Goal: Task Accomplishment & Management: Use online tool/utility

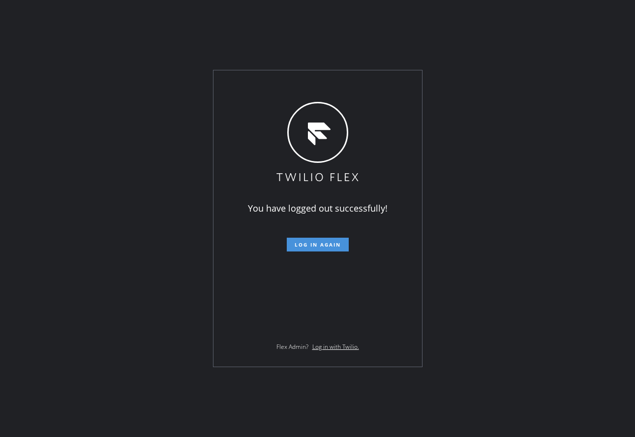
click at [311, 244] on span "Log in again" at bounding box center [318, 244] width 46 height 7
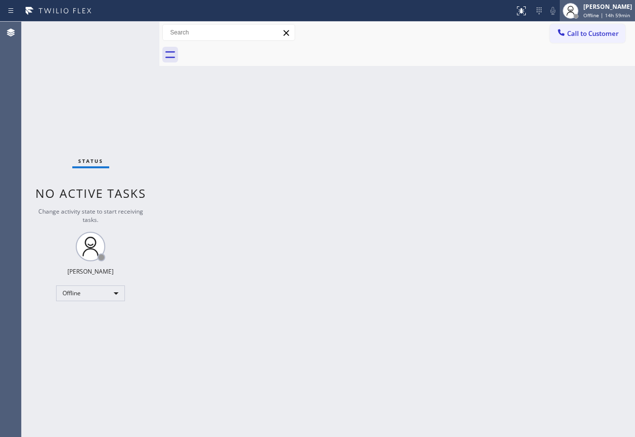
click at [599, 12] on span "Offline | 14h 59min" at bounding box center [606, 15] width 47 height 7
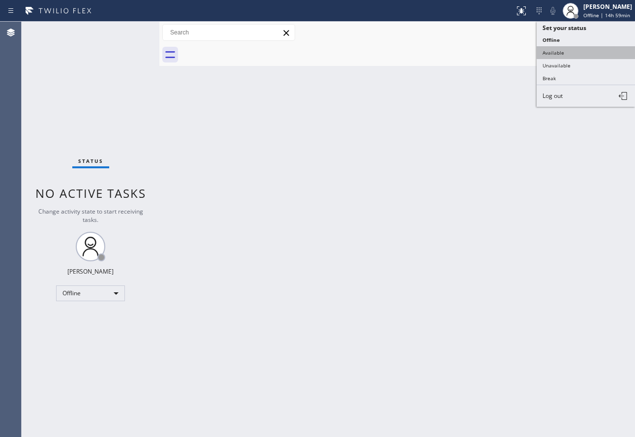
click at [561, 53] on button "Available" at bounding box center [586, 52] width 98 height 13
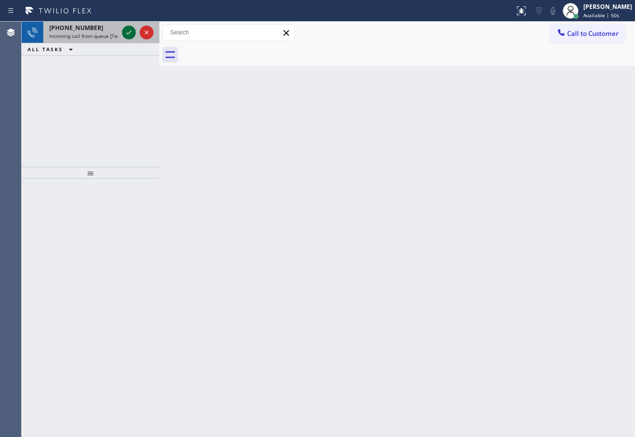
click at [129, 31] on icon at bounding box center [129, 33] width 12 height 12
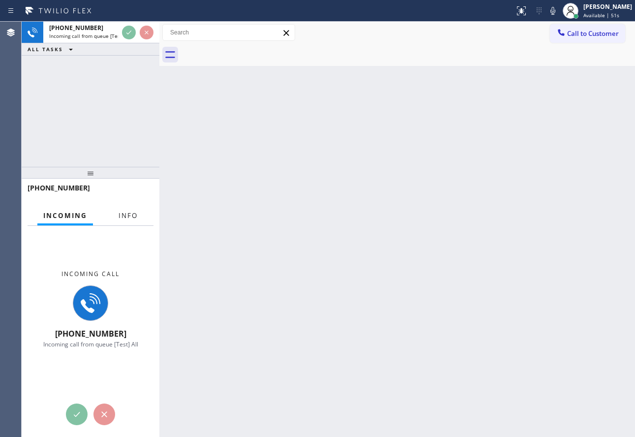
click at [121, 215] on span "Info" at bounding box center [128, 215] width 19 height 9
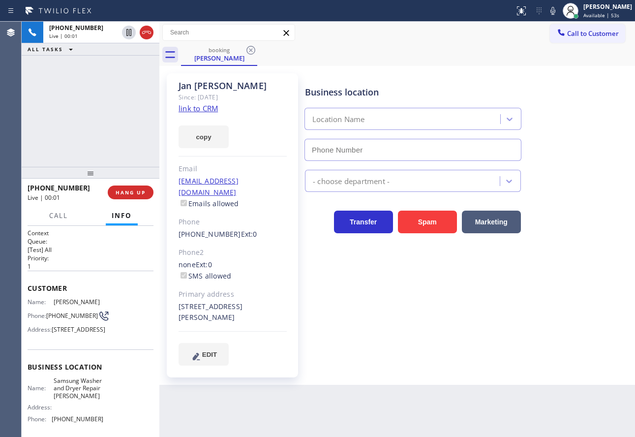
type input "(503) 714-9701"
click at [211, 101] on div "Since: [DATE]" at bounding box center [233, 97] width 108 height 11
click at [209, 104] on link "link to CRM" at bounding box center [198, 108] width 39 height 10
click at [559, 13] on icon at bounding box center [553, 11] width 12 height 12
click at [559, 10] on icon at bounding box center [553, 11] width 12 height 12
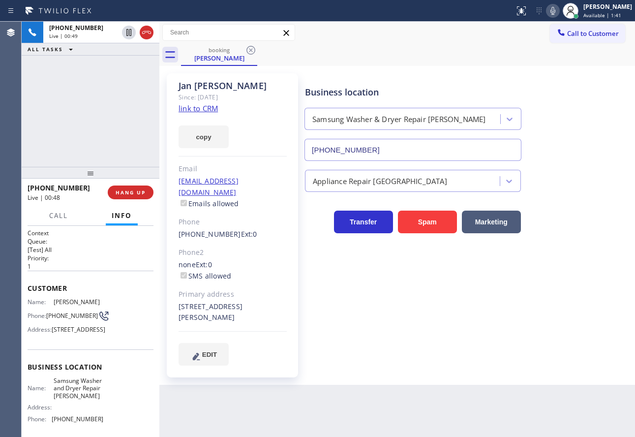
click at [555, 10] on icon at bounding box center [552, 11] width 5 height 8
click at [559, 10] on icon at bounding box center [553, 11] width 12 height 12
click at [559, 9] on icon at bounding box center [553, 11] width 12 height 12
click at [555, 9] on icon at bounding box center [552, 11] width 5 height 8
click at [559, 13] on icon at bounding box center [553, 11] width 12 height 12
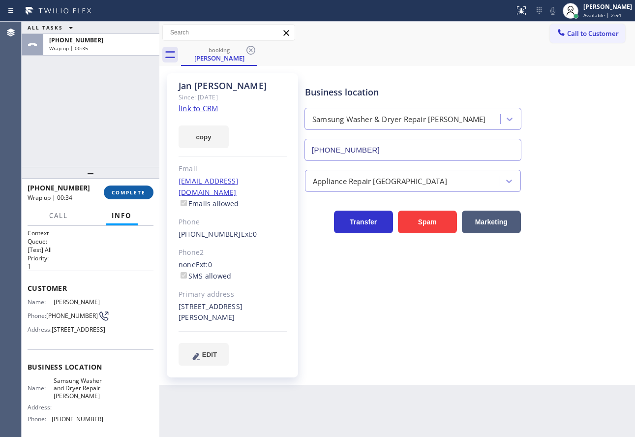
click at [114, 188] on button "COMPLETE" at bounding box center [129, 192] width 50 height 14
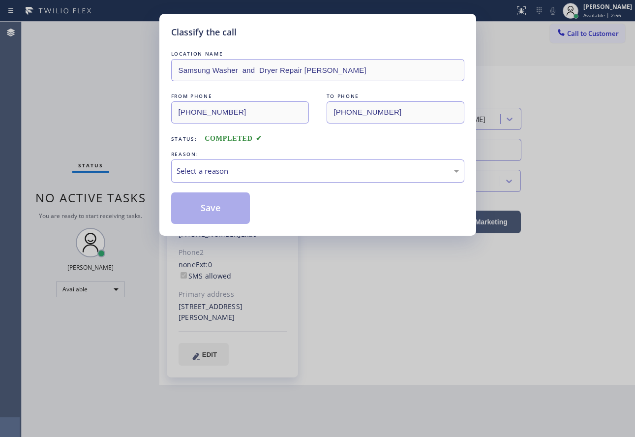
click at [232, 167] on div "Select a reason" at bounding box center [318, 170] width 282 height 11
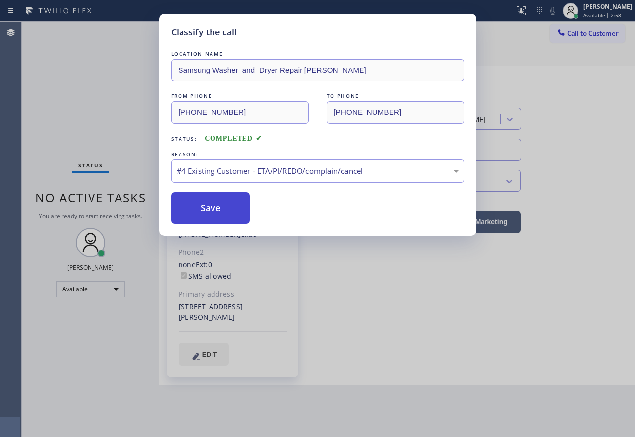
click at [220, 211] on button "Save" at bounding box center [210, 207] width 79 height 31
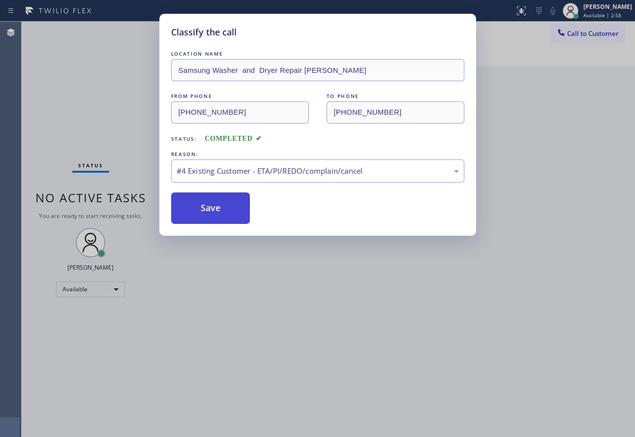
click at [220, 211] on button "Save" at bounding box center [210, 207] width 79 height 31
click at [208, 222] on button "Save" at bounding box center [210, 207] width 79 height 31
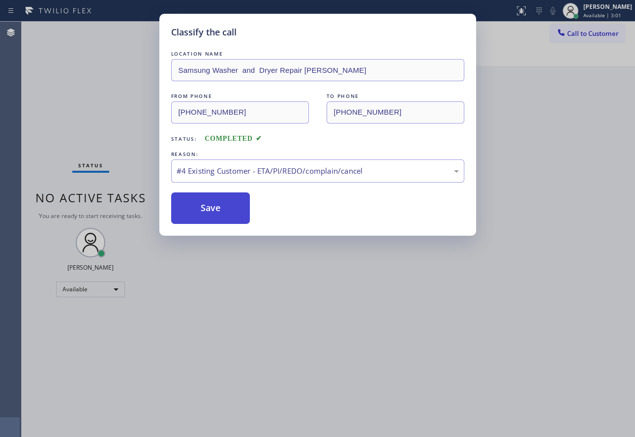
click at [208, 222] on button "Save" at bounding box center [210, 207] width 79 height 31
click at [217, 210] on button "Save" at bounding box center [210, 207] width 79 height 31
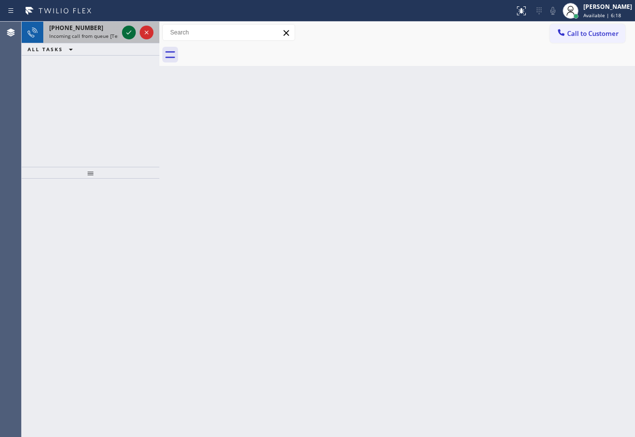
click at [134, 31] on icon at bounding box center [129, 33] width 12 height 12
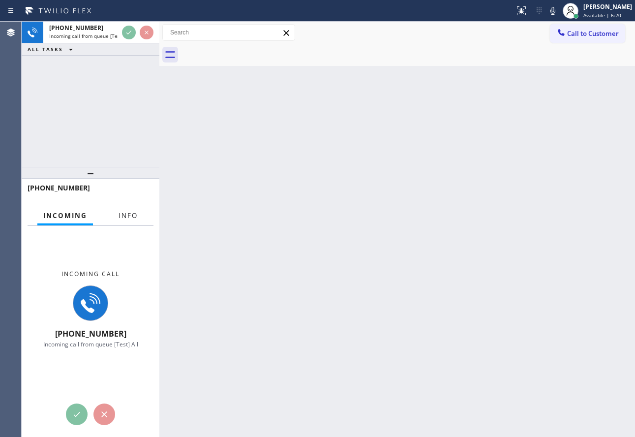
click at [122, 212] on span "Info" at bounding box center [128, 215] width 19 height 9
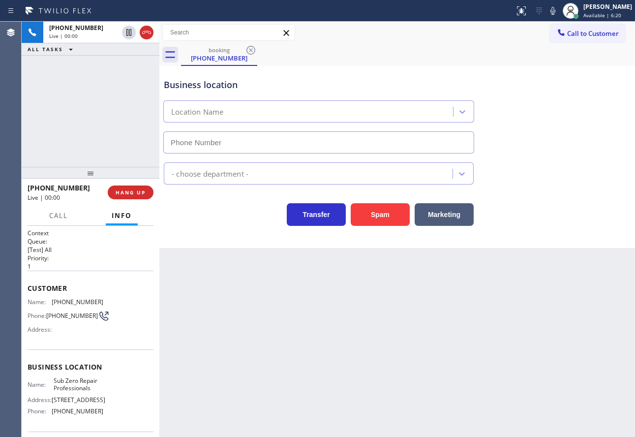
type input "(855) 662-5332"
click at [172, 244] on div "Business location Sub Zero Repair Professionals (855) 662-5332 Appliance Repair…" at bounding box center [397, 157] width 476 height 182
click at [66, 217] on span "Call" at bounding box center [58, 215] width 19 height 9
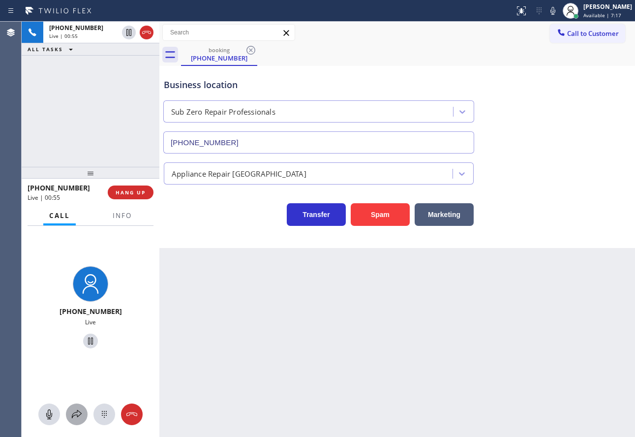
click at [75, 418] on icon at bounding box center [77, 414] width 12 height 12
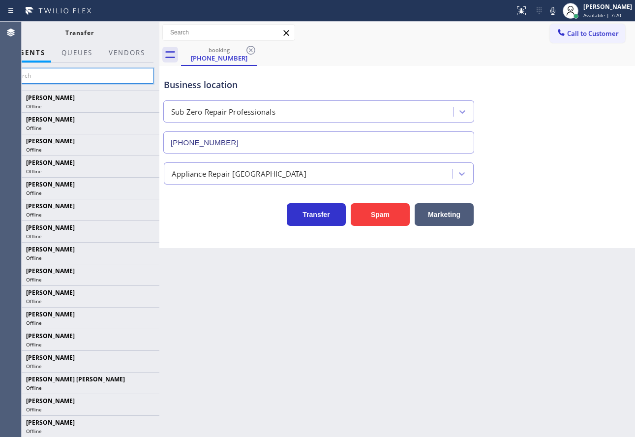
click at [109, 75] on input "text" at bounding box center [79, 76] width 148 height 16
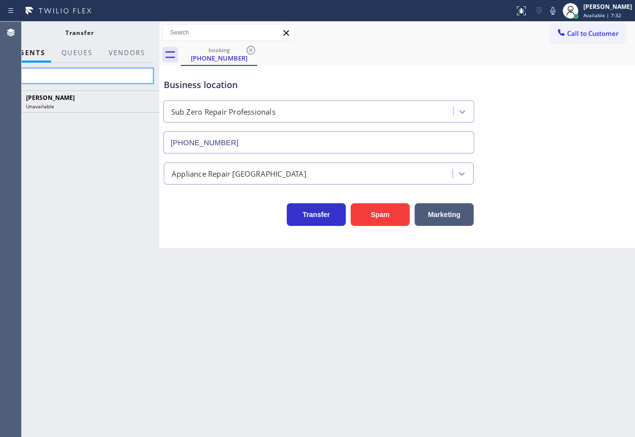
click at [67, 75] on input "fil" at bounding box center [79, 76] width 148 height 16
type input "f"
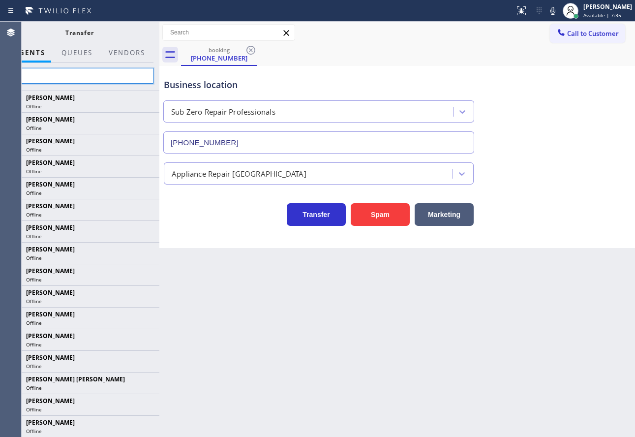
type input "fil"
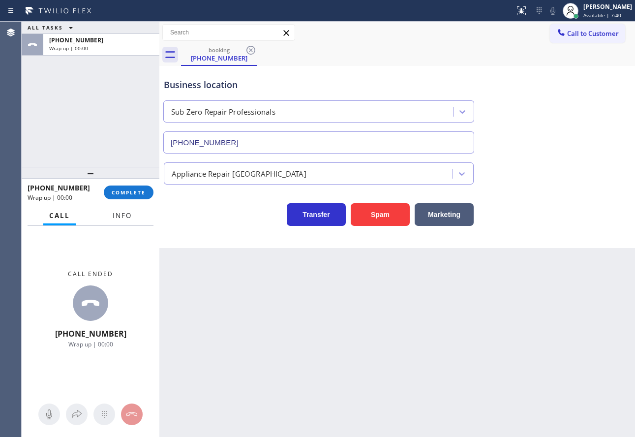
click at [128, 218] on span "Info" at bounding box center [122, 215] width 19 height 9
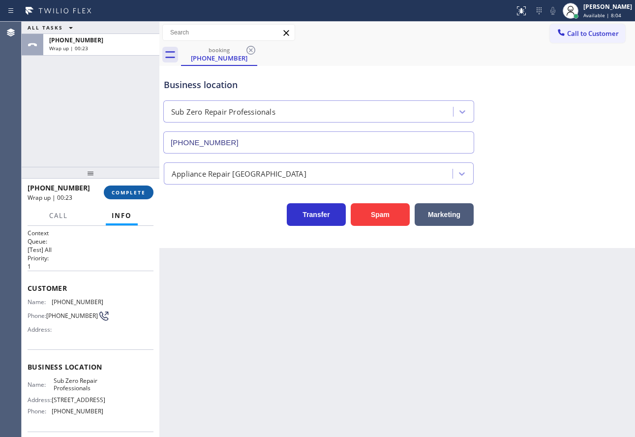
click at [134, 194] on span "COMPLETE" at bounding box center [129, 192] width 34 height 7
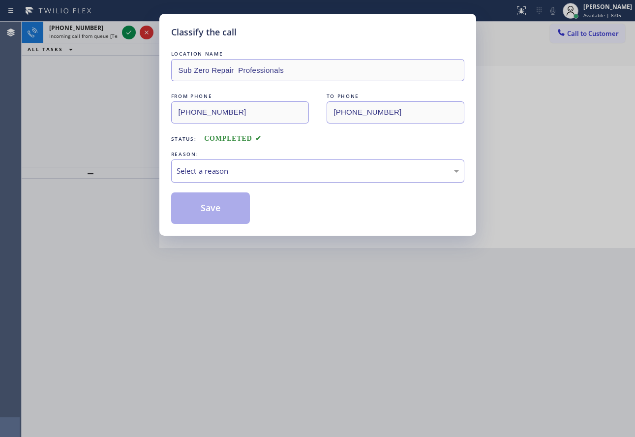
click at [259, 170] on div "Select a reason" at bounding box center [318, 170] width 282 height 11
click at [212, 224] on div "Classify the call LOCATION NAME Sub Zero Repair Professionals FROM PHONE (310) …" at bounding box center [317, 125] width 317 height 222
click at [210, 207] on button "Save" at bounding box center [210, 207] width 79 height 31
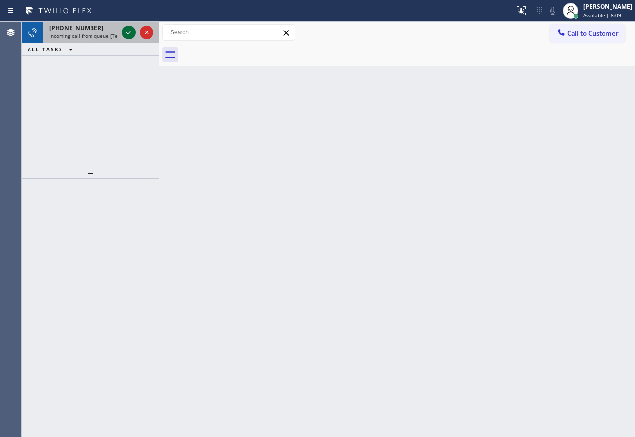
click at [127, 34] on icon at bounding box center [128, 33] width 5 height 4
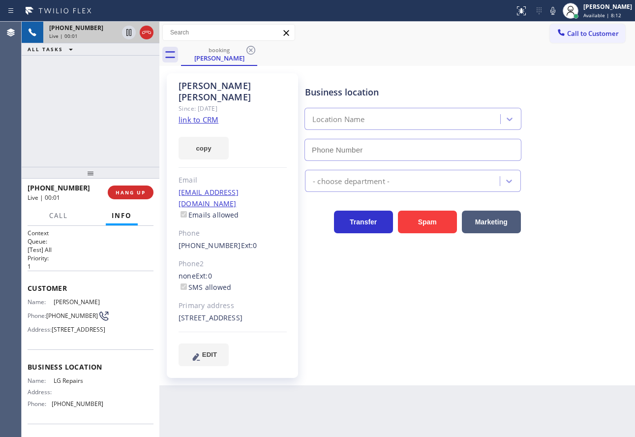
type input "(877) 748-5179"
click at [193, 115] on link "link to CRM" at bounding box center [199, 120] width 40 height 10
click at [555, 10] on icon at bounding box center [552, 11] width 5 height 8
click at [559, 10] on icon at bounding box center [553, 11] width 12 height 12
click at [55, 219] on span "Call" at bounding box center [58, 215] width 19 height 9
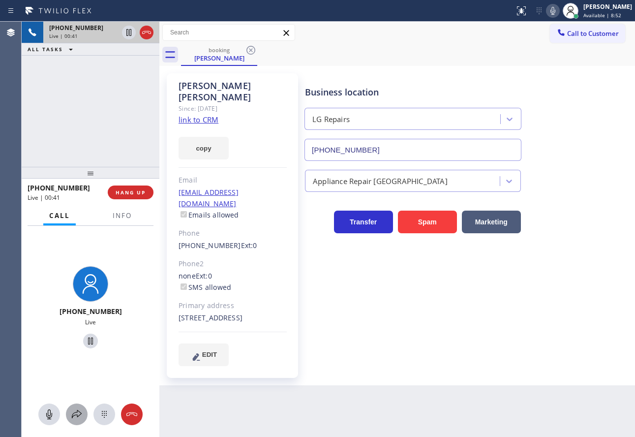
click at [79, 413] on icon at bounding box center [77, 414] width 12 height 12
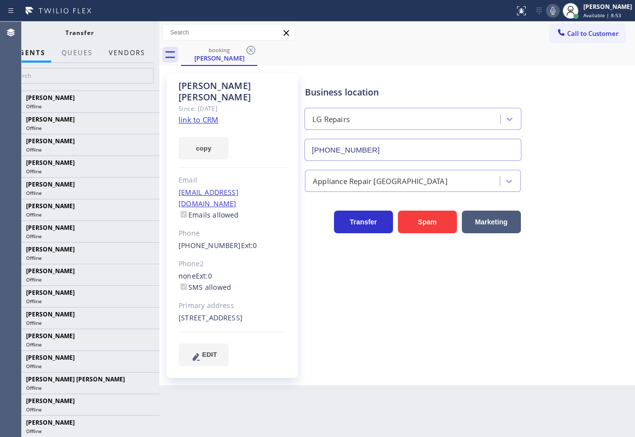
click at [125, 52] on button "Vendors" at bounding box center [127, 52] width 48 height 19
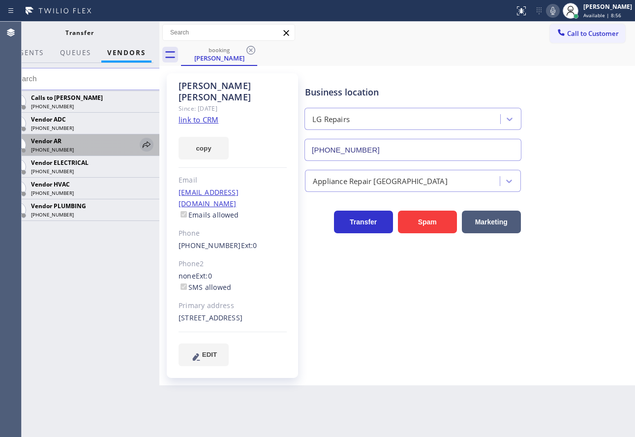
click at [148, 146] on icon at bounding box center [147, 145] width 12 height 12
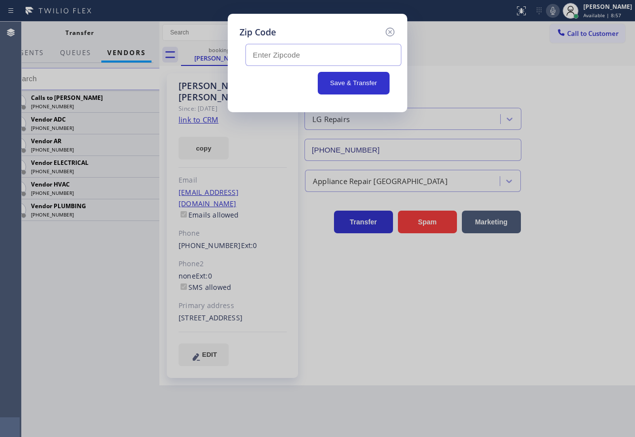
click at [330, 60] on input "text" at bounding box center [323, 55] width 156 height 22
paste input "94610"
type input "94610"
click at [345, 84] on button "Save & Transfer" at bounding box center [354, 83] width 72 height 23
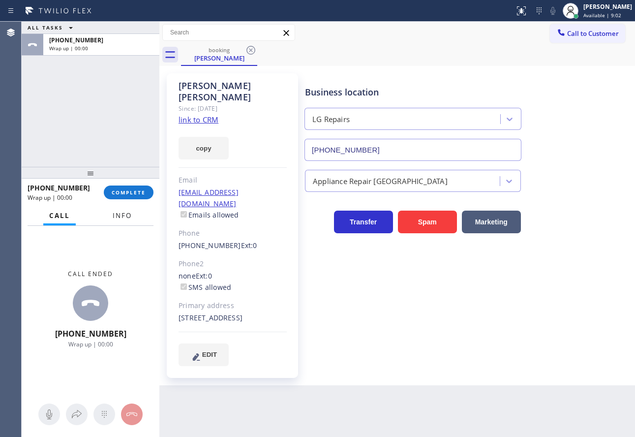
click at [122, 220] on button "Info" at bounding box center [122, 215] width 31 height 19
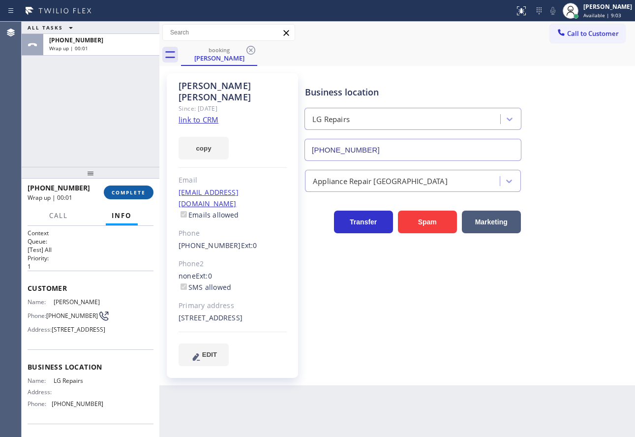
click at [136, 192] on span "COMPLETE" at bounding box center [129, 192] width 34 height 7
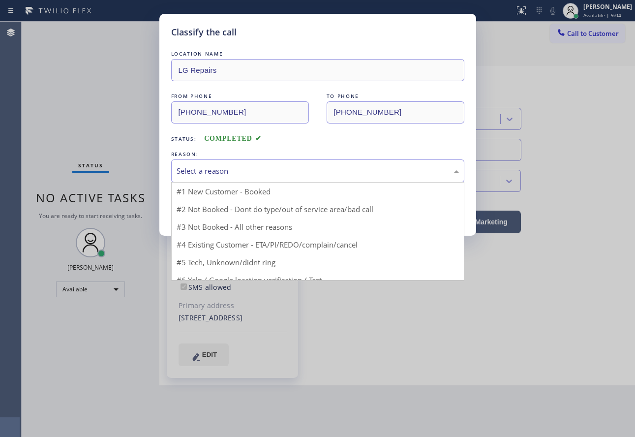
click at [236, 172] on div "Select a reason" at bounding box center [318, 170] width 282 height 11
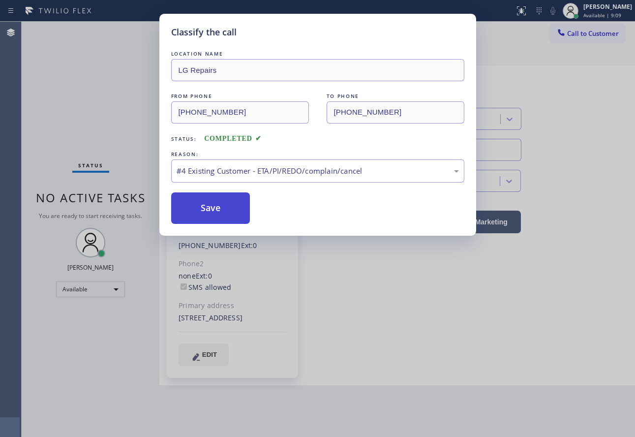
click at [218, 217] on button "Save" at bounding box center [210, 207] width 79 height 31
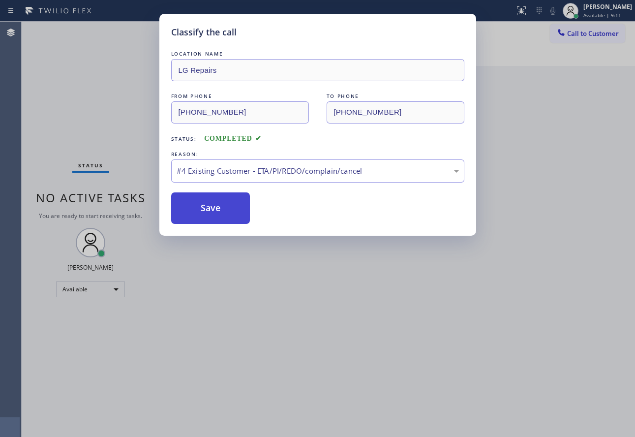
click at [221, 213] on button "Save" at bounding box center [210, 207] width 79 height 31
click at [221, 201] on button "Save" at bounding box center [210, 207] width 79 height 31
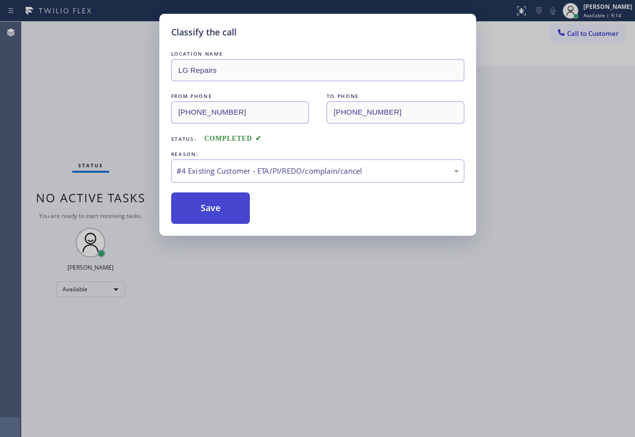
click at [221, 201] on button "Save" at bounding box center [210, 207] width 79 height 31
click at [220, 201] on button "Save" at bounding box center [210, 207] width 79 height 31
click at [219, 200] on button "Save" at bounding box center [210, 207] width 79 height 31
click at [218, 200] on button "Save" at bounding box center [210, 207] width 79 height 31
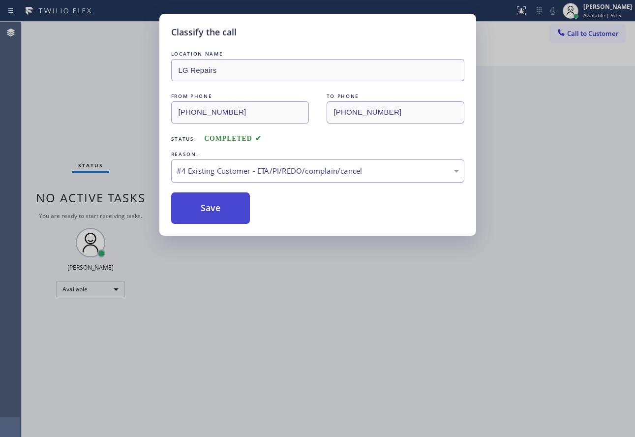
click at [218, 200] on button "Save" at bounding box center [210, 207] width 79 height 31
click at [219, 212] on button "Save" at bounding box center [210, 207] width 79 height 31
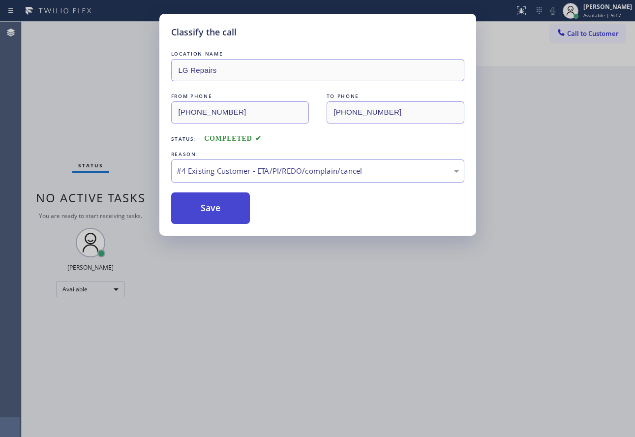
click at [219, 212] on button "Save" at bounding box center [210, 207] width 79 height 31
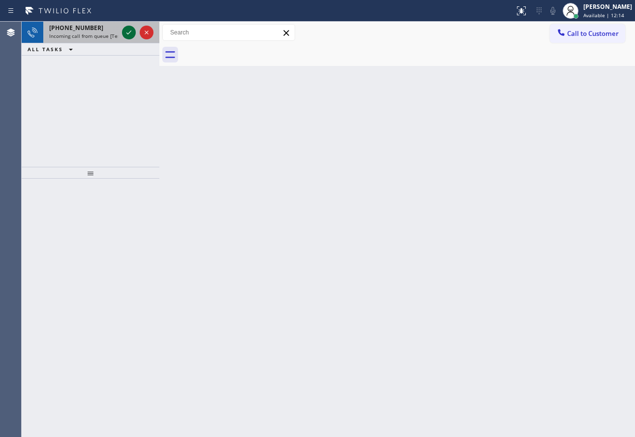
click at [124, 34] on icon at bounding box center [129, 33] width 12 height 12
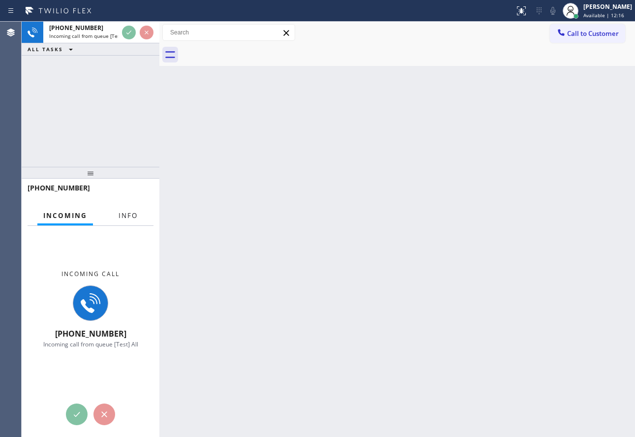
click at [119, 211] on span "Info" at bounding box center [128, 215] width 19 height 9
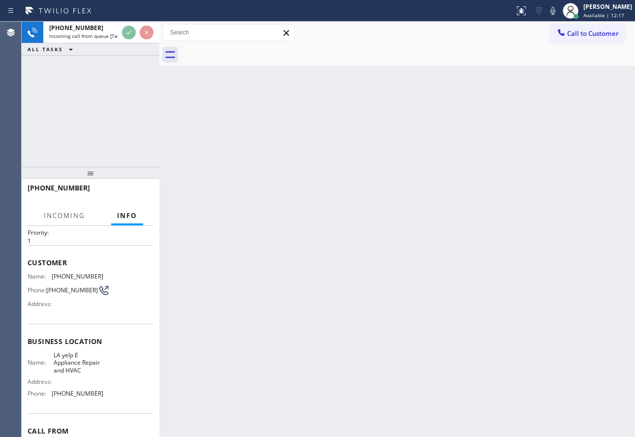
scroll to position [49, 0]
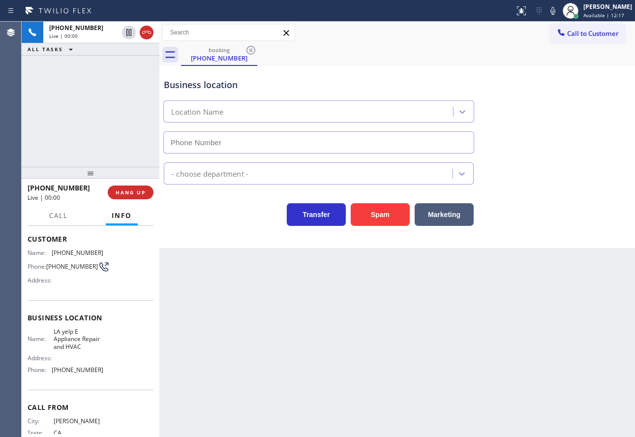
type input "(855) 900-0095"
click at [437, 92] on div "Business location LA yelp E Appliance Repair and HVAC (855) 900-0095" at bounding box center [319, 110] width 314 height 85
click at [559, 13] on icon at bounding box center [553, 11] width 12 height 12
click at [555, 7] on icon at bounding box center [552, 11] width 5 height 8
click at [555, 13] on icon at bounding box center [552, 11] width 5 height 8
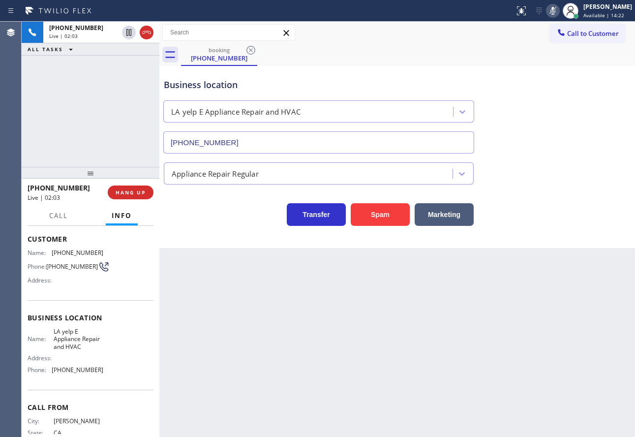
click at [555, 13] on icon at bounding box center [552, 11] width 5 height 8
drag, startPoint x: 94, startPoint y: 251, endPoint x: 52, endPoint y: 254, distance: 42.9
click at [52, 254] on div "Name: (805) 794-1069" at bounding box center [66, 252] width 76 height 7
copy div "(805) 794-1069"
click at [85, 373] on span "(855) 900-0095" at bounding box center [78, 369] width 52 height 7
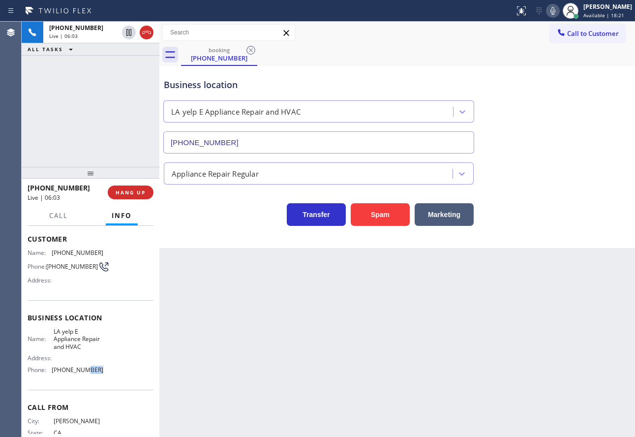
click at [85, 373] on span "(855) 900-0095" at bounding box center [78, 369] width 52 height 7
click at [85, 372] on span "(855) 900-0095" at bounding box center [78, 369] width 52 height 7
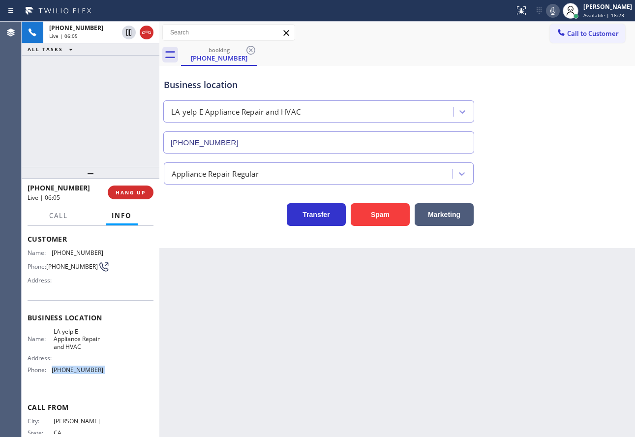
copy span "(855) 900-0095"
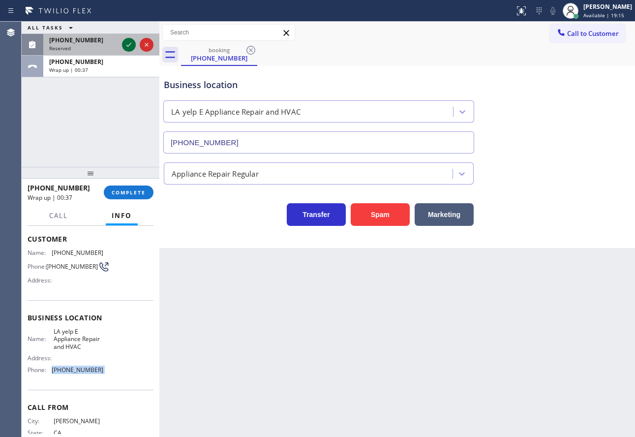
click at [128, 44] on icon at bounding box center [129, 45] width 12 height 12
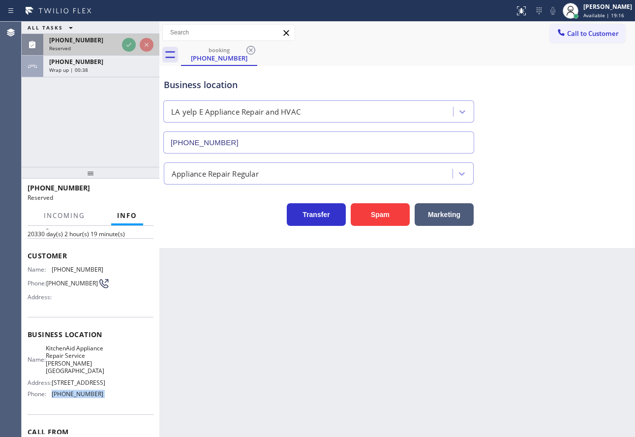
scroll to position [58, 0]
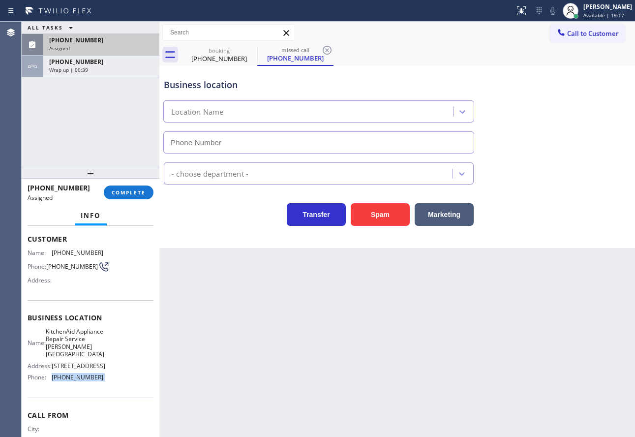
type input "(202) 335-8017"
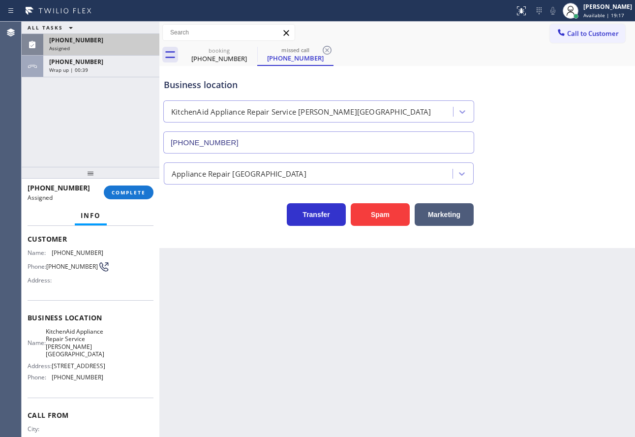
click at [116, 376] on div "Name: KitchenAid Appliance Repair Service Westover Place Address: 4422 Macomb S…" at bounding box center [91, 357] width 126 height 58
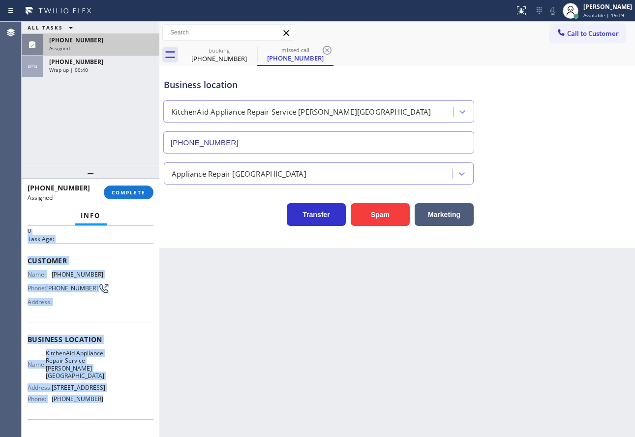
scroll to position [0, 0]
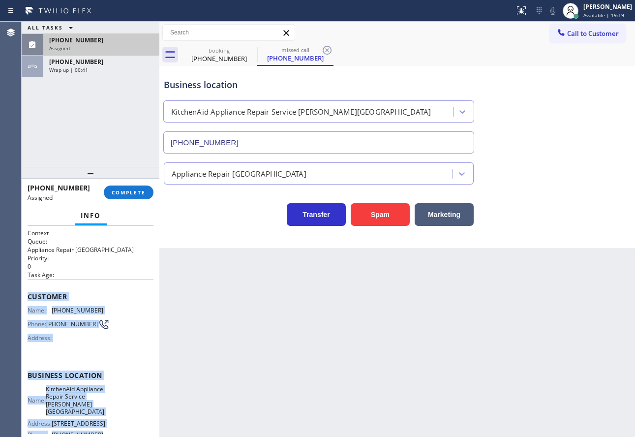
drag, startPoint x: 98, startPoint y: 390, endPoint x: 24, endPoint y: 297, distance: 119.7
click at [24, 297] on div "Context Queue: Appliance Repair High End Priority: 0 Task Age: Customer Name: (…" at bounding box center [91, 331] width 138 height 211
copy div "Customer Name: (910) 322-6978 Phone: (910) 322-6978 Address: Business location …"
click at [134, 194] on span "COMPLETE" at bounding box center [129, 192] width 34 height 7
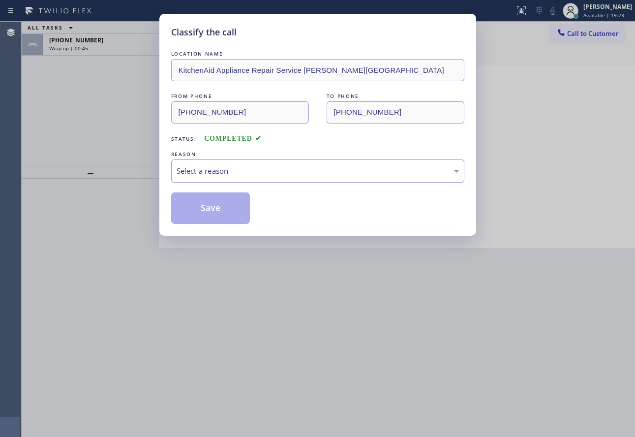
click at [246, 172] on div "Select a reason" at bounding box center [318, 170] width 282 height 11
click at [202, 206] on button "Save" at bounding box center [210, 207] width 79 height 31
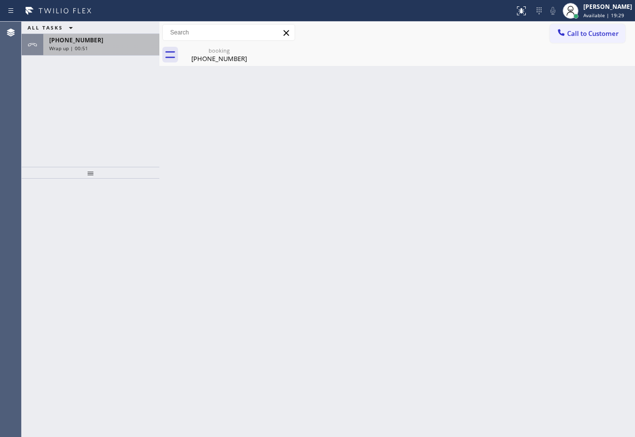
click at [113, 50] on div "Wrap up | 00:51" at bounding box center [101, 48] width 104 height 7
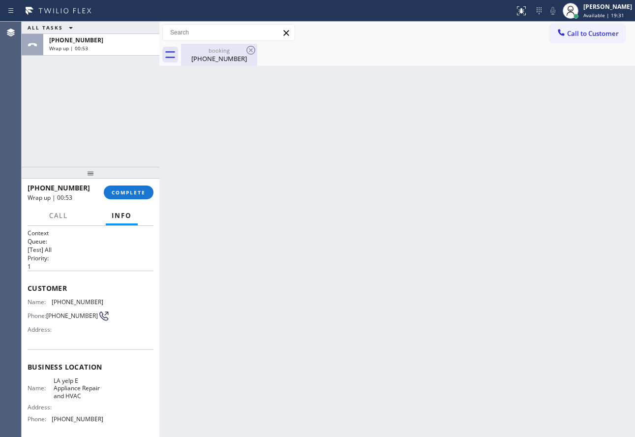
click at [222, 51] on div "booking" at bounding box center [219, 50] width 74 height 7
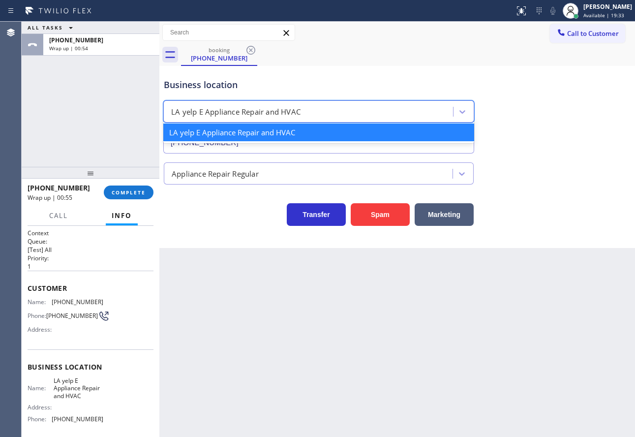
drag, startPoint x: 316, startPoint y: 109, endPoint x: 199, endPoint y: 107, distance: 117.1
click at [199, 107] on div "LA yelp E Appliance Repair and HVAC" at bounding box center [309, 111] width 287 height 17
click at [67, 396] on span "LA yelp E Appliance Repair and HVAC" at bounding box center [78, 388] width 49 height 23
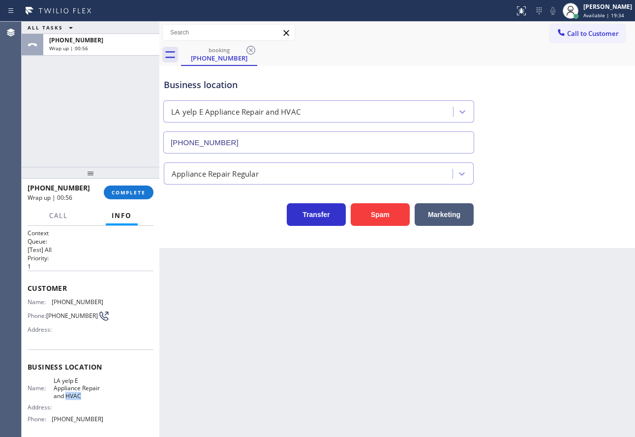
click at [67, 396] on span "LA yelp E Appliance Repair and HVAC" at bounding box center [78, 388] width 49 height 23
copy span "LA yelp E Appliance Repair and HVAC"
click at [131, 191] on span "COMPLETE" at bounding box center [129, 192] width 34 height 7
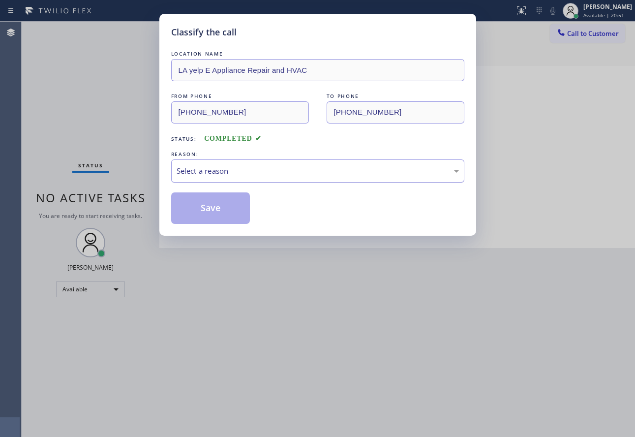
click at [254, 171] on div "Select a reason" at bounding box center [318, 170] width 282 height 11
click at [218, 216] on button "Save" at bounding box center [210, 207] width 79 height 31
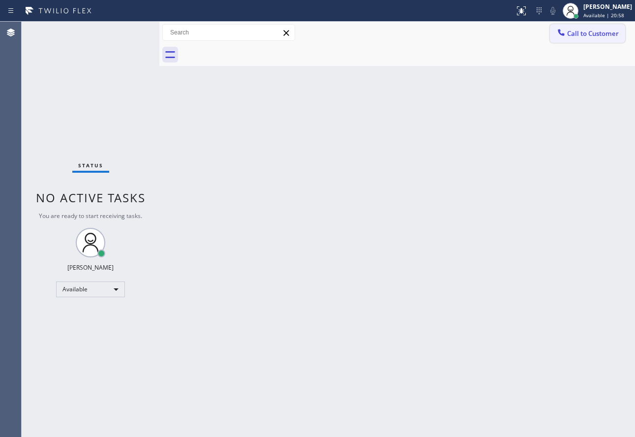
click at [580, 29] on button "Call to Customer" at bounding box center [587, 33] width 75 height 19
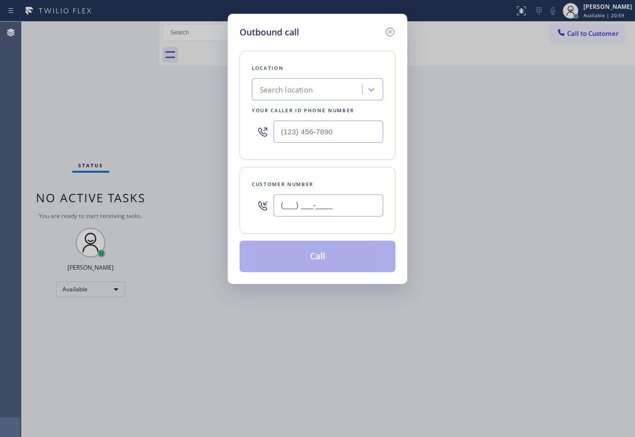
click at [342, 204] on input "(___) ___-____" at bounding box center [329, 205] width 110 height 22
paste input "910) 322-6978"
type input "(910) 322-6978"
click at [352, 137] on input "(___) ___-____" at bounding box center [329, 132] width 110 height 22
paste input "202) 335-8017"
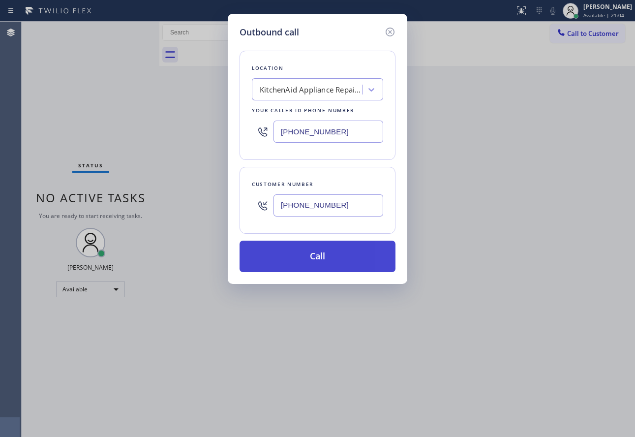
type input "(202) 335-8017"
click at [320, 250] on button "Call" at bounding box center [318, 256] width 156 height 31
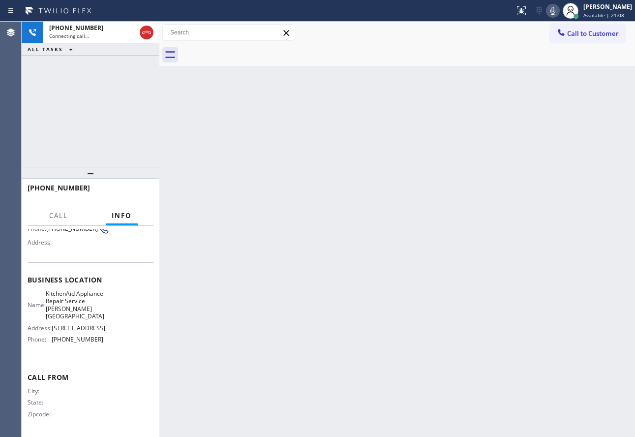
scroll to position [98, 0]
drag, startPoint x: 146, startPoint y: 34, endPoint x: 490, endPoint y: 258, distance: 410.3
click at [490, 258] on div "+19103226978 Connecting call… ALL TASKS ALL TASKS ACTIVE TASKS TASKS IN WRAP UP…" at bounding box center [328, 229] width 613 height 415
click at [470, 242] on div "Back to Dashboard Change Sender ID Customers Technicians Select a contact Outbo…" at bounding box center [397, 229] width 476 height 415
click at [559, 15] on icon at bounding box center [553, 11] width 12 height 12
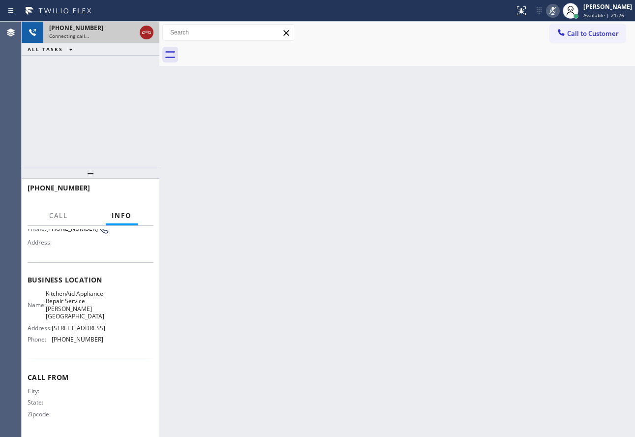
click at [148, 36] on icon at bounding box center [147, 33] width 12 height 12
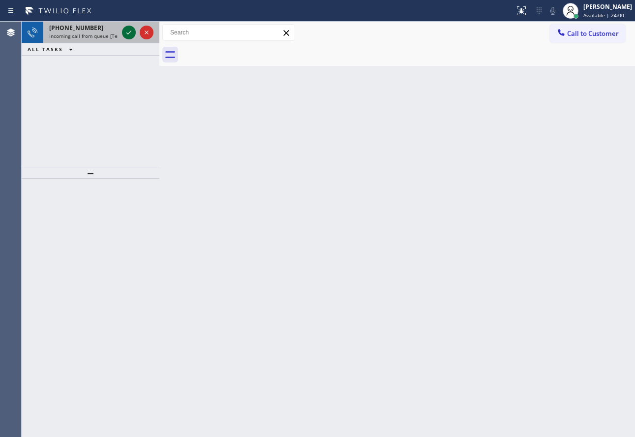
drag, startPoint x: 124, startPoint y: 46, endPoint x: 126, endPoint y: 35, distance: 11.5
click at [126, 35] on icon at bounding box center [129, 33] width 12 height 12
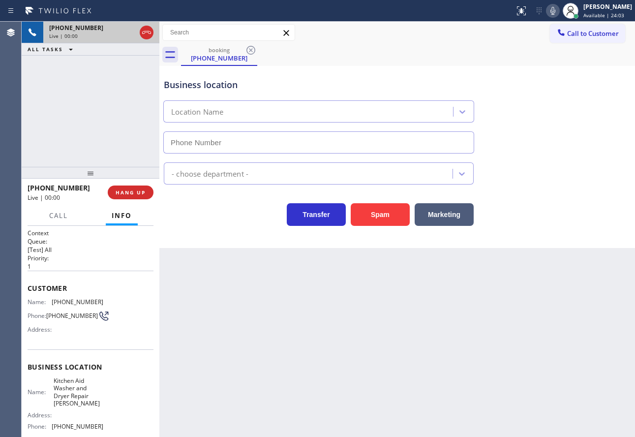
type input "(458) 217-8034"
click at [523, 88] on div "Business location Kitchen Aid Washer & Dryer Repair Eugene (458) 217-8034" at bounding box center [397, 108] width 471 height 89
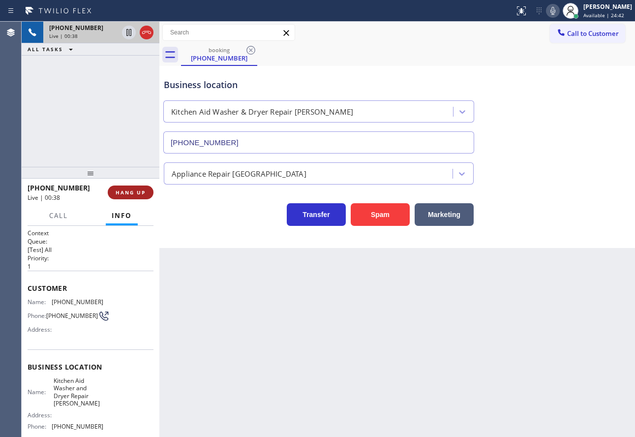
click at [141, 192] on span "HANG UP" at bounding box center [131, 192] width 30 height 7
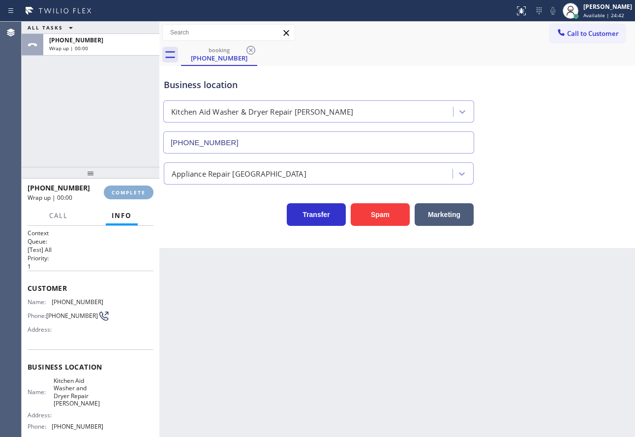
click at [141, 192] on span "COMPLETE" at bounding box center [129, 192] width 34 height 7
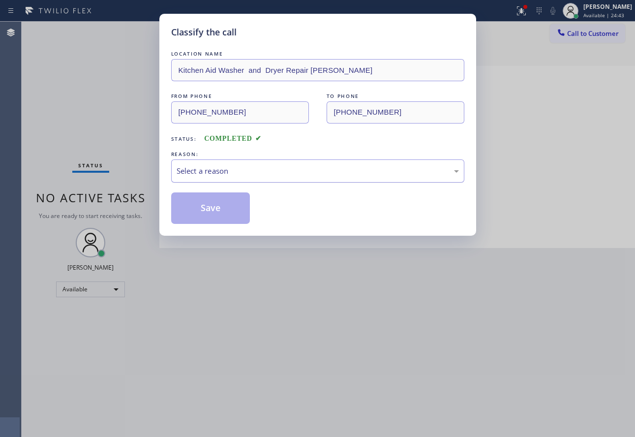
click at [313, 173] on div "Select a reason" at bounding box center [318, 170] width 282 height 11
click at [207, 215] on button "Save" at bounding box center [210, 207] width 79 height 31
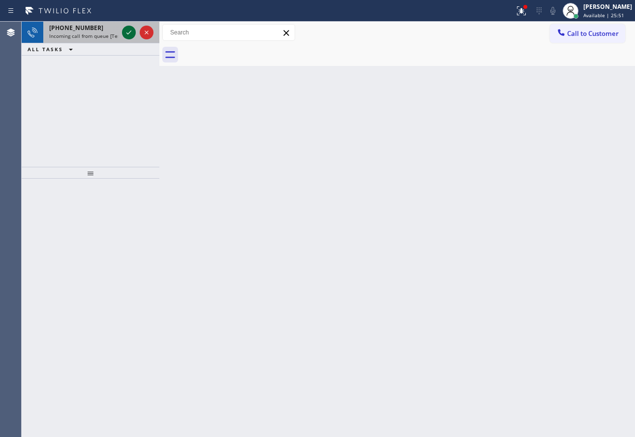
click at [131, 29] on icon at bounding box center [129, 33] width 12 height 12
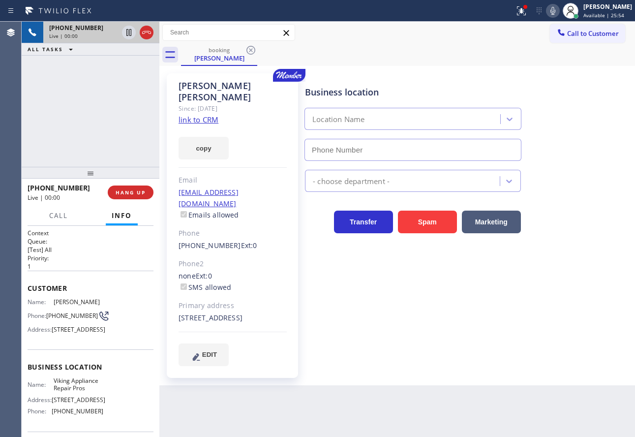
type input "(855) 666-9755"
click at [202, 115] on link "link to CRM" at bounding box center [199, 120] width 40 height 10
click at [559, 10] on icon at bounding box center [553, 11] width 12 height 12
click at [556, 10] on rect at bounding box center [553, 9] width 7 height 7
click at [138, 192] on span "HANG UP" at bounding box center [131, 192] width 30 height 7
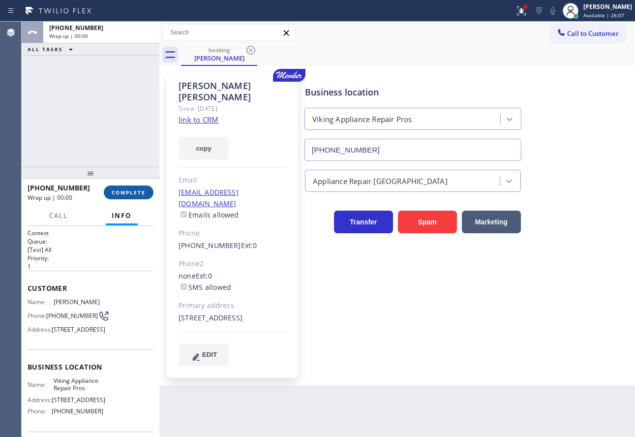
click at [137, 189] on span "COMPLETE" at bounding box center [129, 192] width 34 height 7
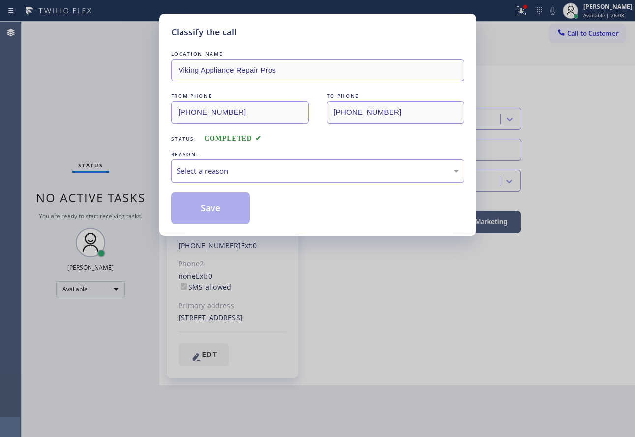
click at [256, 171] on div "Select a reason" at bounding box center [318, 170] width 282 height 11
drag, startPoint x: 218, startPoint y: 214, endPoint x: 298, endPoint y: 92, distance: 145.5
click at [218, 213] on button "Save" at bounding box center [210, 207] width 79 height 31
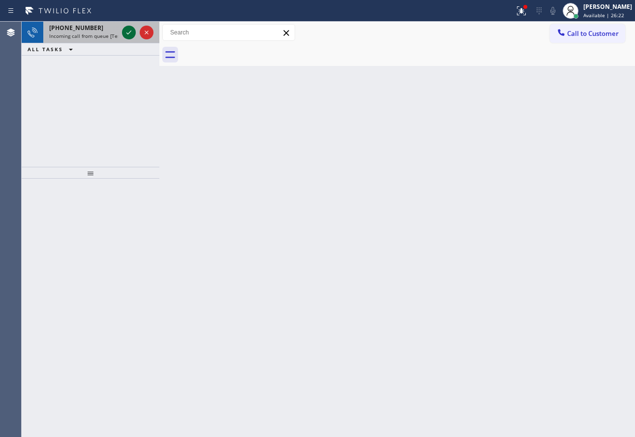
click at [125, 31] on icon at bounding box center [129, 33] width 12 height 12
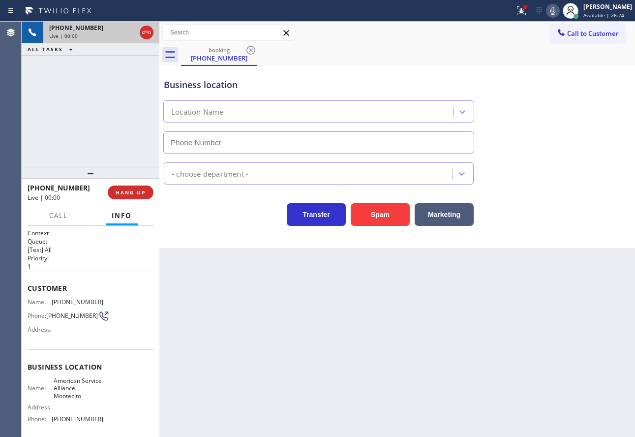
type input "(805) 973-0877"
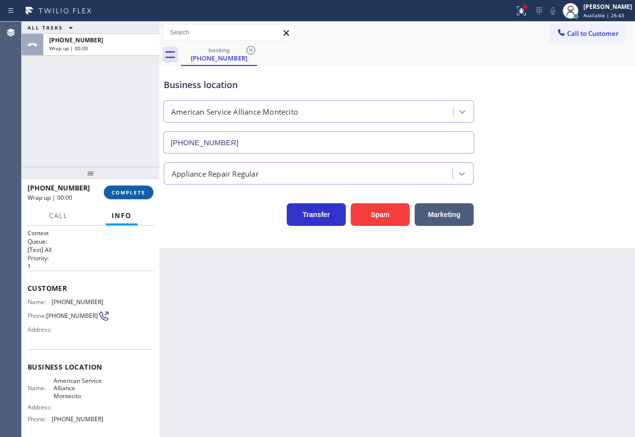
click at [133, 194] on span "COMPLETE" at bounding box center [129, 192] width 34 height 7
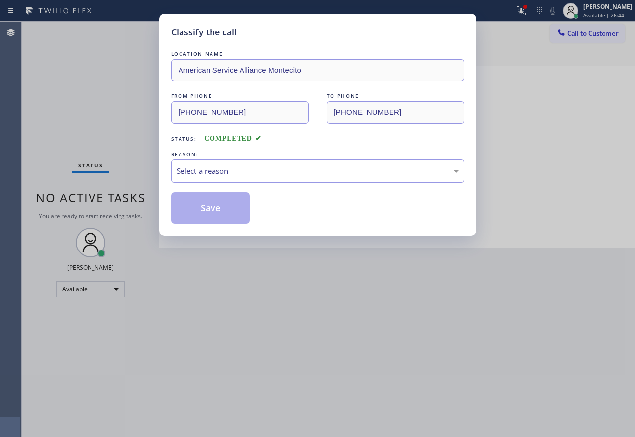
click at [208, 173] on div "Select a reason" at bounding box center [318, 170] width 282 height 11
click at [218, 214] on button "Save" at bounding box center [210, 207] width 79 height 31
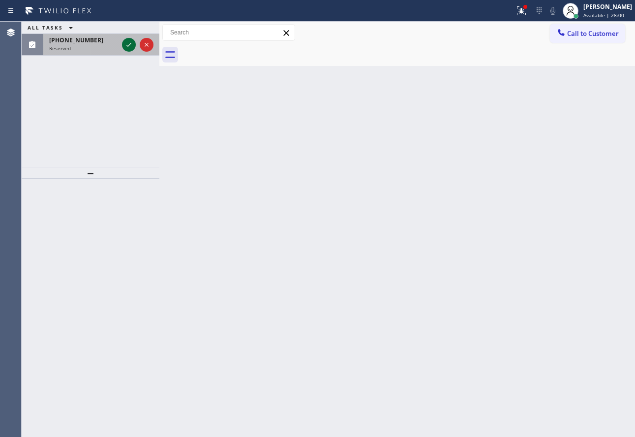
click at [131, 47] on icon at bounding box center [129, 45] width 12 height 12
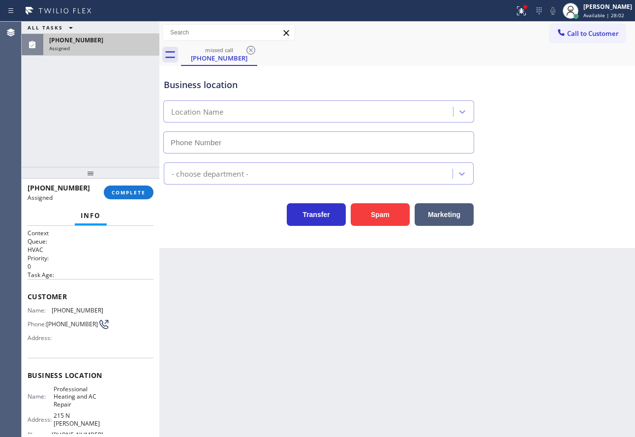
type input "(844) 207-5737"
click at [129, 194] on span "COMPLETE" at bounding box center [129, 192] width 34 height 7
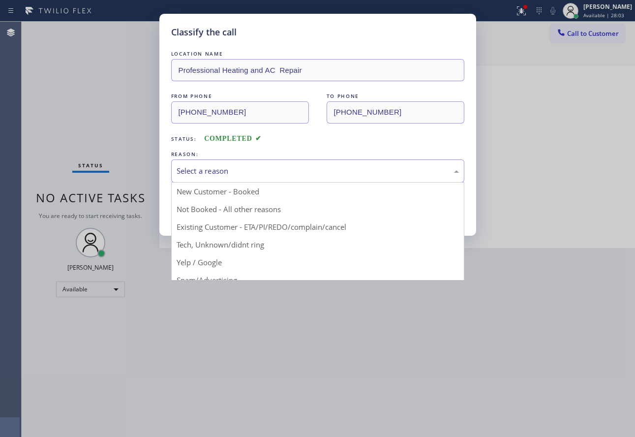
click at [213, 169] on div "Select a reason" at bounding box center [318, 170] width 282 height 11
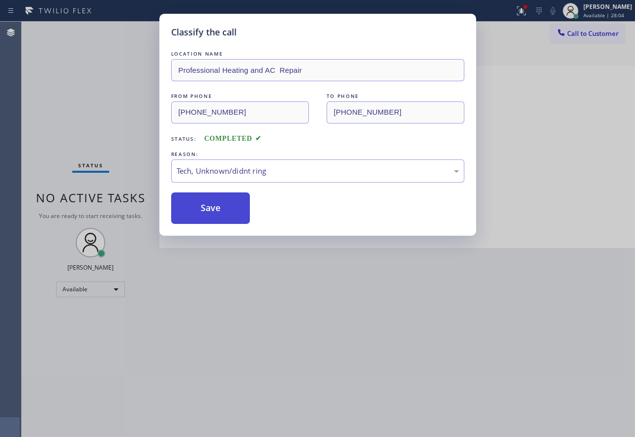
click at [207, 211] on button "Save" at bounding box center [210, 207] width 79 height 31
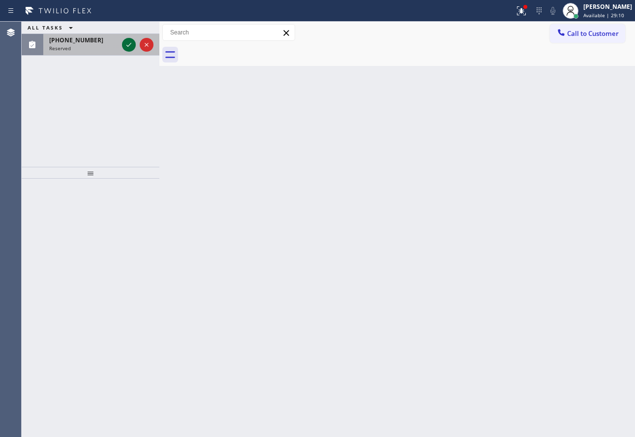
click at [127, 45] on icon at bounding box center [129, 45] width 12 height 12
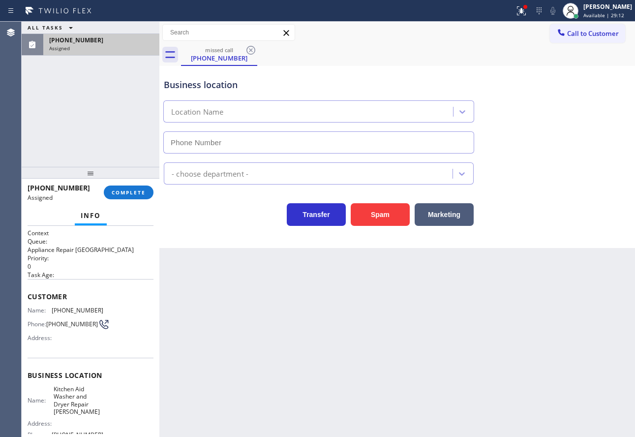
type input "(458) 217-8034"
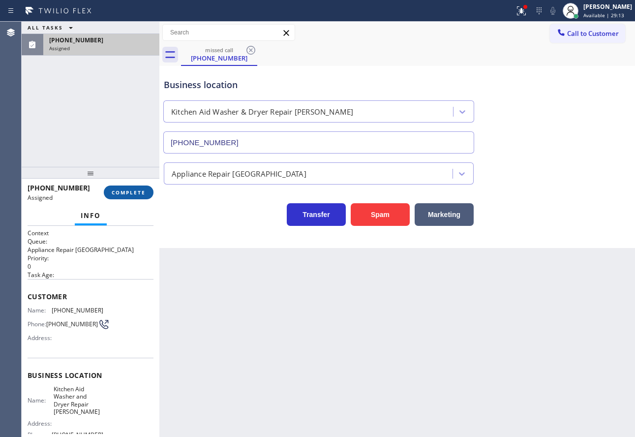
click at [131, 195] on span "COMPLETE" at bounding box center [129, 192] width 34 height 7
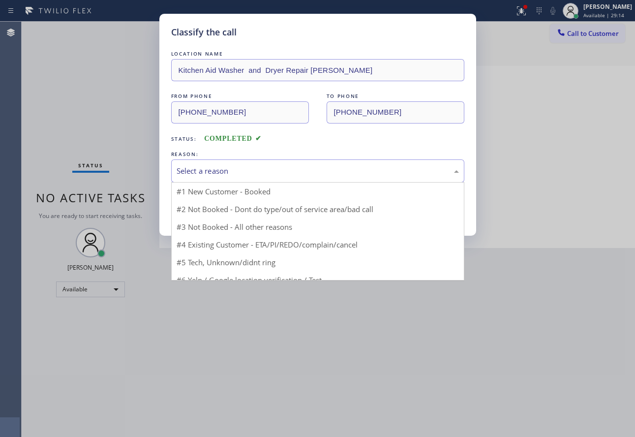
click at [244, 167] on div "Select a reason" at bounding box center [318, 170] width 282 height 11
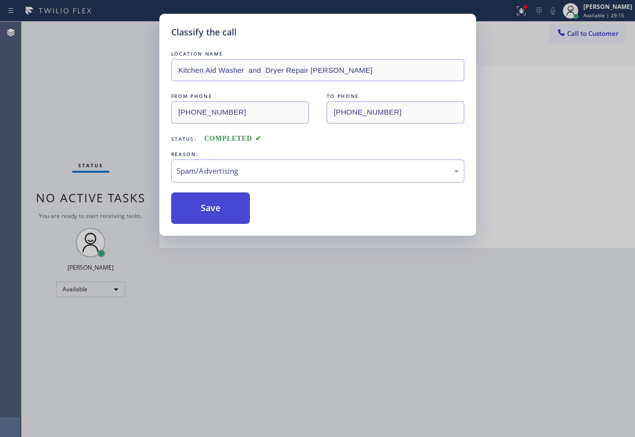
drag, startPoint x: 216, startPoint y: 276, endPoint x: 209, endPoint y: 208, distance: 68.3
click at [208, 206] on button "Save" at bounding box center [210, 207] width 79 height 31
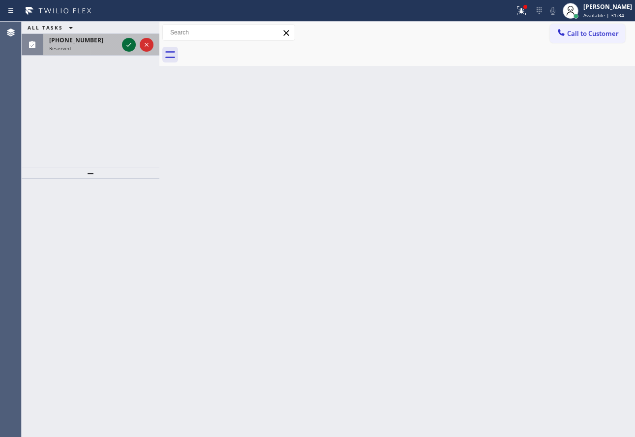
click at [133, 46] on icon at bounding box center [129, 45] width 12 height 12
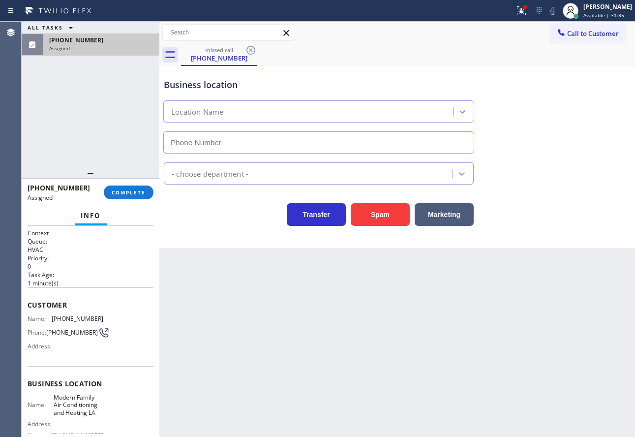
type input "(323) 375-1894"
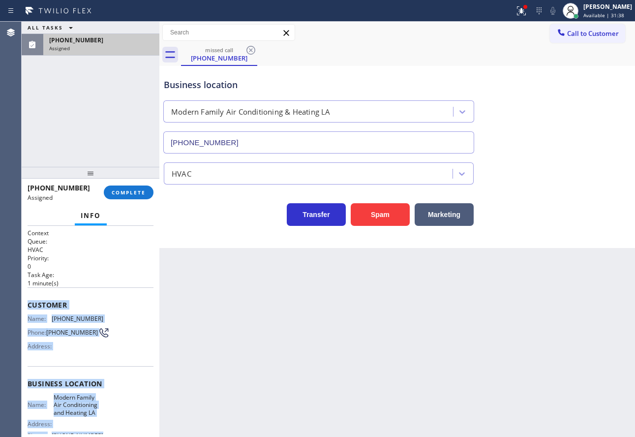
drag, startPoint x: 98, startPoint y: 343, endPoint x: 29, endPoint y: 309, distance: 77.9
click at [29, 309] on div "Context Queue: HVAC Priority: 0 Task Age: 1 minute(s) Customer Name: (213) 296-…" at bounding box center [91, 380] width 126 height 302
copy div "Customer Name: (213) 296-0269 Phone: (213) 296-0269 Address: Business location …"
click at [118, 193] on span "COMPLETE" at bounding box center [129, 192] width 34 height 7
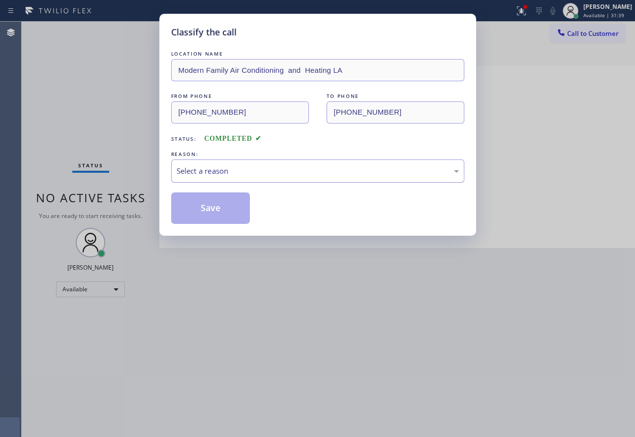
click at [226, 168] on div "Select a reason" at bounding box center [318, 170] width 282 height 11
click at [220, 210] on button "Save" at bounding box center [210, 207] width 79 height 31
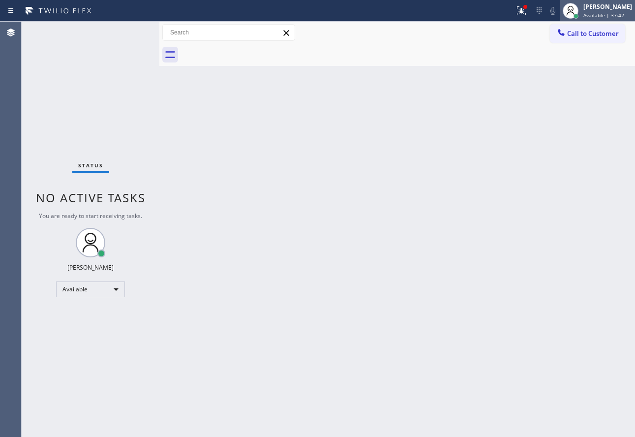
click at [598, 3] on div "[PERSON_NAME]" at bounding box center [607, 6] width 49 height 8
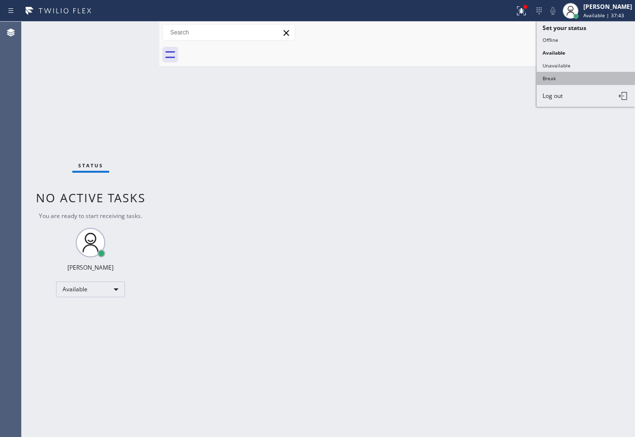
click at [559, 75] on button "Break" at bounding box center [586, 78] width 98 height 13
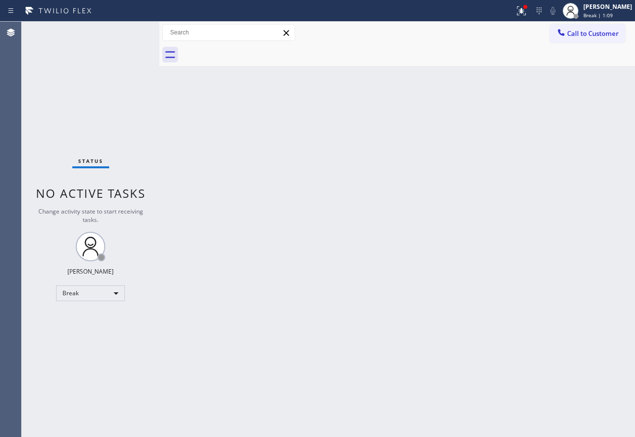
drag, startPoint x: 610, startPoint y: 11, endPoint x: 602, endPoint y: 26, distance: 16.3
click at [610, 11] on div "John Tindoc Break | 1:09" at bounding box center [608, 10] width 54 height 17
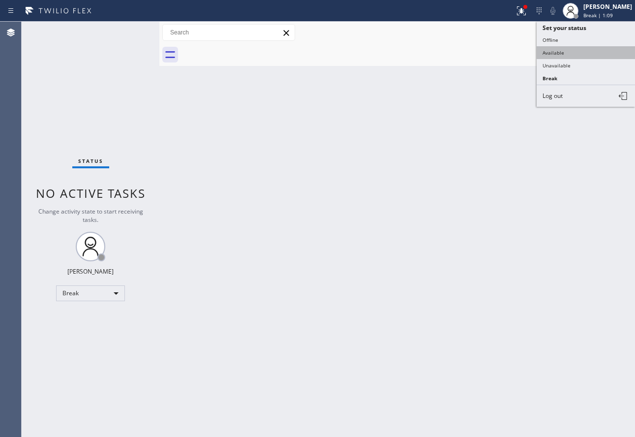
click at [572, 51] on button "Available" at bounding box center [586, 52] width 98 height 13
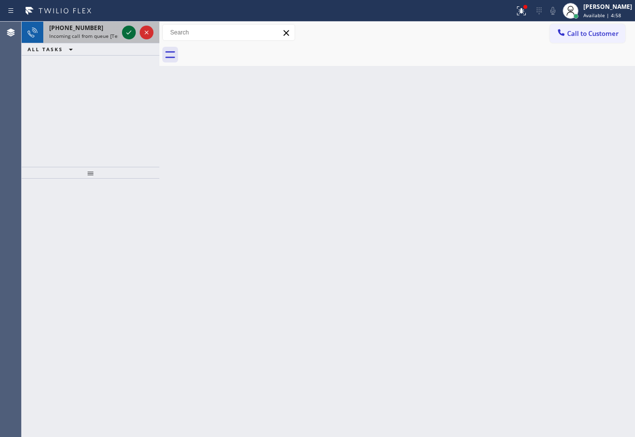
click at [132, 27] on icon at bounding box center [129, 33] width 12 height 12
click at [125, 35] on icon at bounding box center [129, 33] width 12 height 12
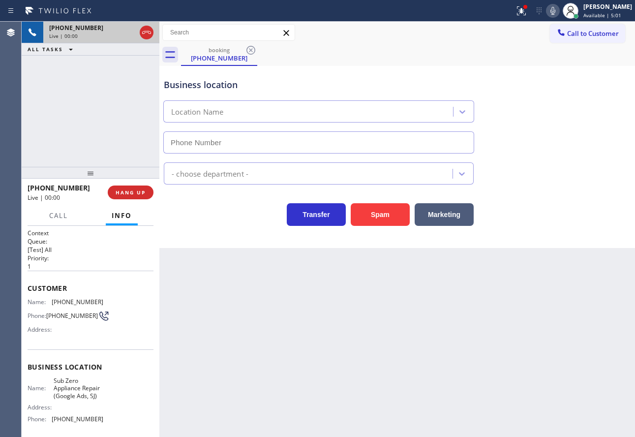
type input "(669) 280-5519"
drag, startPoint x: 81, startPoint y: 387, endPoint x: 54, endPoint y: 382, distance: 27.6
click at [54, 382] on span "Sub Zero Appliance Repair (Google Ads, SJ)" at bounding box center [78, 388] width 49 height 23
drag, startPoint x: 51, startPoint y: 381, endPoint x: 80, endPoint y: 381, distance: 28.5
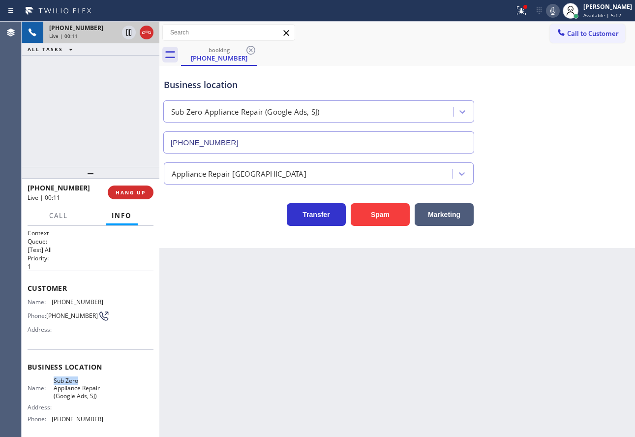
click at [80, 381] on div "Name: Sub Zero Appliance Repair (Google Ads, SJ)" at bounding box center [66, 388] width 76 height 23
copy span "Sub Zero"
click at [512, 85] on div "Business location Sub Zero Appliance Repair (Google Ads, SJ) (669) 280-5519" at bounding box center [397, 108] width 471 height 89
click at [138, 196] on span "HANG UP" at bounding box center [131, 192] width 30 height 7
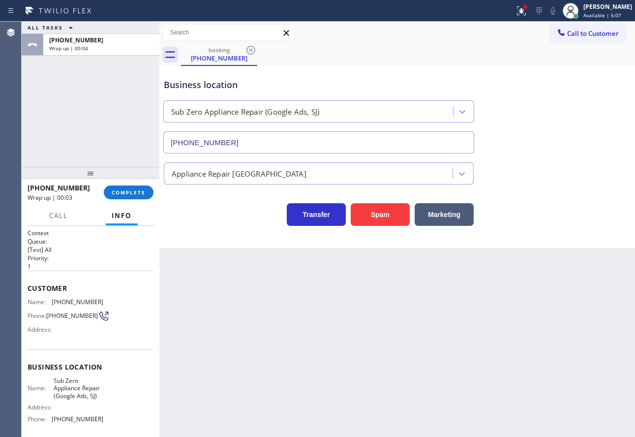
click at [90, 422] on span "(669) 280-5519" at bounding box center [78, 418] width 52 height 7
copy span "(669) 280-5519"
click at [120, 194] on span "COMPLETE" at bounding box center [129, 192] width 34 height 7
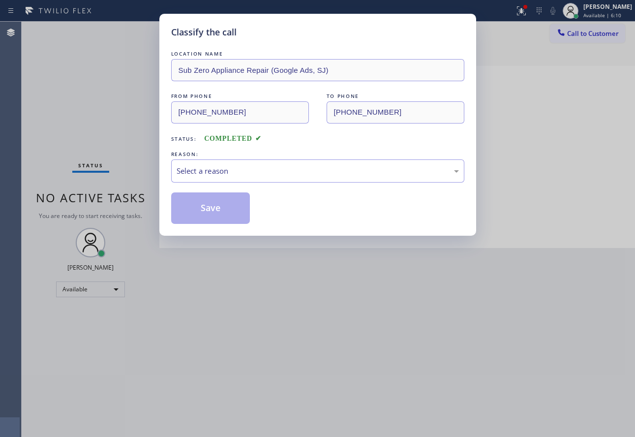
click at [265, 158] on div "REASON:" at bounding box center [317, 154] width 293 height 10
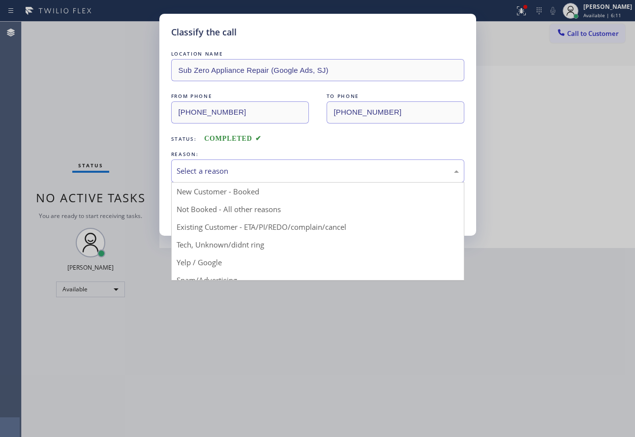
click at [223, 165] on div "Select a reason" at bounding box center [318, 170] width 282 height 11
drag, startPoint x: 202, startPoint y: 246, endPoint x: 208, endPoint y: 207, distance: 40.4
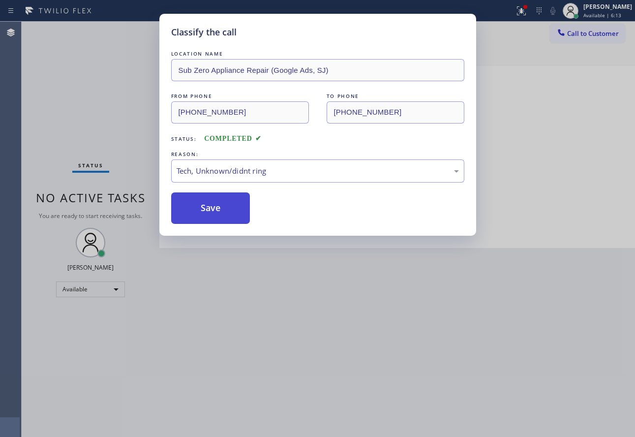
click at [208, 202] on button "Save" at bounding box center [210, 207] width 79 height 31
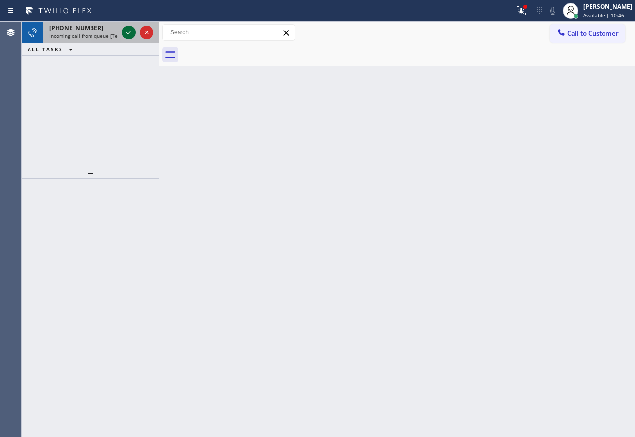
click at [128, 30] on icon at bounding box center [129, 33] width 12 height 12
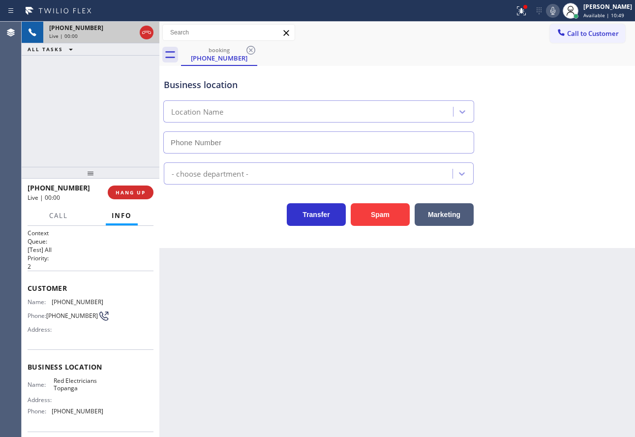
type input "(310) 388-4101"
click at [122, 188] on button "HANG UP" at bounding box center [131, 192] width 46 height 14
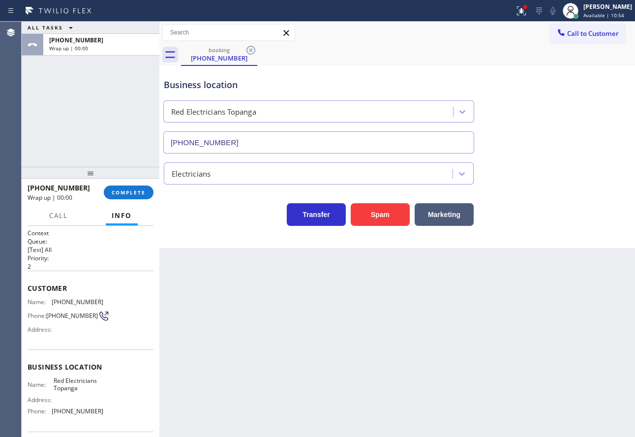
click at [193, 165] on div "Electricians" at bounding box center [310, 173] width 286 height 17
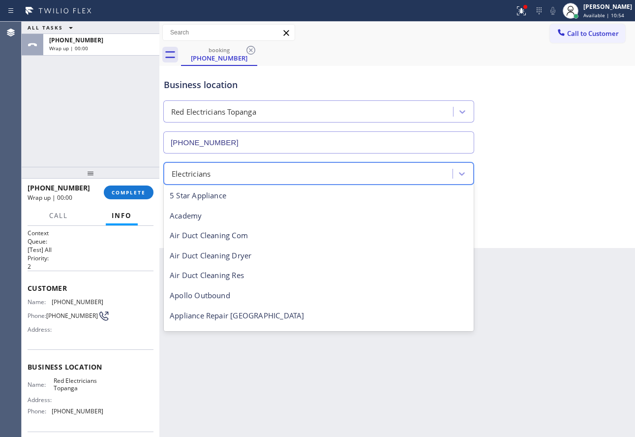
scroll to position [101, 0]
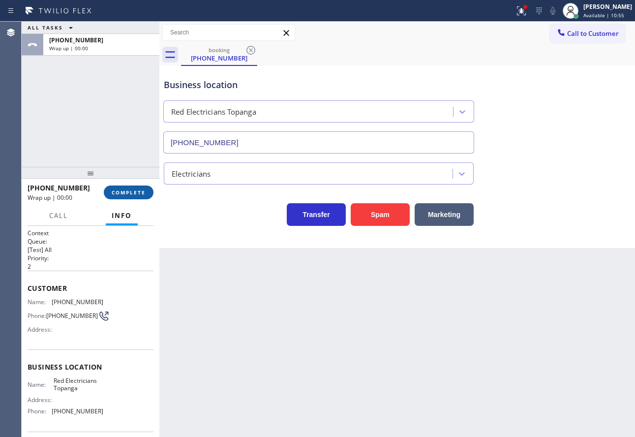
click at [139, 187] on button "COMPLETE" at bounding box center [129, 192] width 50 height 14
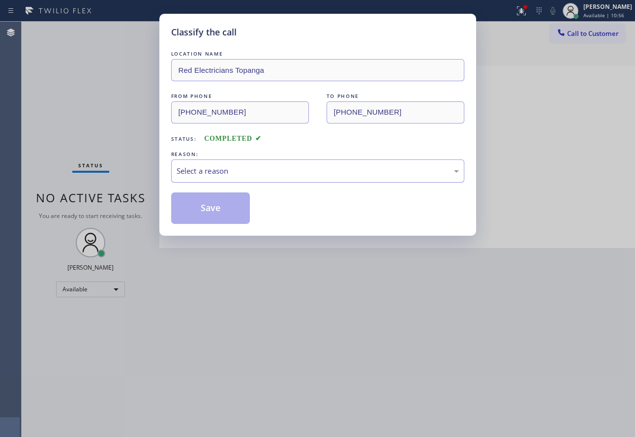
click at [213, 169] on div "Select a reason" at bounding box center [318, 170] width 282 height 11
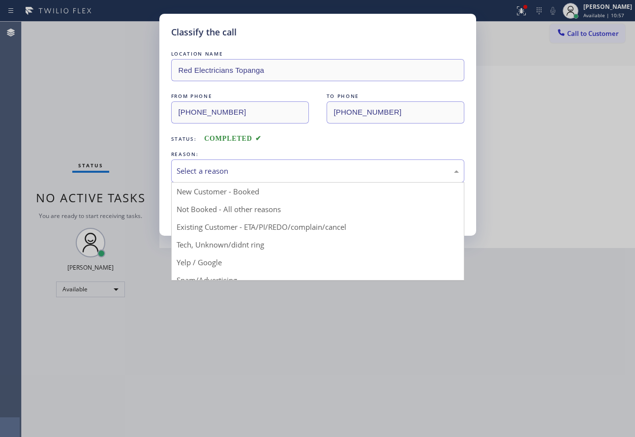
drag, startPoint x: 201, startPoint y: 242, endPoint x: 202, endPoint y: 225, distance: 17.2
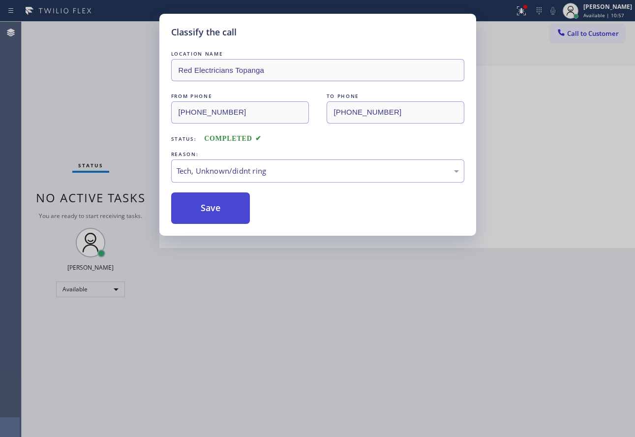
click at [203, 221] on button "Save" at bounding box center [210, 207] width 79 height 31
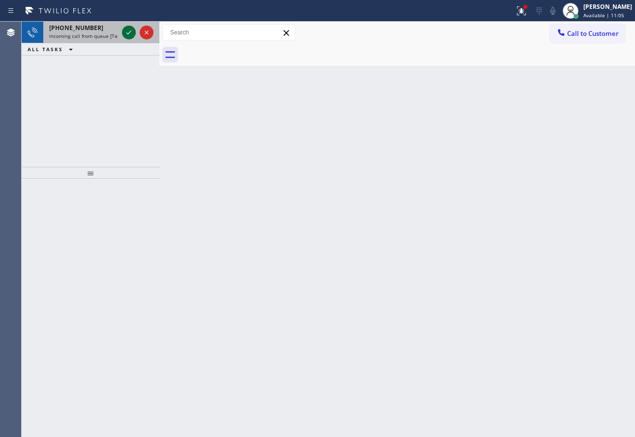
click at [127, 32] on icon at bounding box center [129, 33] width 12 height 12
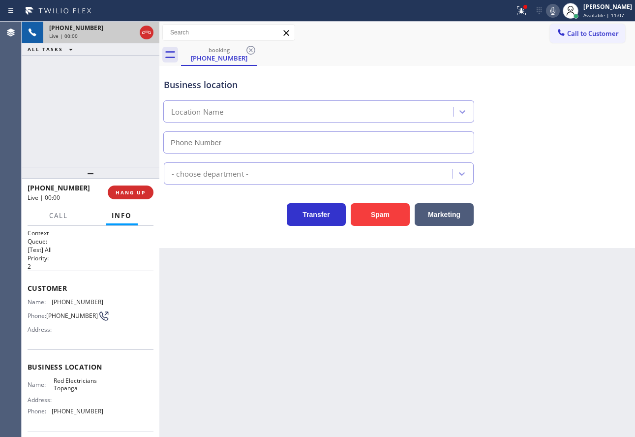
type input "(310) 388-4101"
click at [377, 214] on button "Spam" at bounding box center [380, 214] width 59 height 23
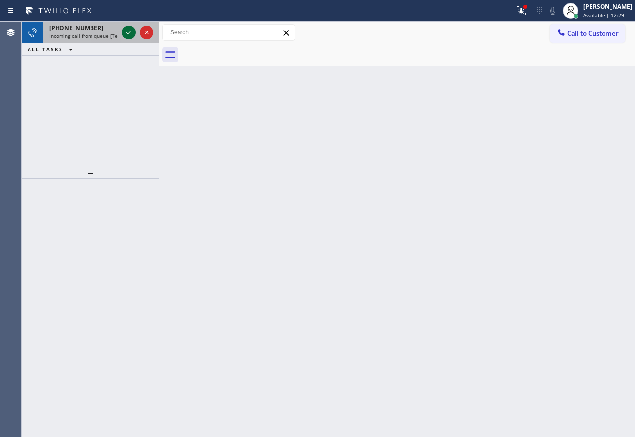
click at [128, 32] on icon at bounding box center [129, 33] width 12 height 12
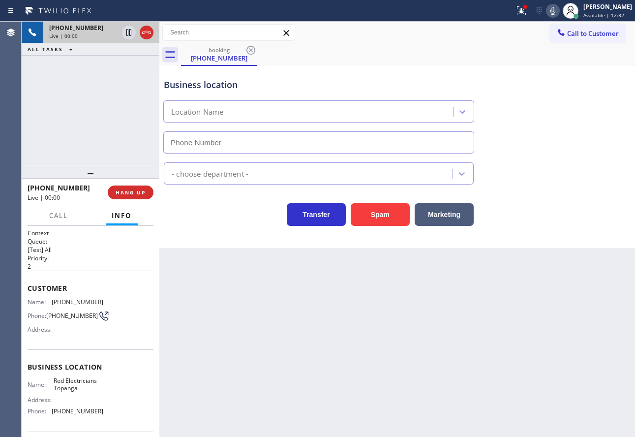
type input "(310) 388-4101"
click at [405, 219] on div "Transfer Spam Marketing" at bounding box center [319, 212] width 314 height 28
click at [400, 219] on button "Spam" at bounding box center [380, 214] width 59 height 23
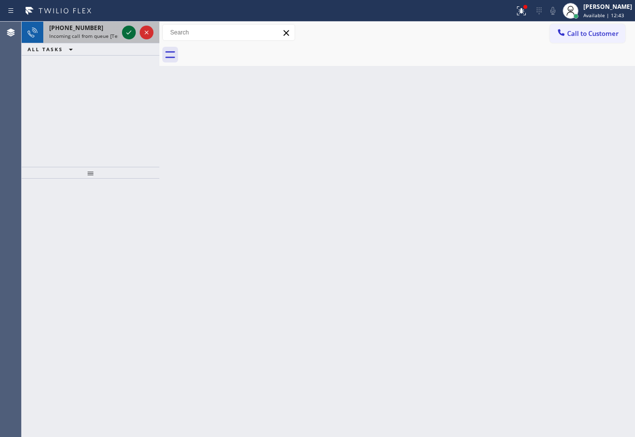
click at [129, 34] on icon at bounding box center [129, 33] width 12 height 12
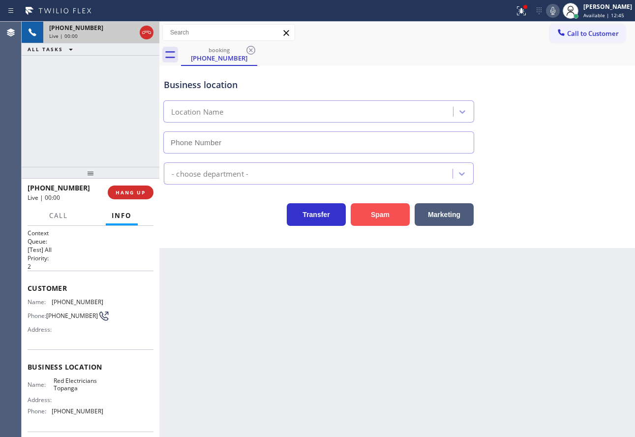
type input "(310) 388-4101"
click at [364, 212] on button "Spam" at bounding box center [380, 214] width 59 height 23
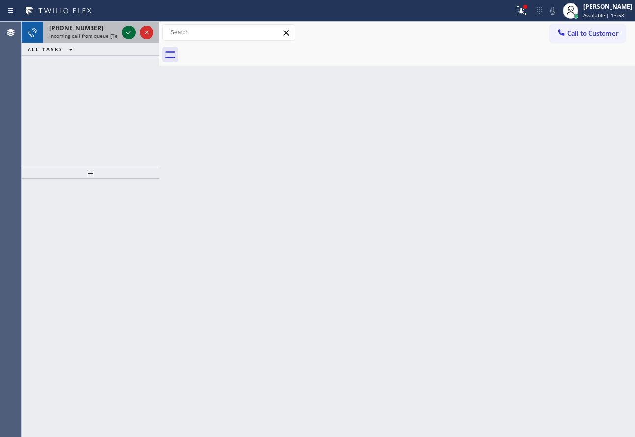
click at [129, 32] on icon at bounding box center [129, 33] width 12 height 12
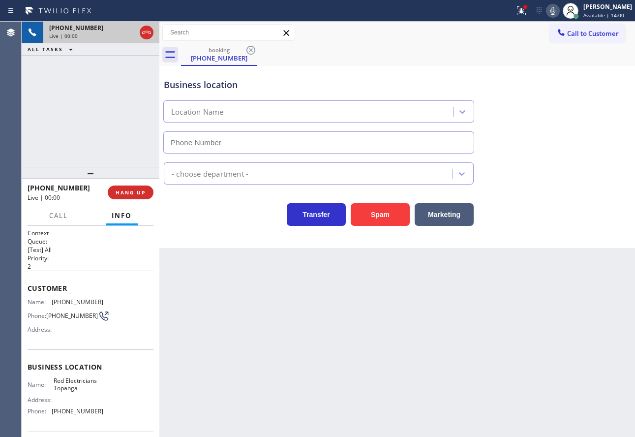
type input "(310) 388-4101"
click at [385, 211] on button "Spam" at bounding box center [380, 214] width 59 height 23
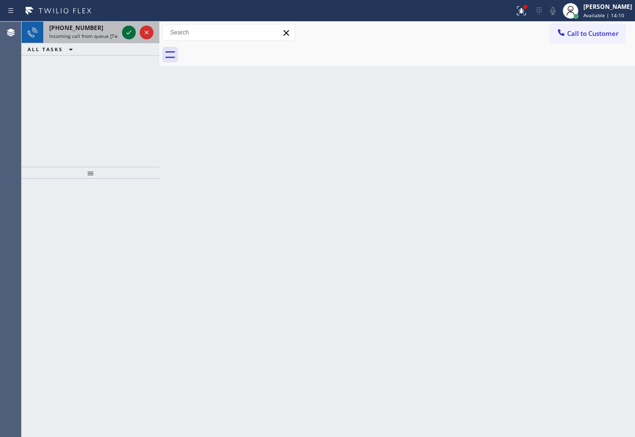
click at [126, 32] on icon at bounding box center [129, 33] width 12 height 12
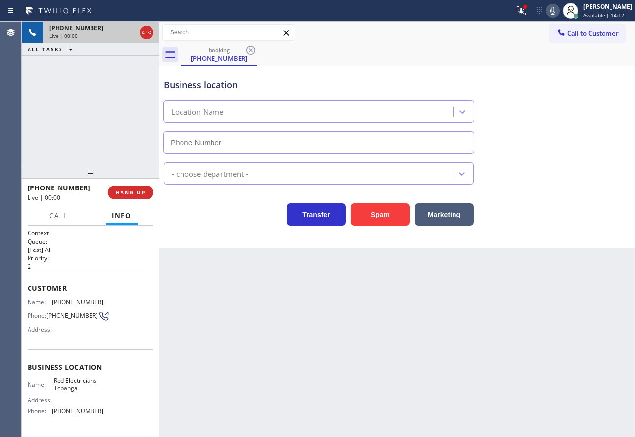
type input "(310) 388-4101"
click at [377, 218] on button "Spam" at bounding box center [380, 214] width 59 height 23
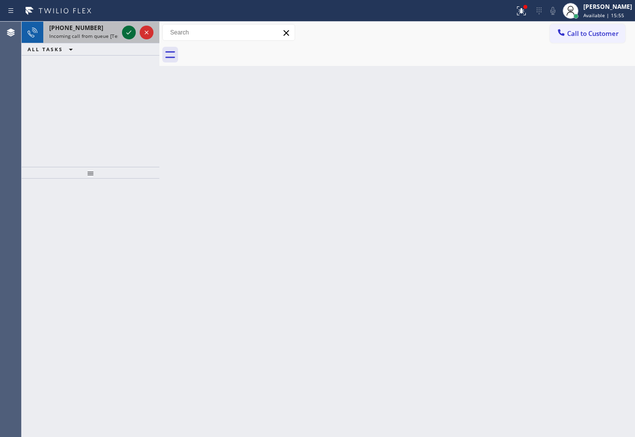
click at [131, 31] on icon at bounding box center [129, 33] width 12 height 12
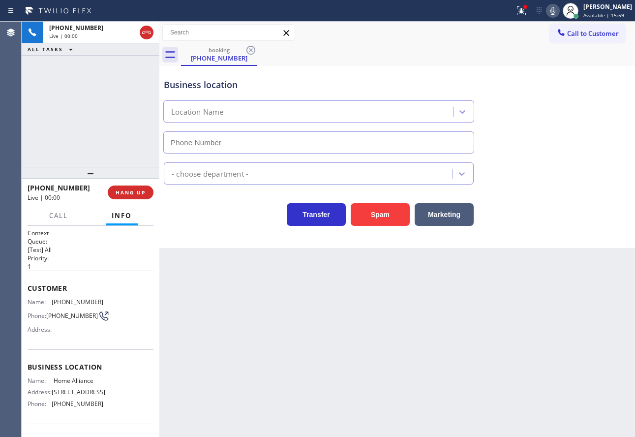
type input "(877) 777-0796"
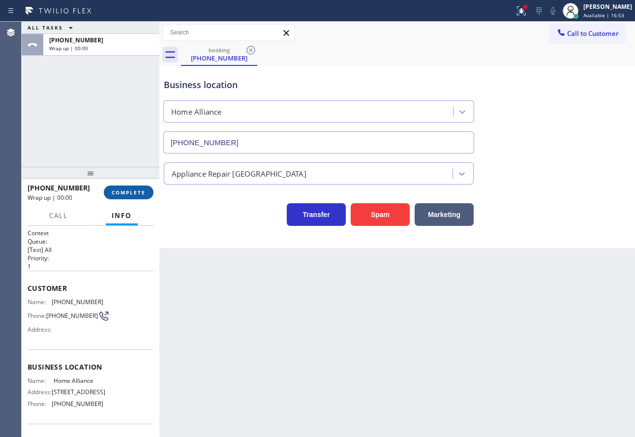
click at [137, 192] on span "COMPLETE" at bounding box center [129, 192] width 34 height 7
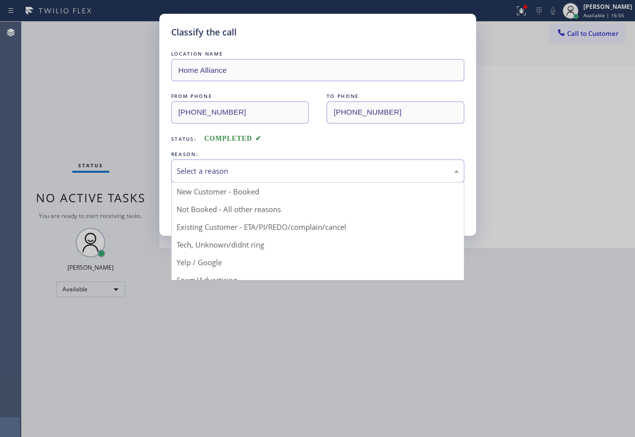
click at [231, 170] on div "Select a reason" at bounding box center [318, 170] width 282 height 11
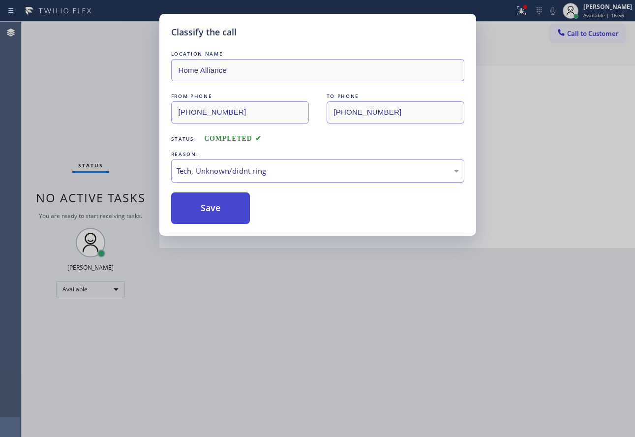
click at [214, 211] on button "Save" at bounding box center [210, 207] width 79 height 31
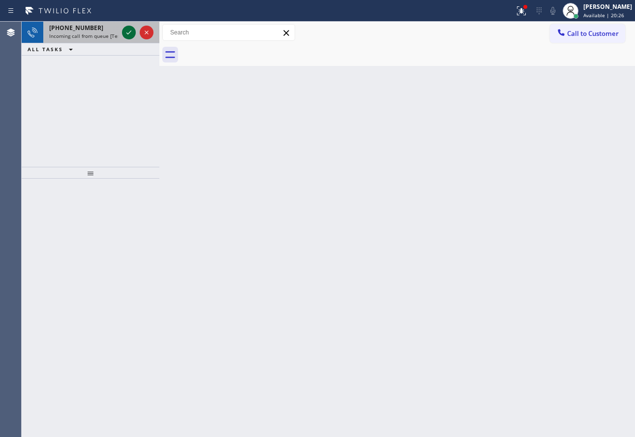
click at [129, 35] on icon at bounding box center [129, 33] width 12 height 12
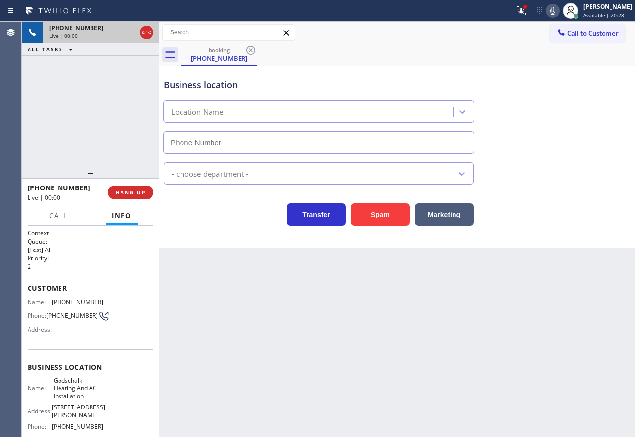
type input "(760) 527-4164"
click at [579, 167] on div "HVAC" at bounding box center [397, 171] width 471 height 26
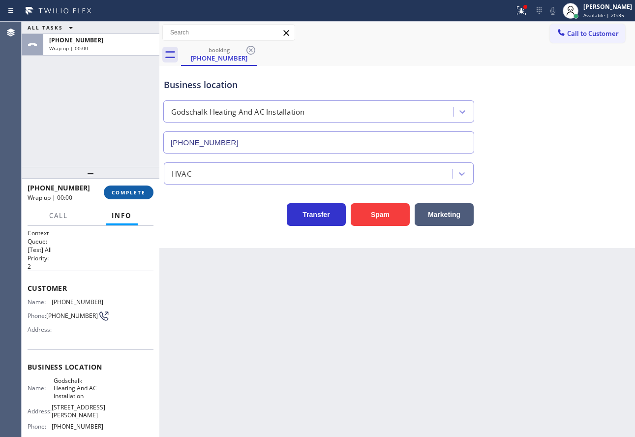
click at [134, 194] on span "COMPLETE" at bounding box center [129, 192] width 34 height 7
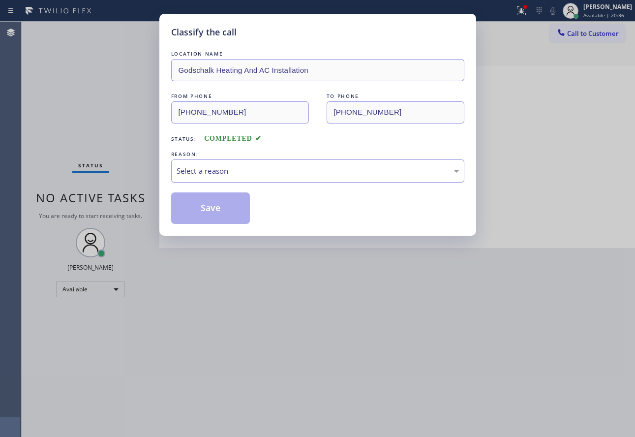
click at [233, 171] on div "Select a reason" at bounding box center [318, 170] width 282 height 11
click at [205, 212] on button "Save" at bounding box center [210, 207] width 79 height 31
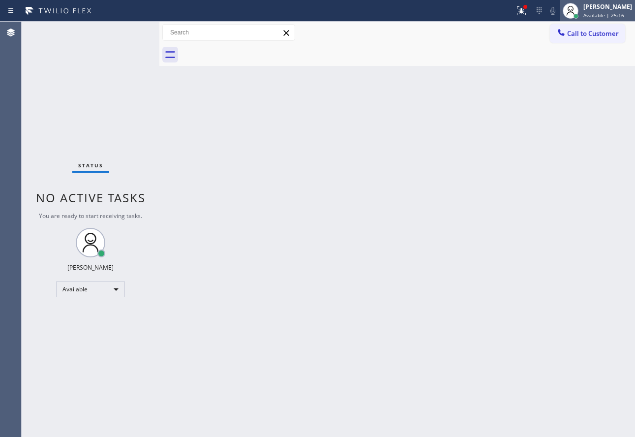
click at [612, 14] on span "Available | 25:16" at bounding box center [603, 15] width 41 height 7
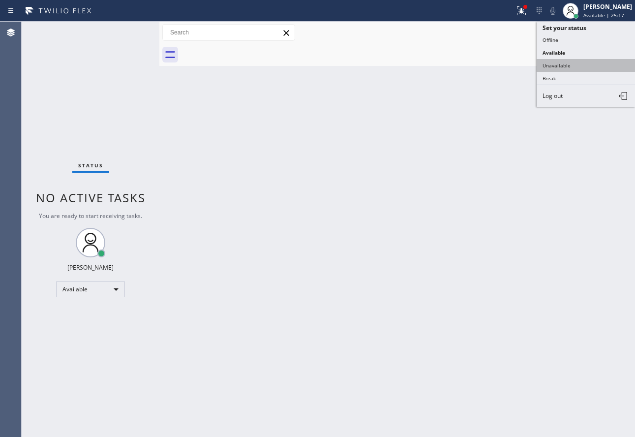
click at [556, 61] on button "Unavailable" at bounding box center [586, 65] width 98 height 13
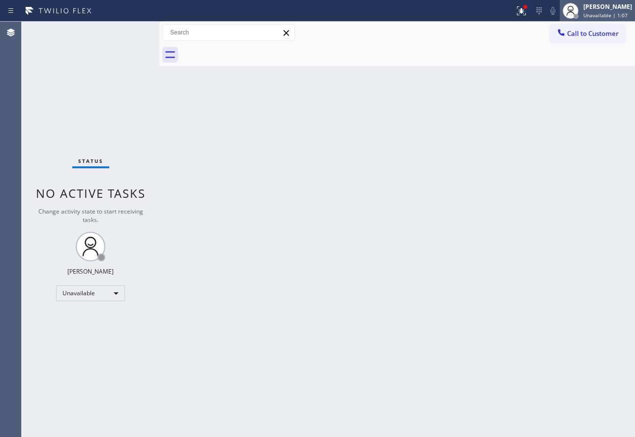
click at [595, 14] on span "Unavailable | 1:07" at bounding box center [605, 15] width 44 height 7
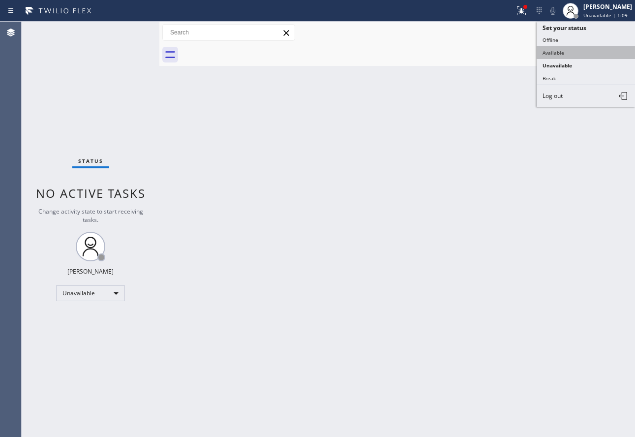
click at [551, 49] on ul "Set your status Offline Available Unavailable Break Log out" at bounding box center [586, 64] width 98 height 85
click at [551, 49] on button "Available" at bounding box center [586, 52] width 98 height 13
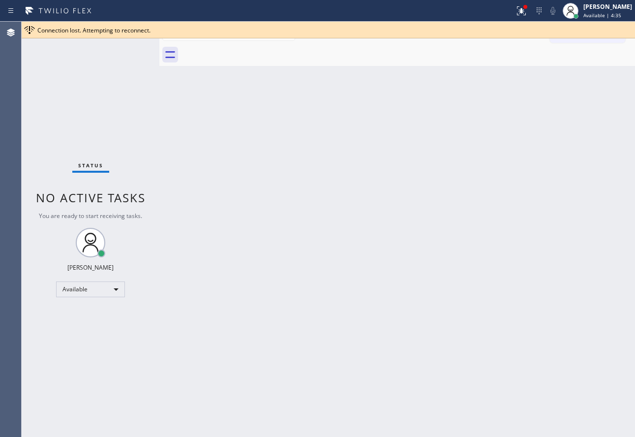
click at [412, 208] on div "Back to Dashboard Change Sender ID Customers Technicians Select a contact Outbo…" at bounding box center [397, 229] width 476 height 415
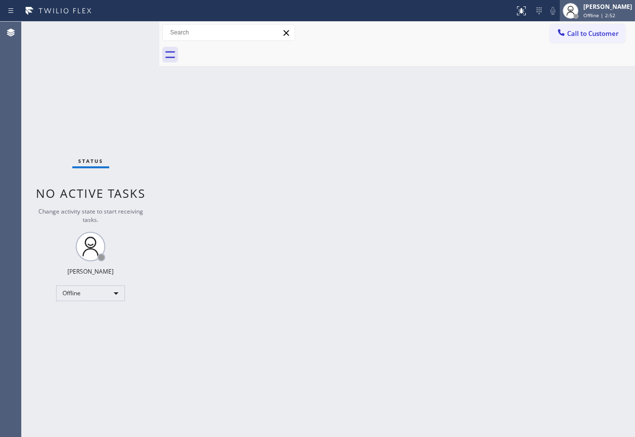
click at [597, 15] on div "[PERSON_NAME] Offline | 2:52" at bounding box center [608, 10] width 54 height 17
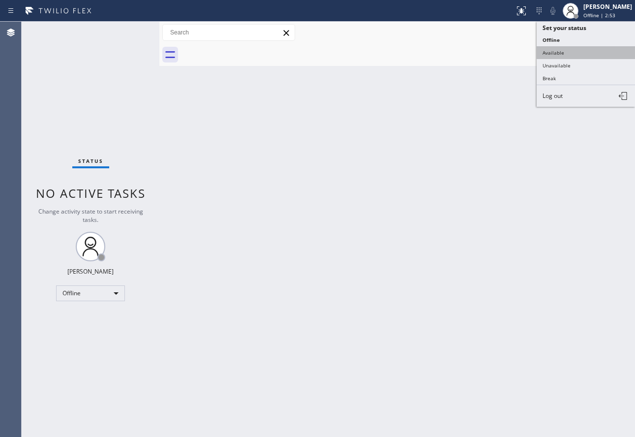
click at [558, 54] on button "Available" at bounding box center [586, 52] width 98 height 13
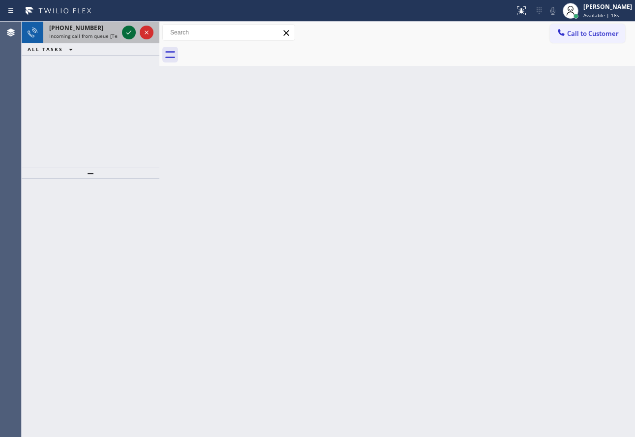
click at [134, 31] on icon at bounding box center [129, 33] width 12 height 12
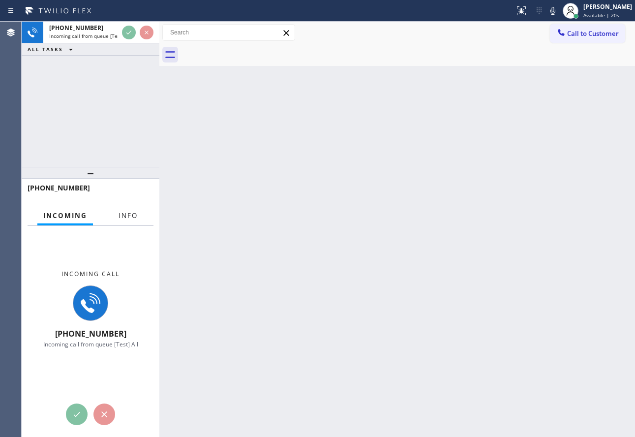
click at [138, 226] on div "Incoming call [PHONE_NUMBER] Incoming call from queue [Test] All" at bounding box center [91, 309] width 138 height 166
click at [135, 214] on span "Info" at bounding box center [128, 215] width 19 height 9
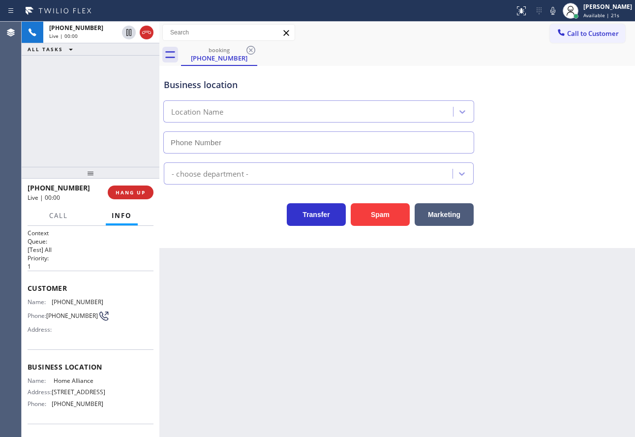
type input "[PHONE_NUMBER]"
click at [139, 194] on span "HANG UP" at bounding box center [131, 192] width 30 height 7
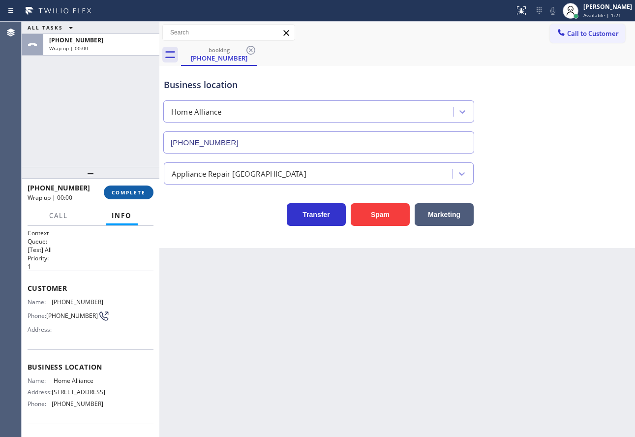
click at [139, 194] on span "COMPLETE" at bounding box center [129, 192] width 34 height 7
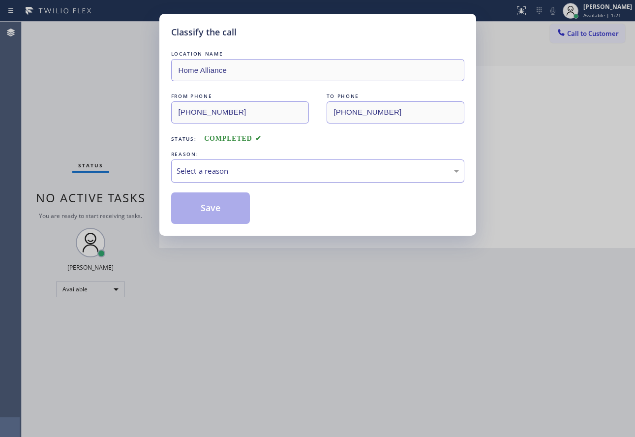
click at [208, 175] on div "Select a reason" at bounding box center [318, 170] width 282 height 11
click at [209, 210] on button "Save" at bounding box center [210, 207] width 79 height 31
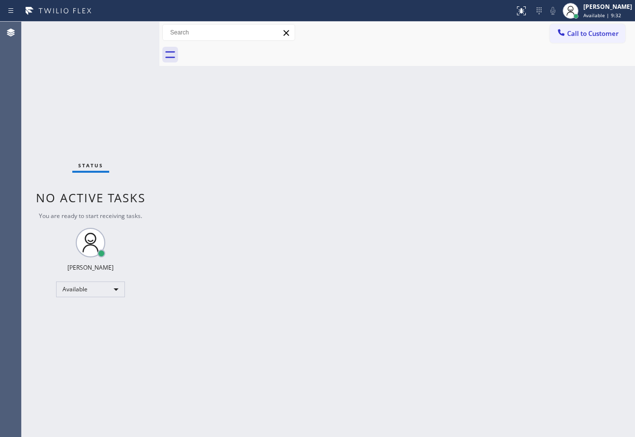
click at [287, 261] on div "Back to Dashboard Change Sender ID Customers Technicians Select a contact Outbo…" at bounding box center [397, 229] width 476 height 415
click at [592, 42] on button "Call to Customer" at bounding box center [587, 33] width 75 height 19
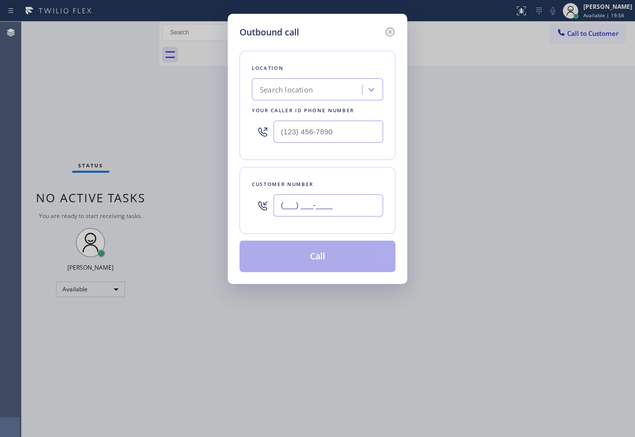
click at [353, 210] on input "(___) ___-____" at bounding box center [329, 205] width 110 height 22
paste input "360) 719-9895"
type input "[PHONE_NUMBER]"
click at [308, 94] on div "Search location" at bounding box center [286, 89] width 53 height 11
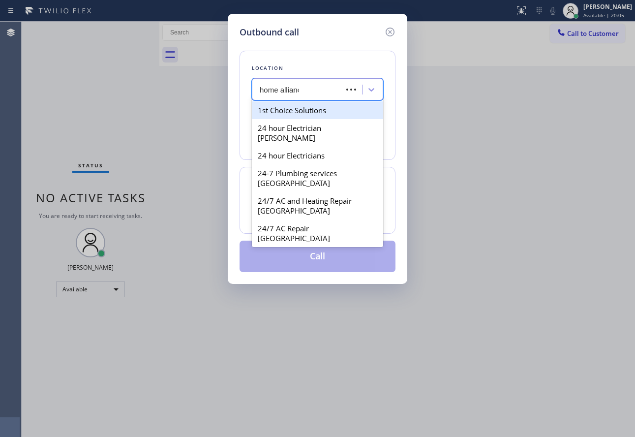
type input "home alliance"
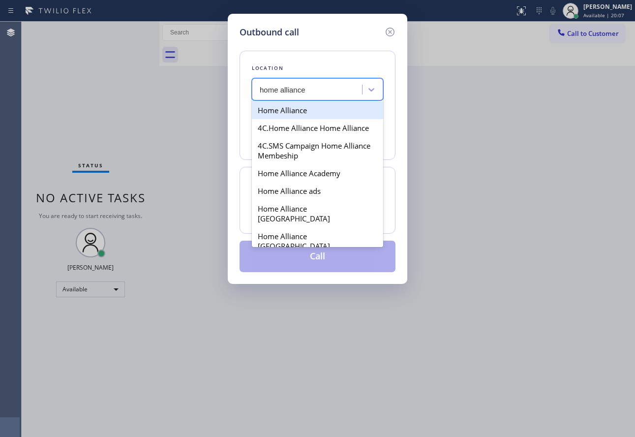
click at [305, 108] on div "Home Alliance" at bounding box center [317, 110] width 131 height 18
type input "[PHONE_NUMBER]"
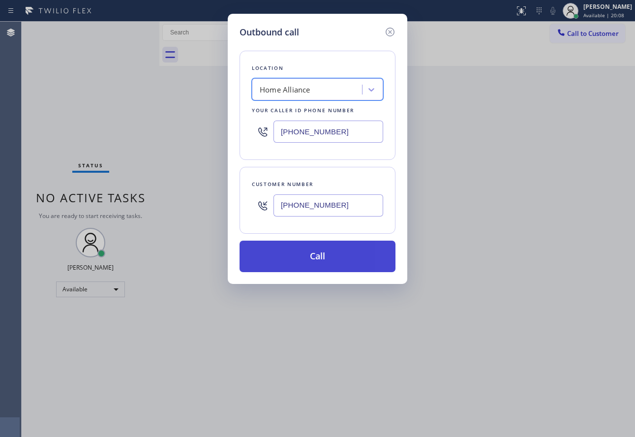
click at [295, 264] on button "Call" at bounding box center [318, 256] width 156 height 31
click at [326, 247] on button "Call" at bounding box center [318, 256] width 156 height 31
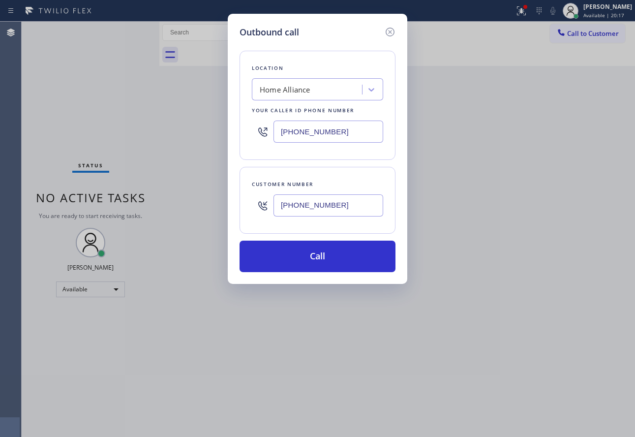
click at [400, 35] on div "Outbound call Location Home Alliance Your caller id phone number [PHONE_NUMBER]…" at bounding box center [318, 149] width 180 height 270
click at [391, 35] on icon at bounding box center [390, 32] width 12 height 12
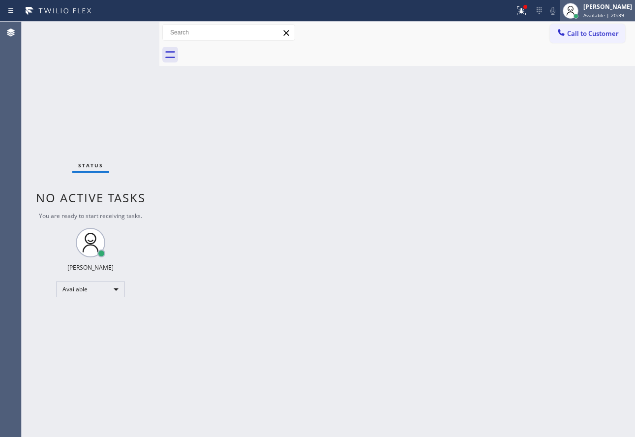
click at [595, 14] on span "Available | 20:39" at bounding box center [603, 15] width 41 height 7
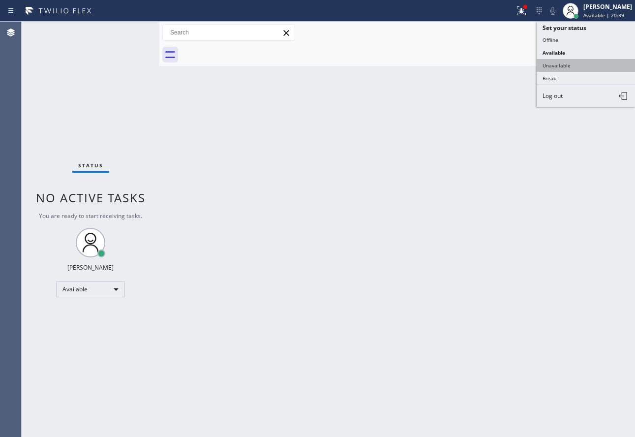
click at [586, 60] on button "Unavailable" at bounding box center [586, 65] width 98 height 13
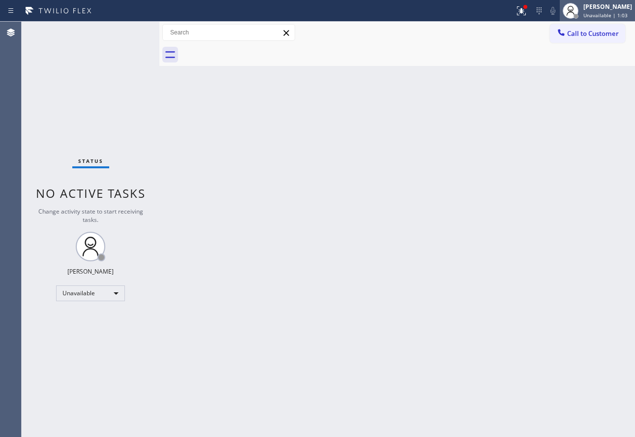
click at [606, 9] on div "[PERSON_NAME]" at bounding box center [607, 6] width 49 height 8
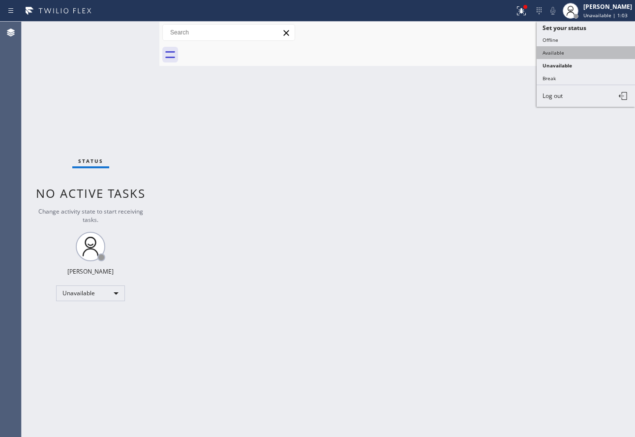
click at [558, 54] on button "Available" at bounding box center [586, 52] width 98 height 13
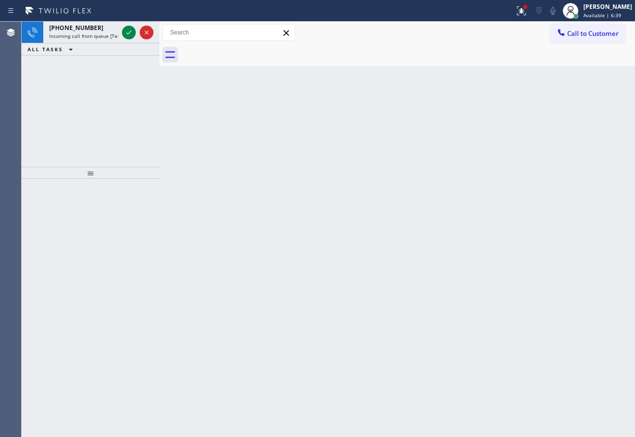
click at [126, 32] on icon at bounding box center [129, 33] width 12 height 12
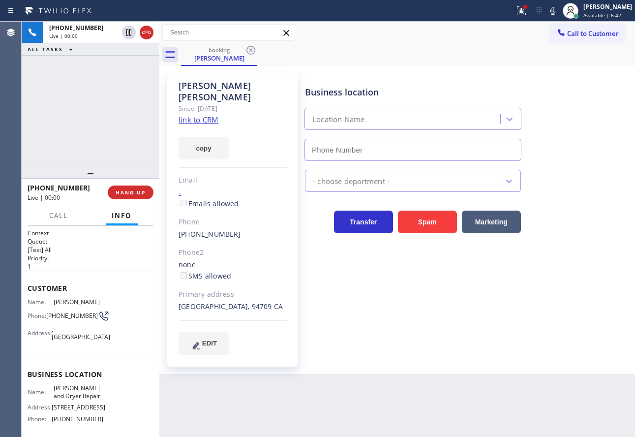
type input "(510) 822-7716"
click at [208, 115] on link "link to CRM" at bounding box center [199, 120] width 40 height 10
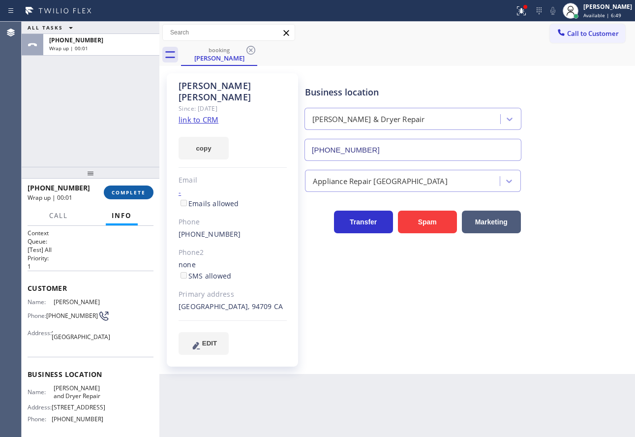
click at [131, 192] on span "COMPLETE" at bounding box center [129, 192] width 34 height 7
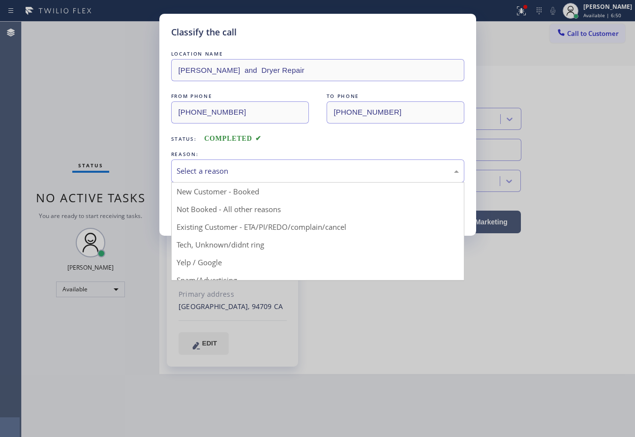
click at [246, 182] on div "Select a reason New Customer - Booked Not Booked - All other reasons Existing C…" at bounding box center [317, 170] width 293 height 23
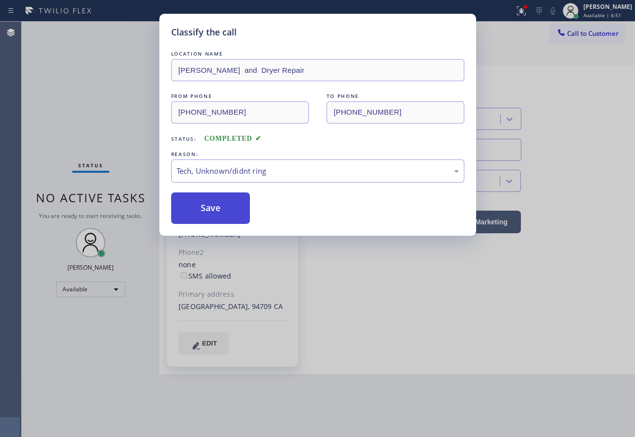
click at [213, 214] on button "Save" at bounding box center [210, 207] width 79 height 31
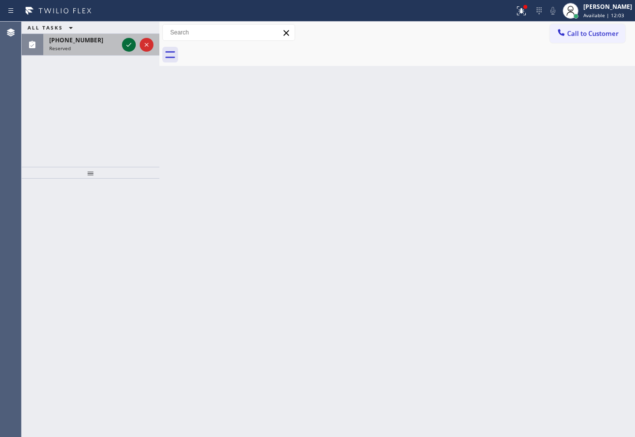
click at [128, 48] on icon at bounding box center [129, 45] width 12 height 12
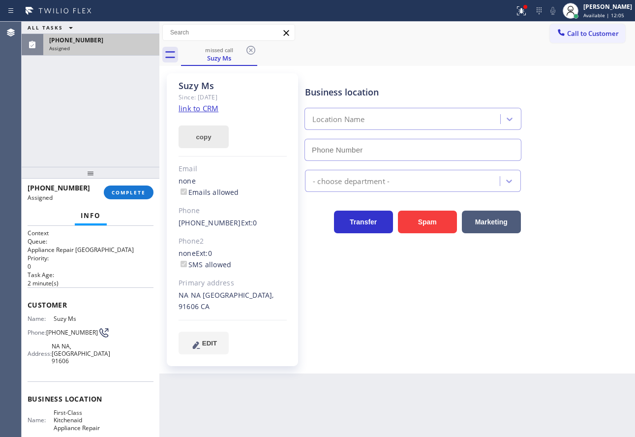
type input "(213) 516-9084"
click at [202, 109] on link "link to CRM" at bounding box center [199, 108] width 40 height 10
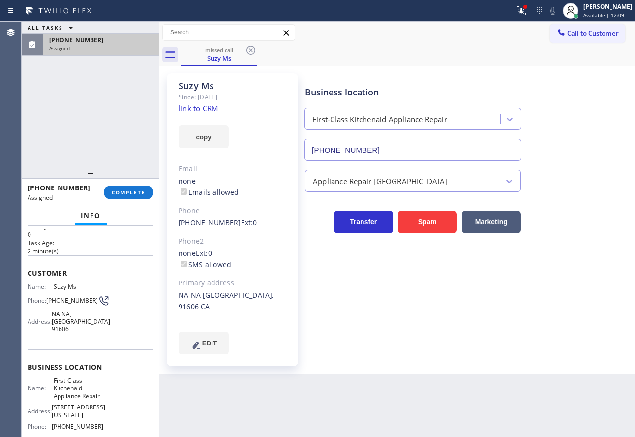
scroll to position [49, 0]
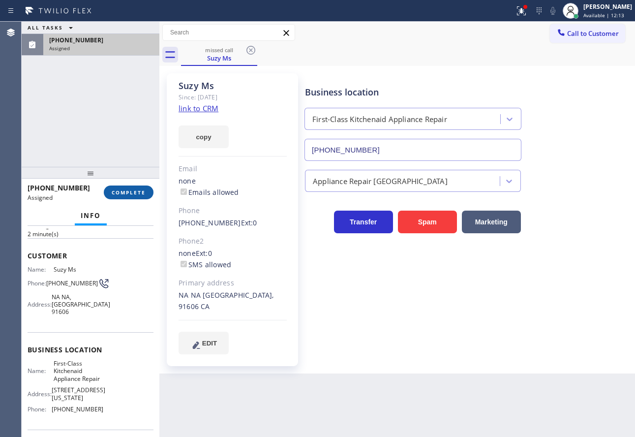
click at [132, 196] on span "COMPLETE" at bounding box center [129, 192] width 34 height 7
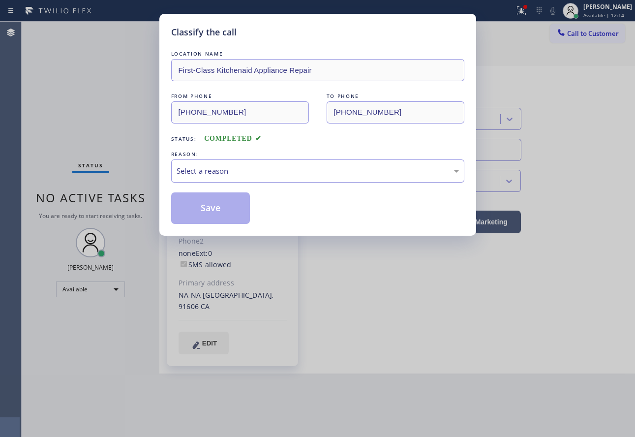
click at [255, 162] on div "Select a reason" at bounding box center [317, 170] width 293 height 23
click at [213, 212] on button "Save" at bounding box center [210, 207] width 79 height 31
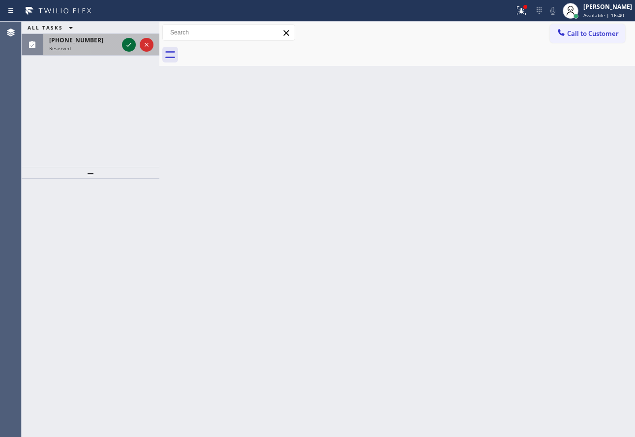
click at [128, 45] on icon at bounding box center [129, 45] width 12 height 12
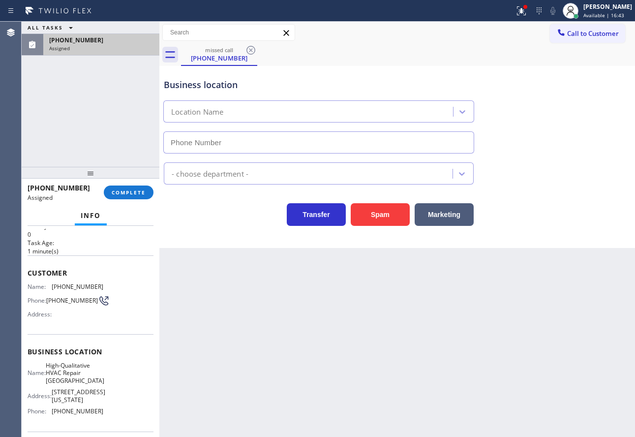
type input "(562) 655-7027"
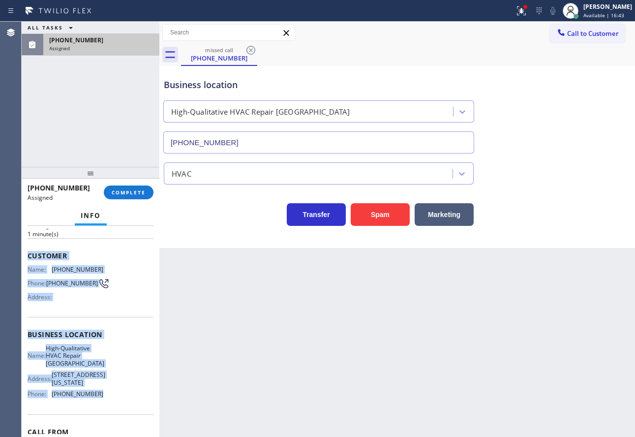
drag, startPoint x: 104, startPoint y: 398, endPoint x: 27, endPoint y: 259, distance: 159.2
click at [27, 259] on div "Context Queue: HVAC Priority: 0 Task Age: 1 minute(s) Customer Name: (562) 604-…" at bounding box center [91, 331] width 138 height 211
copy div "Customer Name: (562) 604-9731 Phone: (562) 604-9731 Address: Business location …"
click at [136, 191] on span "COMPLETE" at bounding box center [129, 192] width 34 height 7
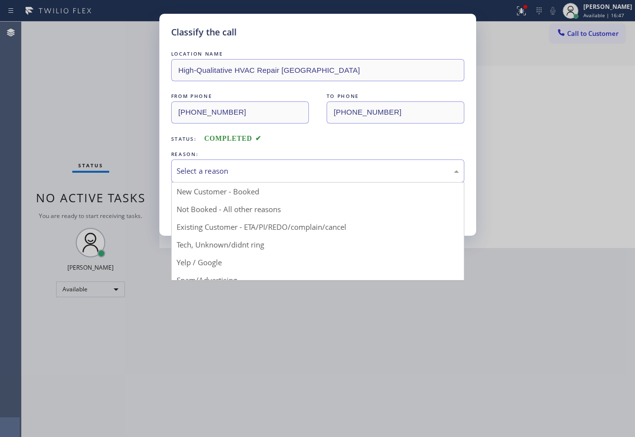
click at [252, 169] on div "Select a reason" at bounding box center [318, 170] width 282 height 11
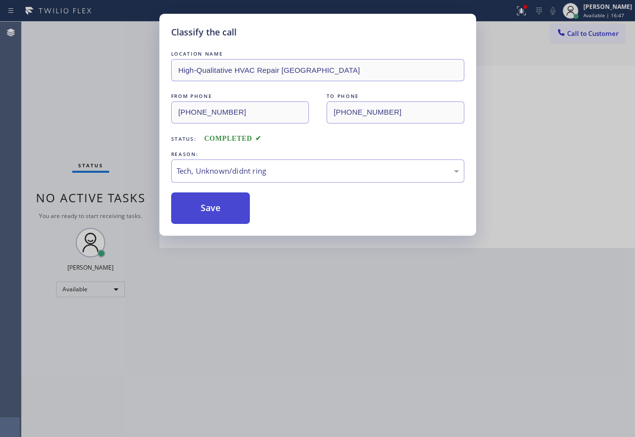
click at [213, 214] on button "Save" at bounding box center [210, 207] width 79 height 31
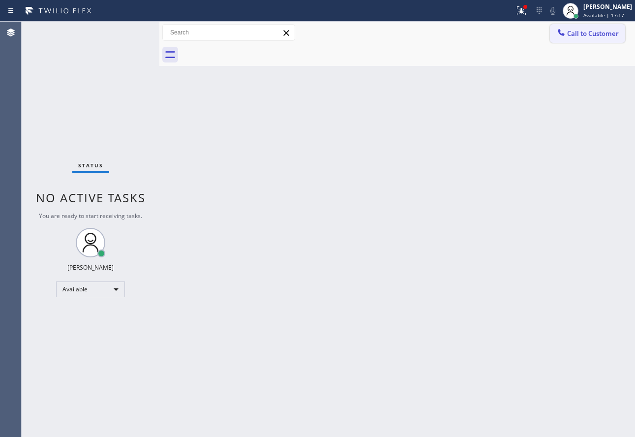
click at [581, 36] on span "Call to Customer" at bounding box center [593, 33] width 52 height 9
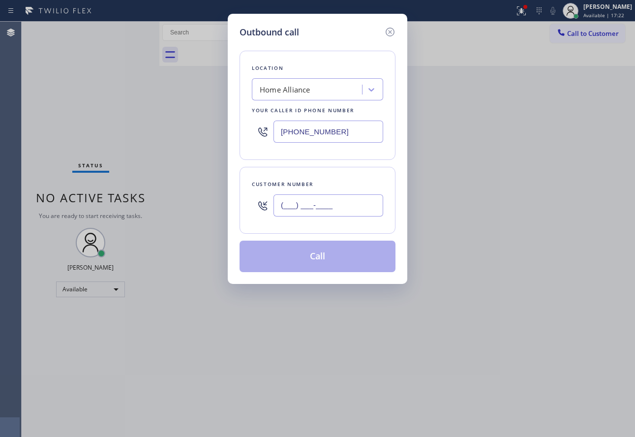
click at [309, 213] on input "(___) ___-____" at bounding box center [329, 205] width 110 height 22
paste input "562) 604-9731"
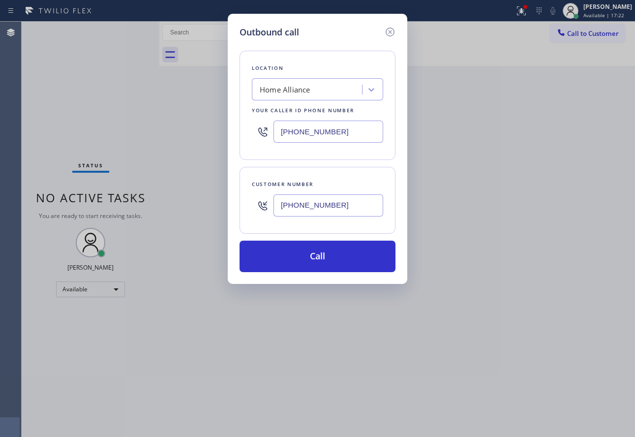
type input "(562) 604-9731"
click at [287, 132] on input "(877) 777-0796" at bounding box center [329, 132] width 110 height 22
drag, startPoint x: 359, startPoint y: 130, endPoint x: 210, endPoint y: 131, distance: 149.1
click at [210, 131] on div "Outbound call Location Home Alliance Your caller id phone number (877) 777-0796…" at bounding box center [317, 218] width 635 height 437
paste input "562) 655-7027"
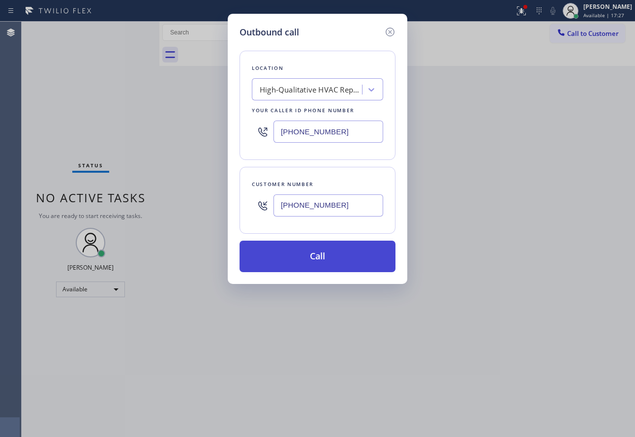
type input "(562) 655-7027"
click at [312, 263] on button "Call" at bounding box center [318, 256] width 156 height 31
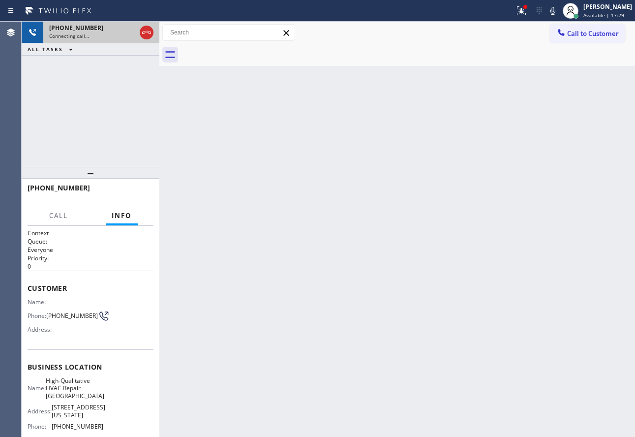
click at [144, 32] on icon at bounding box center [147, 33] width 12 height 12
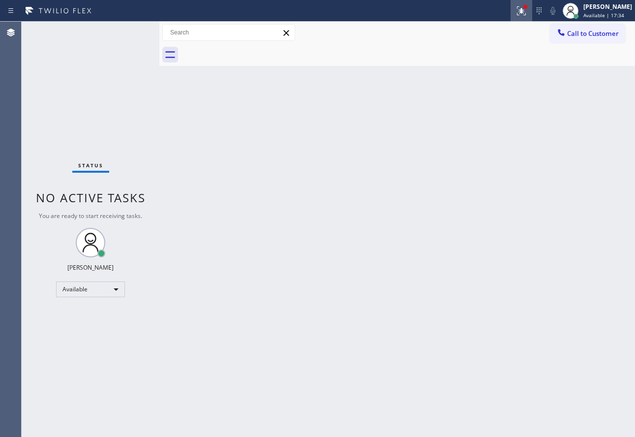
click at [527, 13] on icon at bounding box center [522, 11] width 12 height 12
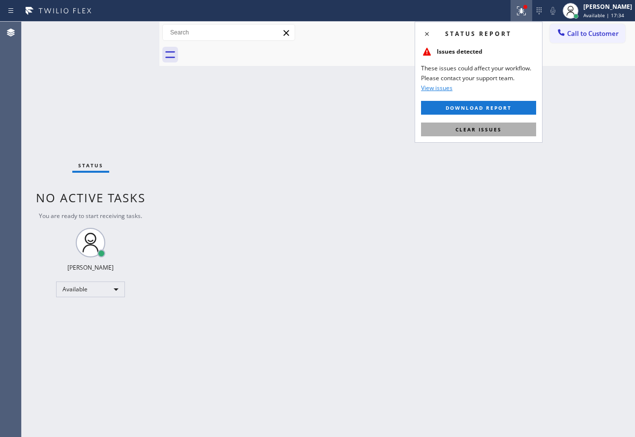
click at [489, 131] on span "Clear issues" at bounding box center [479, 129] width 46 height 7
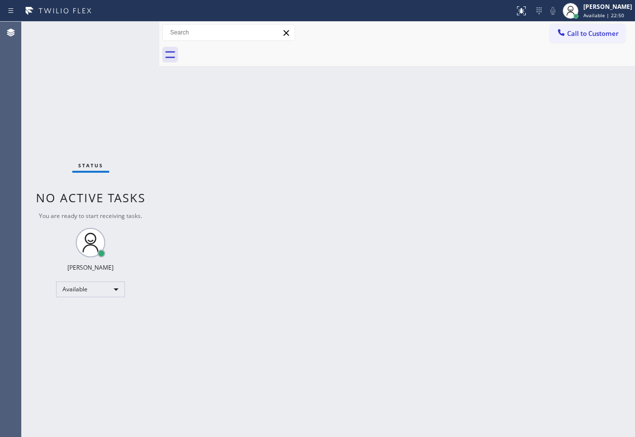
click at [343, 273] on div "Back to Dashboard Change Sender ID Customers Technicians Select a contact Outbo…" at bounding box center [397, 229] width 476 height 415
click at [464, 210] on div "Back to Dashboard Change Sender ID Customers Technicians Select a contact Outbo…" at bounding box center [397, 229] width 476 height 415
click at [592, 15] on div "John Tindoc Available | 38:26" at bounding box center [608, 10] width 54 height 17
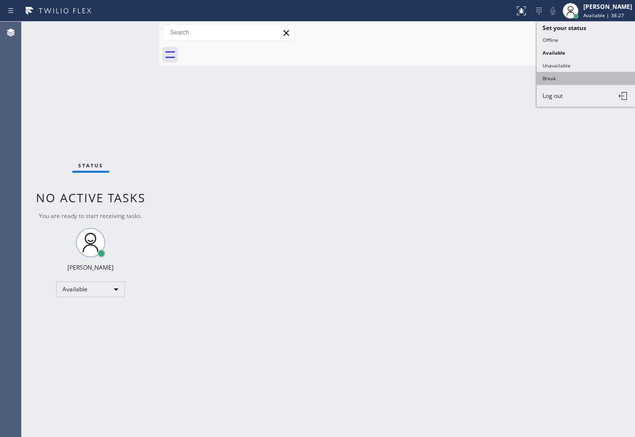
click at [553, 74] on button "Break" at bounding box center [586, 78] width 98 height 13
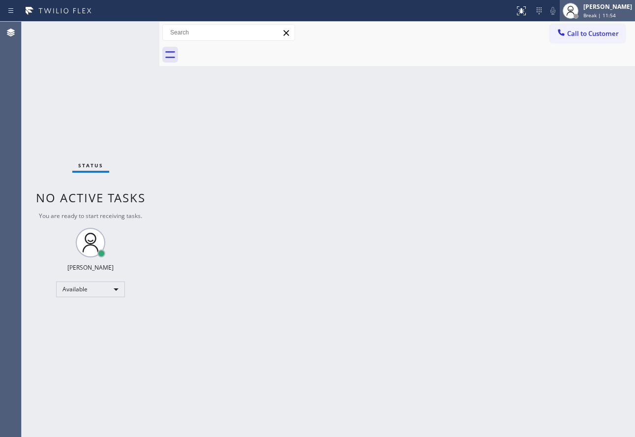
click at [610, 6] on div "[PERSON_NAME]" at bounding box center [607, 6] width 49 height 8
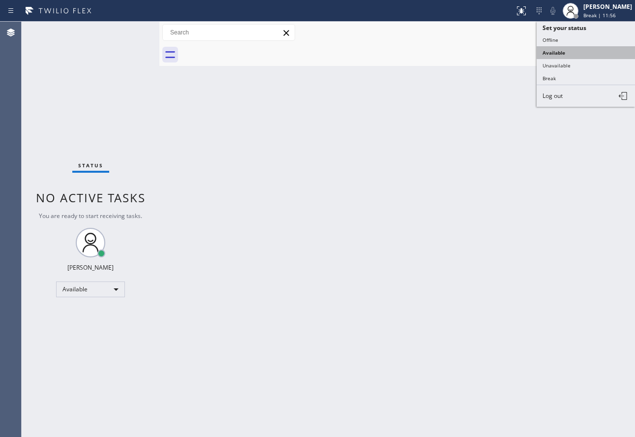
click at [562, 54] on button "Available" at bounding box center [586, 52] width 98 height 13
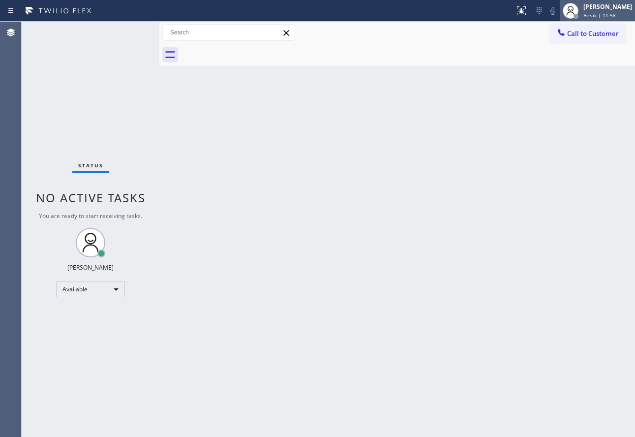
click at [581, 9] on div at bounding box center [571, 11] width 22 height 22
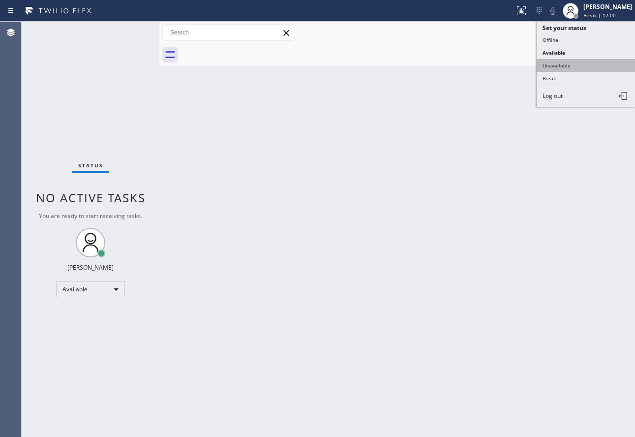
click at [563, 62] on button "Unavailable" at bounding box center [586, 65] width 98 height 13
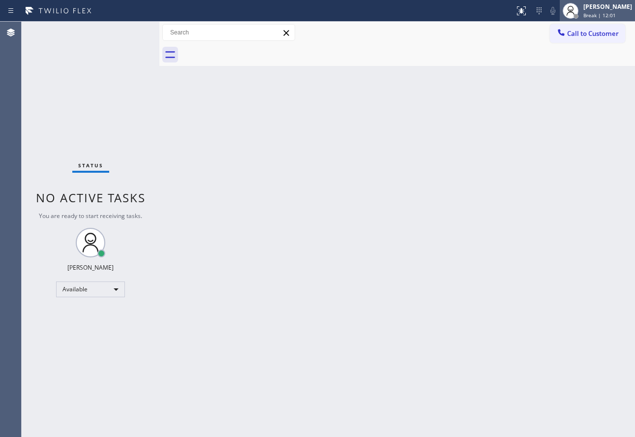
click at [600, 14] on span "Break | 12:01" at bounding box center [599, 15] width 32 height 7
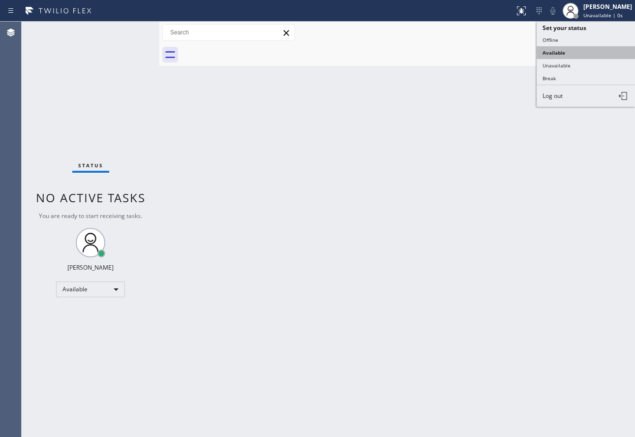
click at [560, 54] on button "Available" at bounding box center [586, 52] width 98 height 13
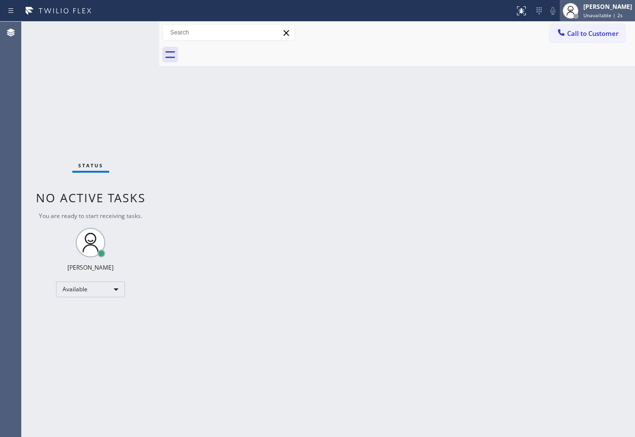
click at [608, 10] on div "[PERSON_NAME]" at bounding box center [607, 6] width 49 height 8
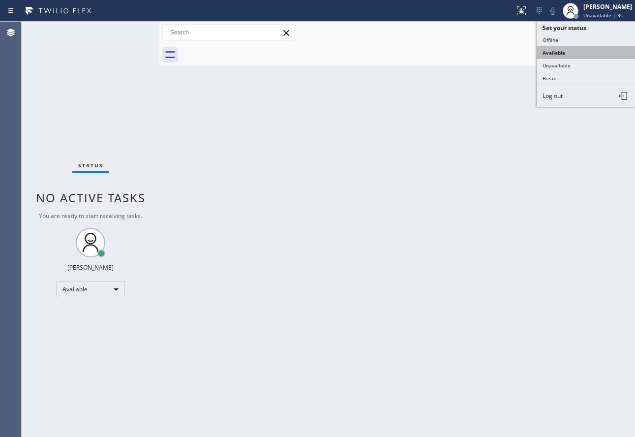
click at [567, 55] on button "Available" at bounding box center [586, 52] width 98 height 13
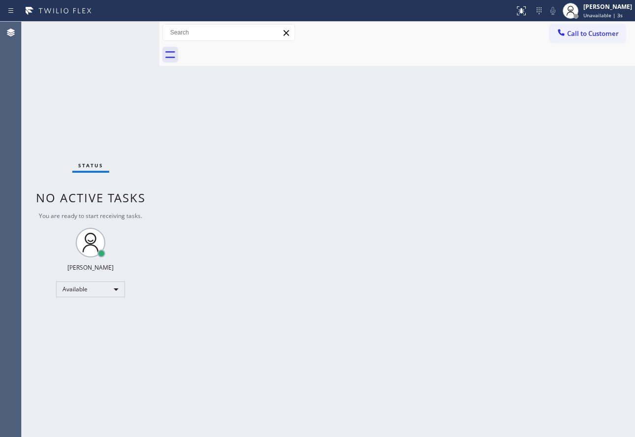
click at [567, 55] on div at bounding box center [408, 55] width 454 height 22
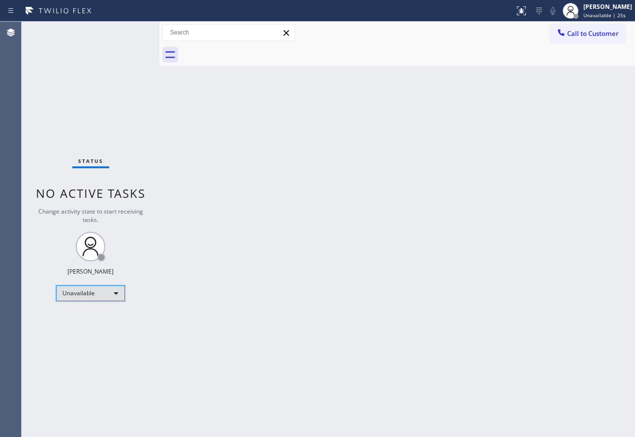
click at [106, 292] on div "Unavailable" at bounding box center [90, 293] width 69 height 16
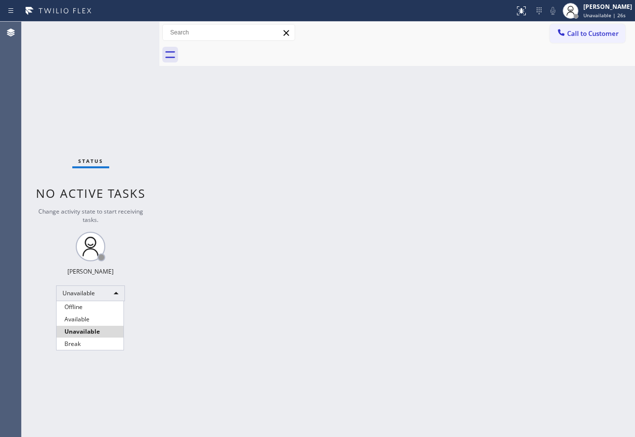
click at [85, 318] on li "Available" at bounding box center [90, 319] width 67 height 12
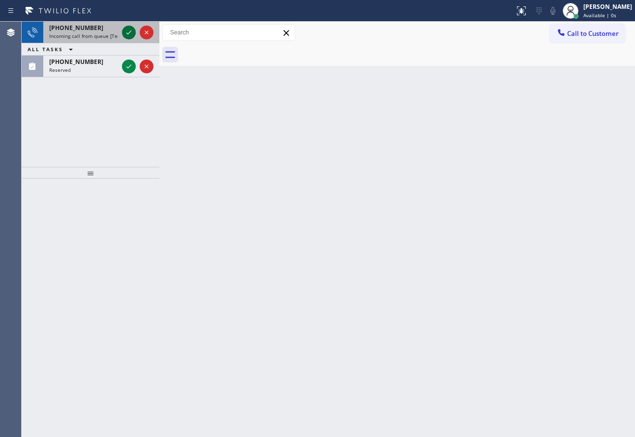
click at [128, 35] on icon at bounding box center [129, 33] width 12 height 12
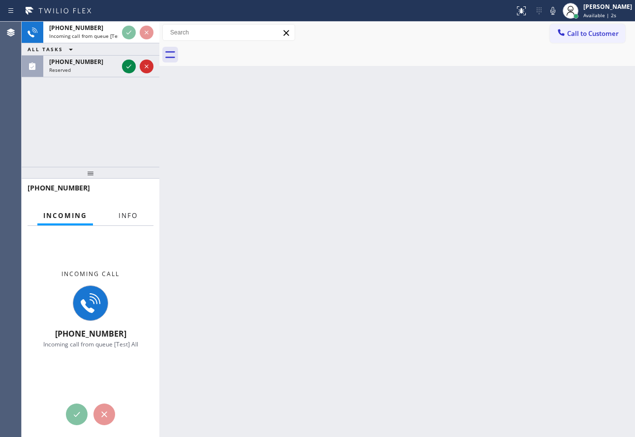
click at [132, 217] on span "Info" at bounding box center [128, 215] width 19 height 9
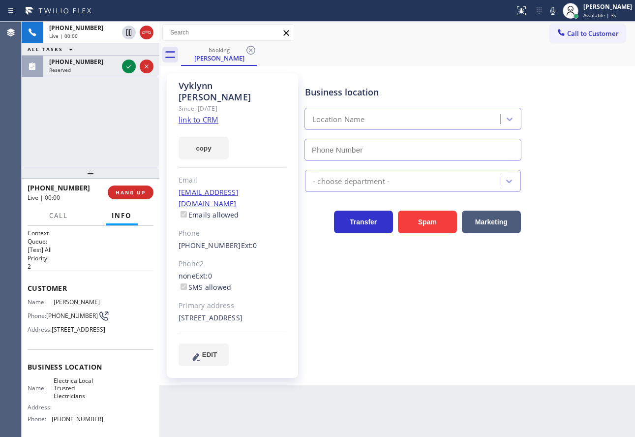
type input "[PHONE_NUMBER]"
click at [194, 115] on link "link to CRM" at bounding box center [199, 120] width 40 height 10
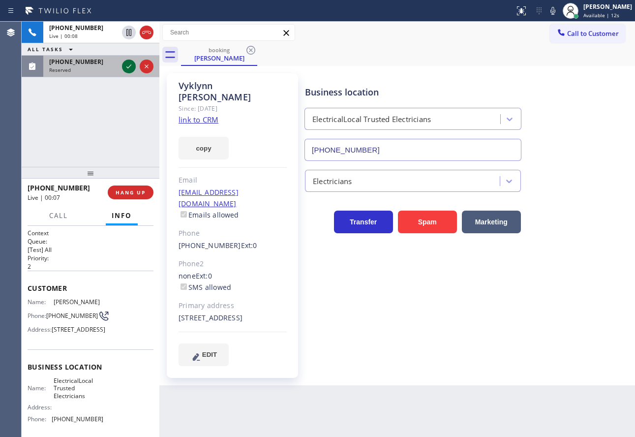
click at [127, 65] on icon at bounding box center [129, 67] width 12 height 12
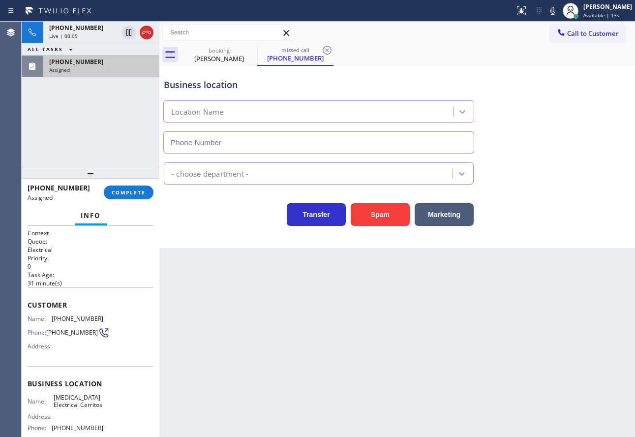
type input "[PHONE_NUMBER]"
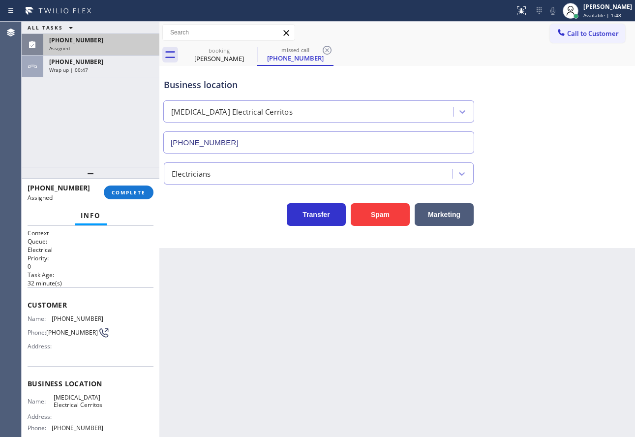
click at [119, 47] on div "Assigned" at bounding box center [101, 48] width 104 height 7
click at [87, 409] on span "[MEDICAL_DATA] Electrical Cerritos" at bounding box center [78, 401] width 49 height 15
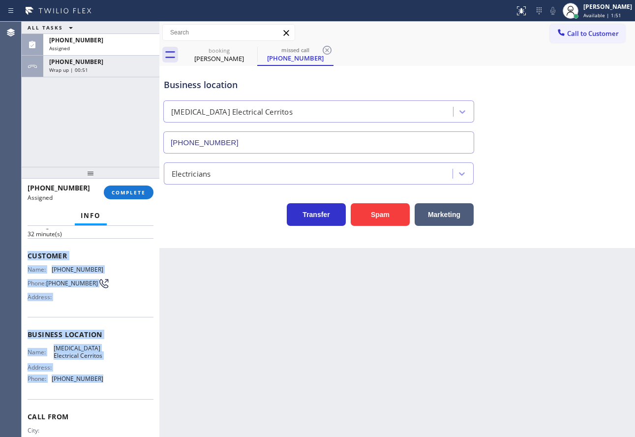
drag, startPoint x: 92, startPoint y: 383, endPoint x: 26, endPoint y: 257, distance: 142.1
click at [26, 257] on div "Context Queue: Electrical Priority: 0 Task Age: [DEMOGRAPHIC_DATA] minute(s) Cu…" at bounding box center [91, 331] width 138 height 211
copy div "Customer Name: [PHONE_NUMBER] Phone: [PHONE_NUMBER] Address: Business location …"
click at [137, 192] on span "COMPLETE" at bounding box center [129, 192] width 34 height 7
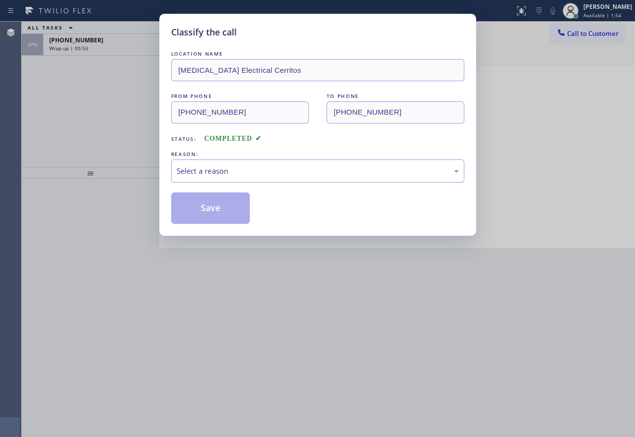
click at [205, 172] on div "Select a reason" at bounding box center [318, 170] width 282 height 11
click at [210, 211] on button "Save" at bounding box center [210, 207] width 79 height 31
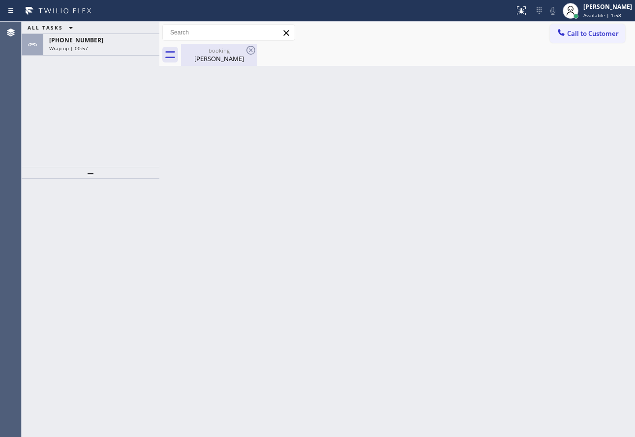
click at [211, 57] on div "[PERSON_NAME]" at bounding box center [219, 58] width 74 height 9
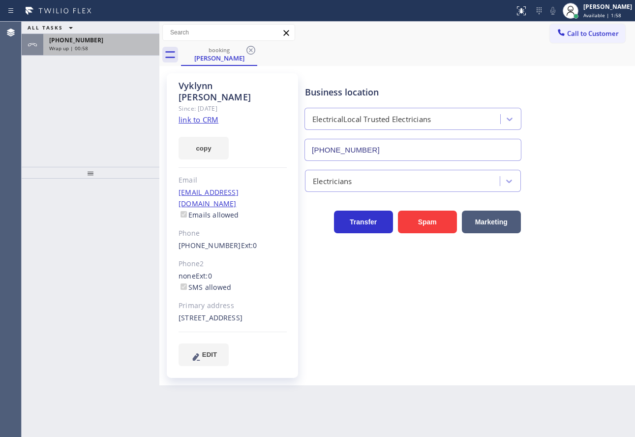
click at [104, 44] on div "[PHONE_NUMBER] Wrap up | 00:58" at bounding box center [99, 45] width 112 height 22
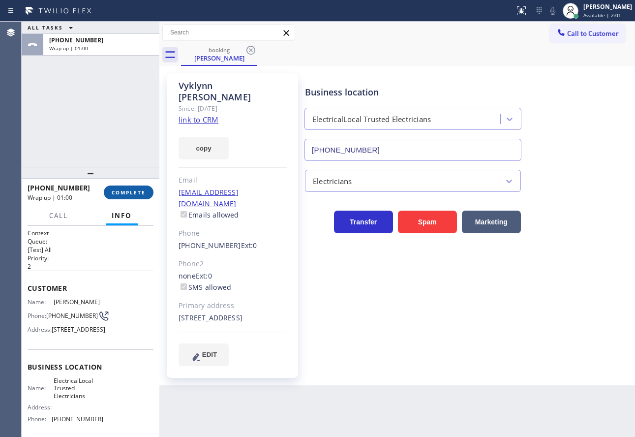
click at [127, 191] on span "COMPLETE" at bounding box center [129, 192] width 34 height 7
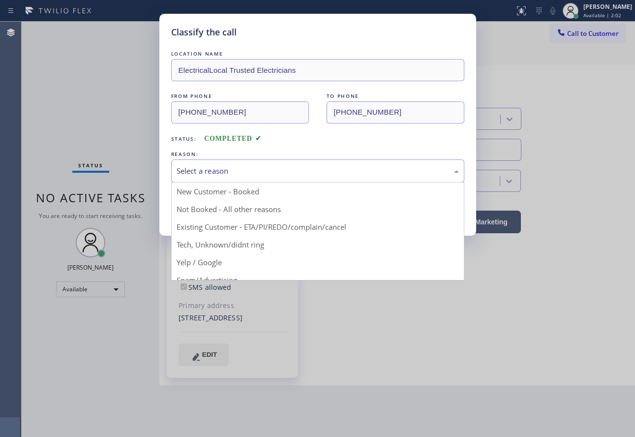
click at [261, 165] on div "Select a reason" at bounding box center [318, 170] width 282 height 11
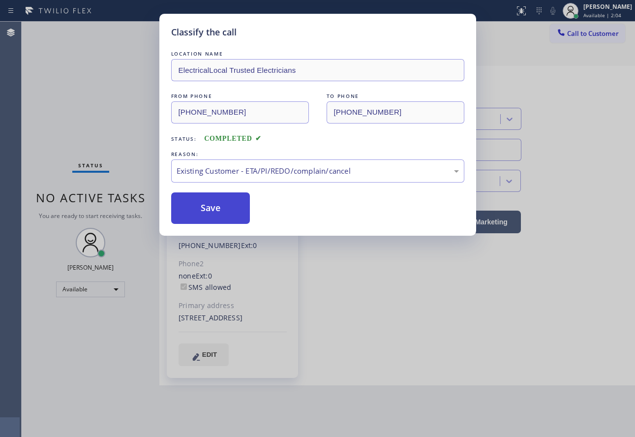
click at [210, 211] on button "Save" at bounding box center [210, 207] width 79 height 31
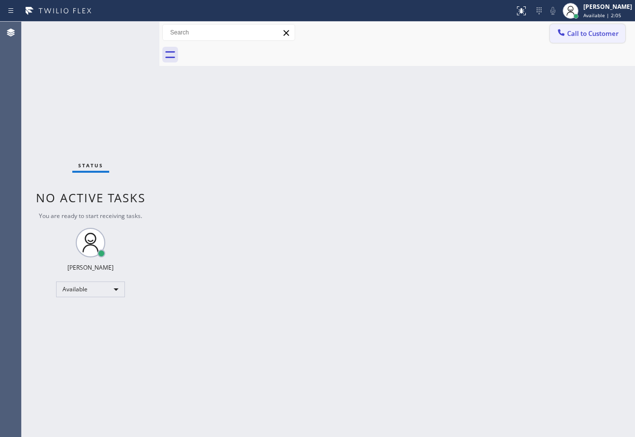
click at [578, 38] on button "Call to Customer" at bounding box center [587, 33] width 75 height 19
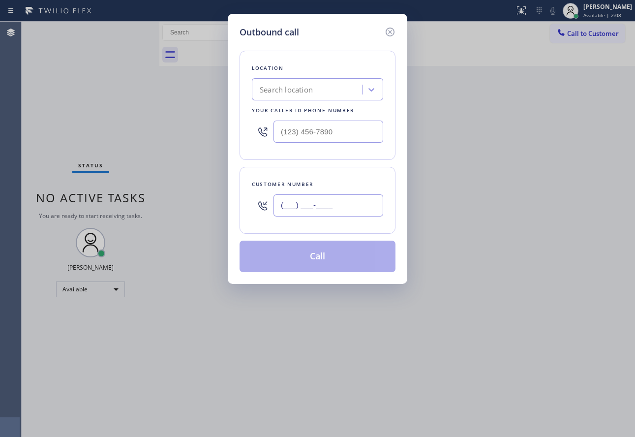
click at [321, 202] on input "(___) ___-____" at bounding box center [329, 205] width 110 height 22
paste input "323) 629-3538"
type input "[PHONE_NUMBER]"
click at [329, 128] on input "(___) ___-____" at bounding box center [329, 132] width 110 height 22
paste input "562) 337-3944"
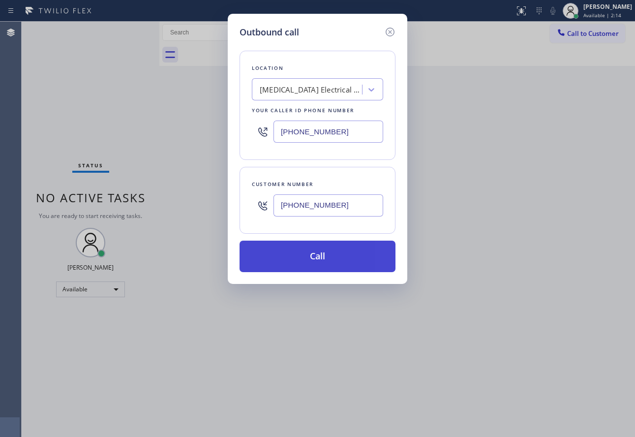
type input "[PHONE_NUMBER]"
click at [319, 260] on button "Call" at bounding box center [318, 256] width 156 height 31
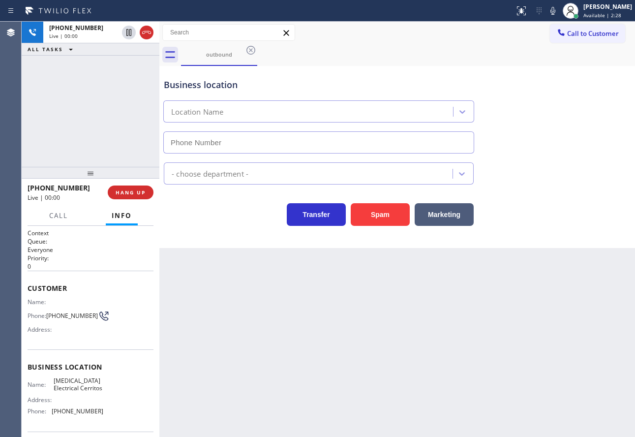
type input "[PHONE_NUMBER]"
click at [61, 314] on span "[PHONE_NUMBER]" at bounding box center [72, 315] width 52 height 7
copy div "[PHONE_NUMBER]"
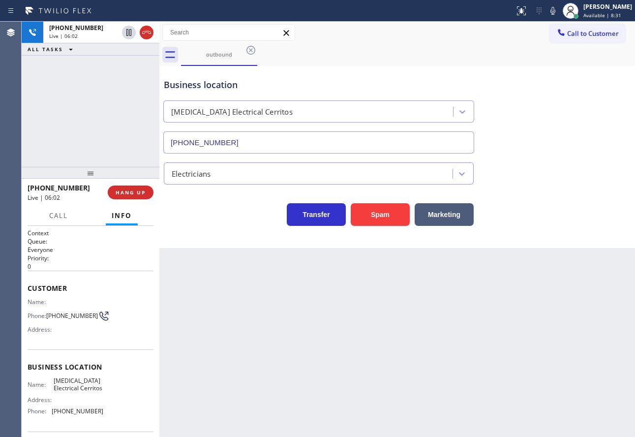
click at [79, 415] on span "[PHONE_NUMBER]" at bounding box center [78, 410] width 52 height 7
copy span "[PHONE_NUMBER]"
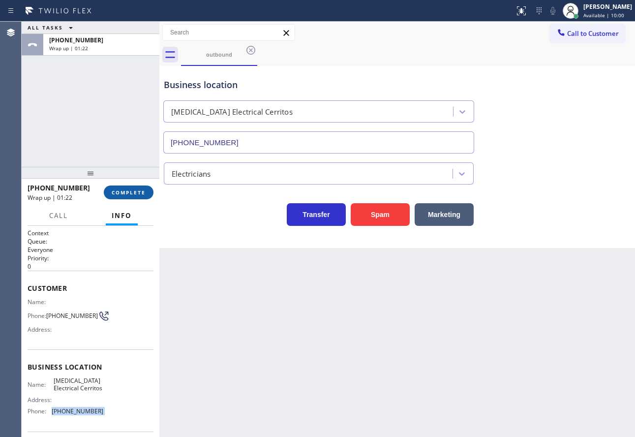
click at [125, 193] on span "COMPLETE" at bounding box center [129, 192] width 34 height 7
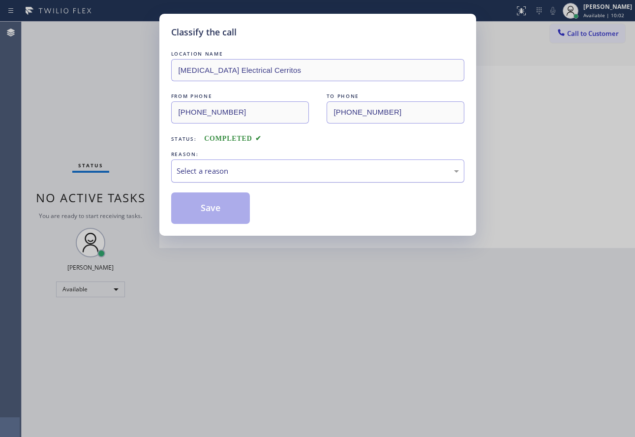
click at [244, 174] on div "Select a reason" at bounding box center [318, 170] width 282 height 11
click at [205, 208] on button "Save" at bounding box center [210, 207] width 79 height 31
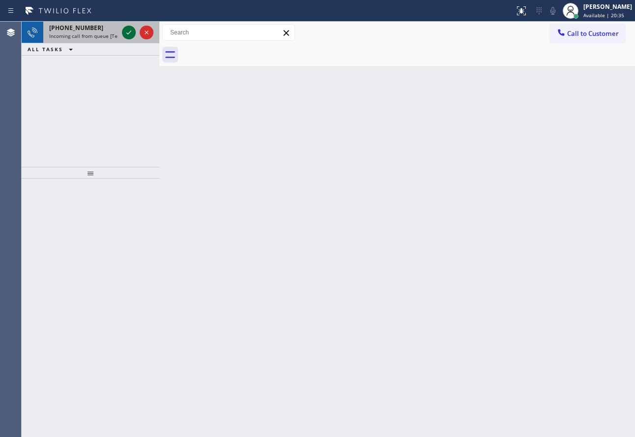
click at [128, 33] on icon at bounding box center [129, 33] width 12 height 12
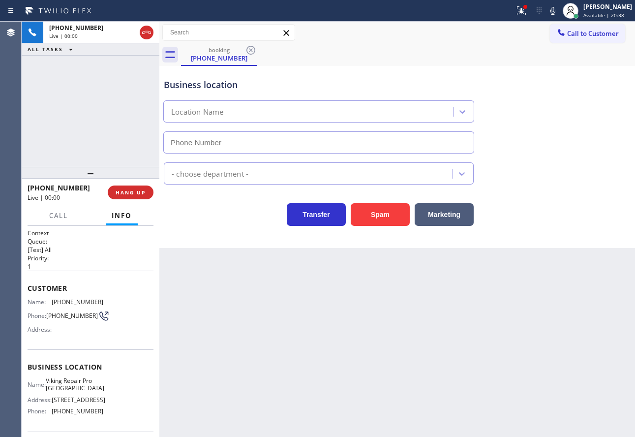
type input "[PHONE_NUMBER]"
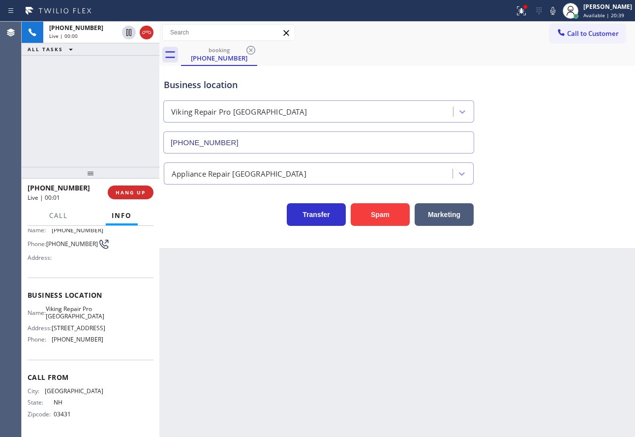
scroll to position [83, 0]
click at [134, 195] on span "HANG UP" at bounding box center [131, 192] width 30 height 7
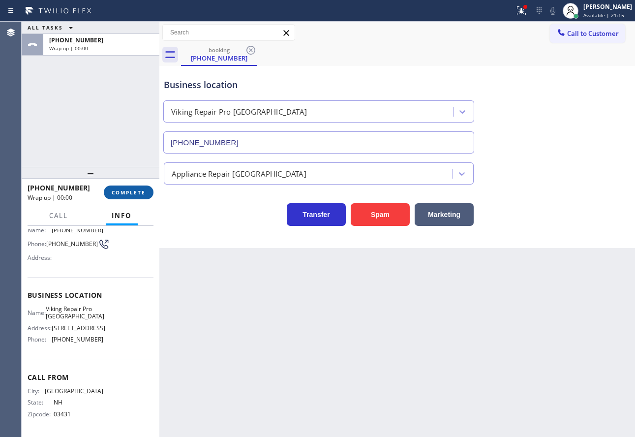
click at [134, 195] on span "COMPLETE" at bounding box center [129, 192] width 34 height 7
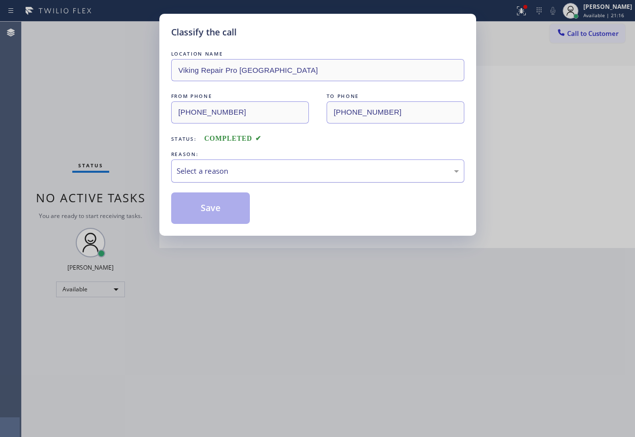
click at [254, 182] on div "Select a reason" at bounding box center [317, 170] width 293 height 23
click at [221, 209] on button "Save" at bounding box center [210, 207] width 79 height 31
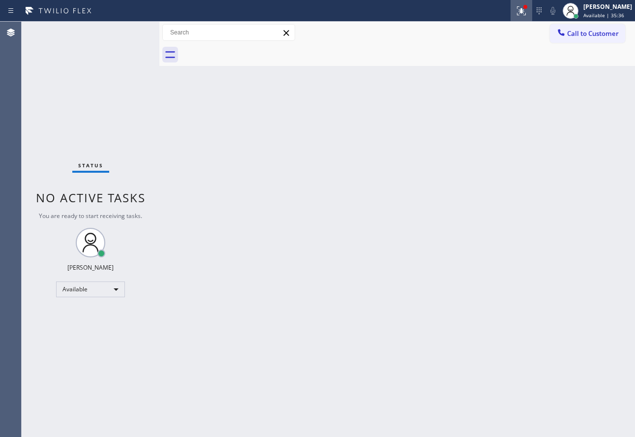
click at [527, 8] on icon at bounding box center [522, 11] width 12 height 12
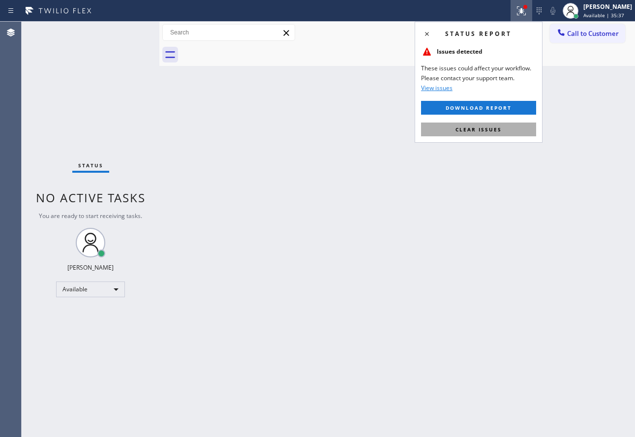
click at [462, 134] on button "Clear issues" at bounding box center [478, 129] width 115 height 14
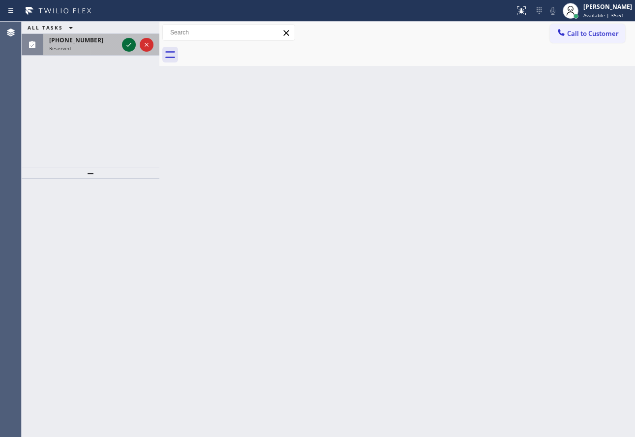
click at [123, 44] on icon at bounding box center [129, 45] width 12 height 12
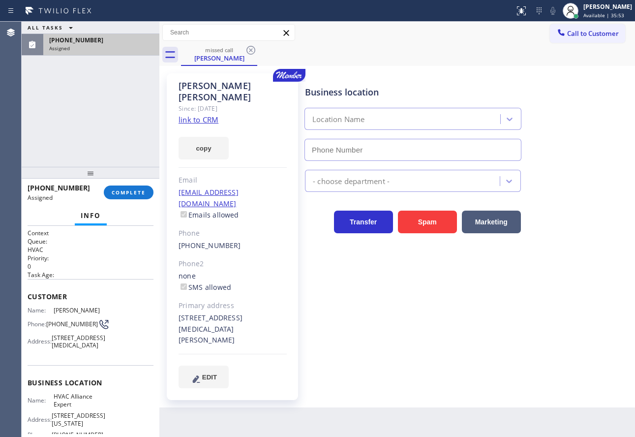
type input "[PHONE_NUMBER]"
click at [208, 115] on link "link to CRM" at bounding box center [199, 120] width 40 height 10
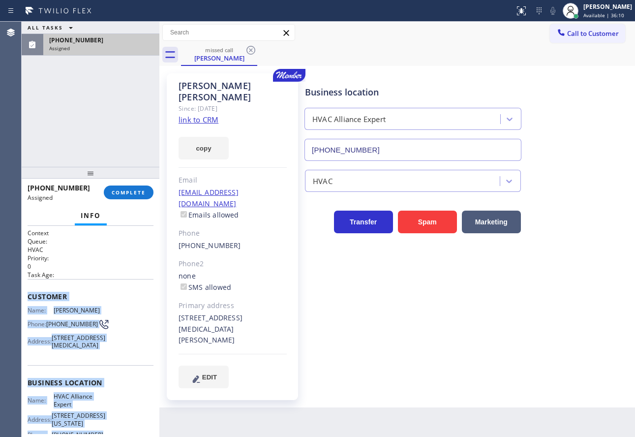
drag, startPoint x: 108, startPoint y: 349, endPoint x: 26, endPoint y: 296, distance: 98.3
click at [26, 296] on div "Context Queue: HVAC Priority: 0 Task Age: Customer Name: [PERSON_NAME] Phone: […" at bounding box center [91, 331] width 138 height 211
copy div "Customer Name: [PERSON_NAME] Phone: [PHONE_NUMBER] Address: [STREET_ADDRESS][ME…"
click at [129, 186] on button "COMPLETE" at bounding box center [129, 192] width 50 height 14
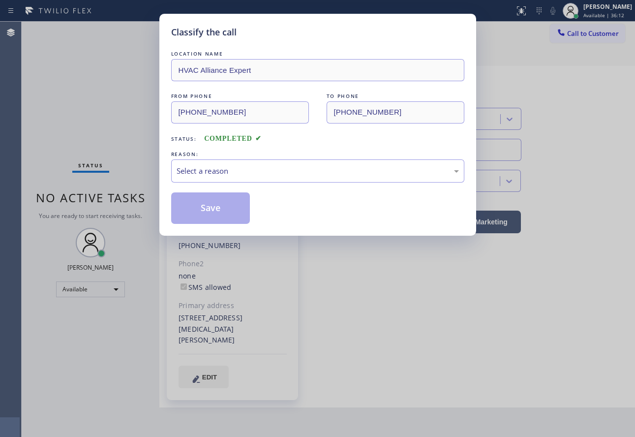
click at [256, 168] on div "Select a reason" at bounding box center [318, 170] width 282 height 11
click at [206, 215] on button "Save" at bounding box center [210, 207] width 79 height 31
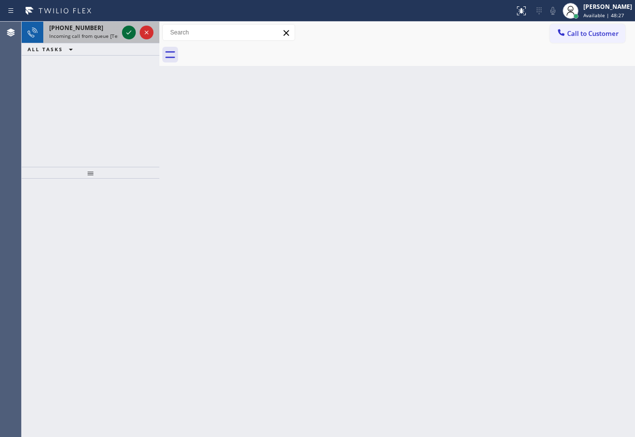
click at [127, 33] on icon at bounding box center [128, 33] width 5 height 4
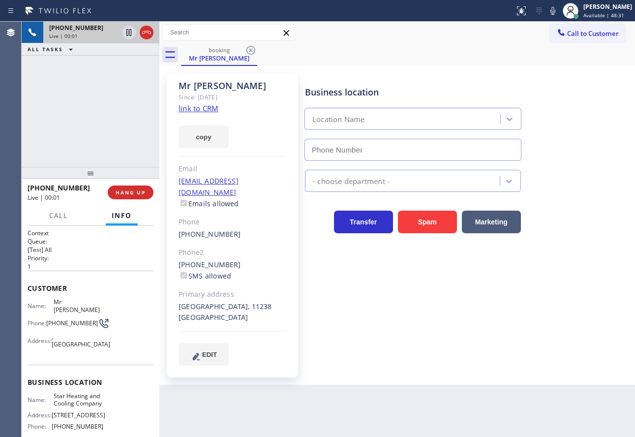
type input "[PHONE_NUMBER]"
click at [189, 106] on link "link to CRM" at bounding box center [199, 108] width 40 height 10
click at [251, 164] on div "Email" at bounding box center [233, 168] width 108 height 11
click at [135, 192] on span "HANG UP" at bounding box center [131, 192] width 30 height 7
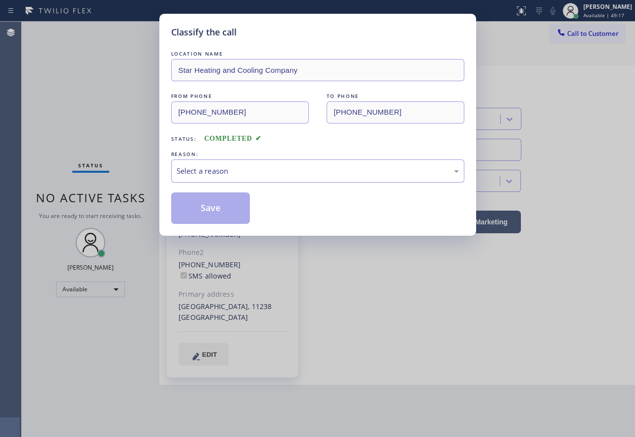
click at [231, 168] on div "Select a reason" at bounding box center [318, 170] width 282 height 11
click at [213, 210] on button "Save" at bounding box center [210, 207] width 79 height 31
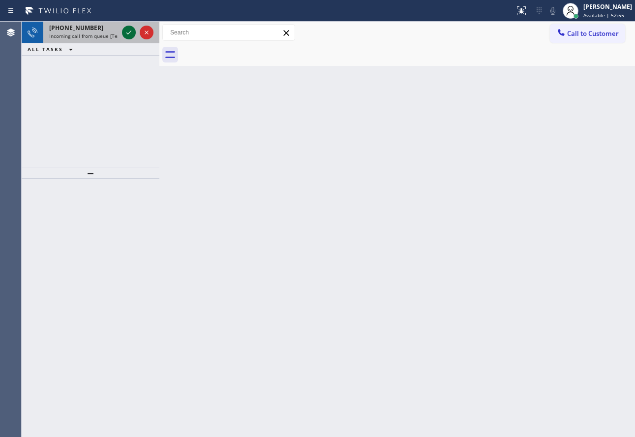
click at [131, 34] on icon at bounding box center [129, 33] width 12 height 12
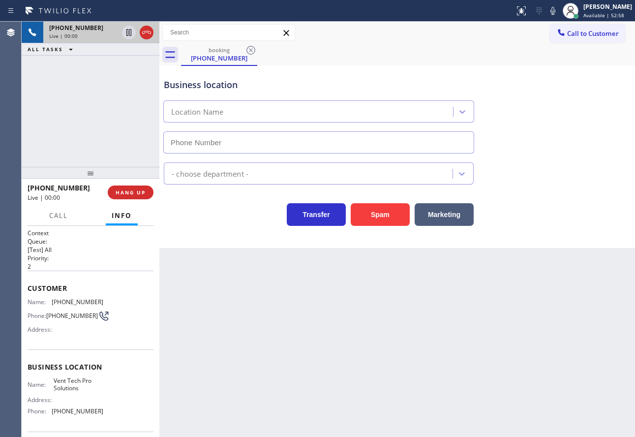
type input "[PHONE_NUMBER]"
click at [133, 192] on span "HANG UP" at bounding box center [131, 192] width 30 height 7
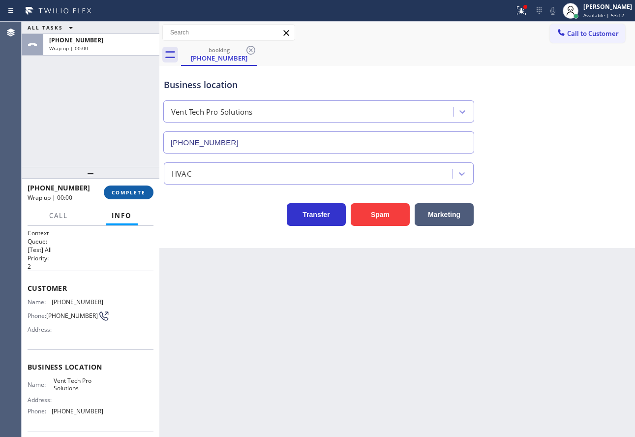
click at [133, 192] on span "COMPLETE" at bounding box center [129, 192] width 34 height 7
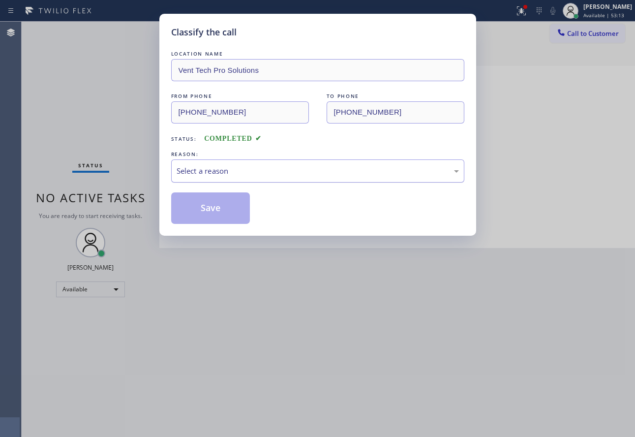
click at [235, 170] on div "Select a reason" at bounding box center [318, 170] width 282 height 11
click at [220, 208] on button "Save" at bounding box center [210, 207] width 79 height 31
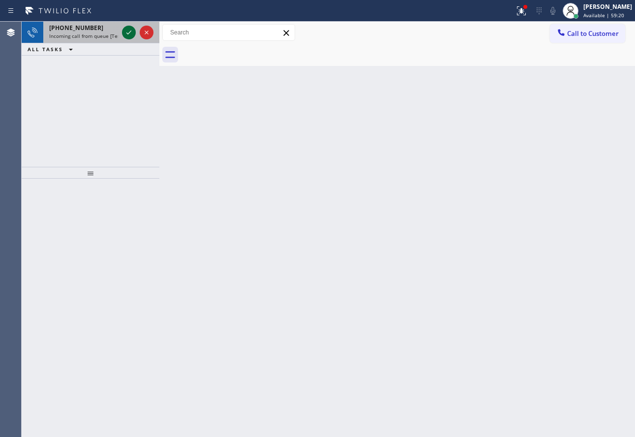
click at [129, 34] on icon at bounding box center [129, 33] width 12 height 12
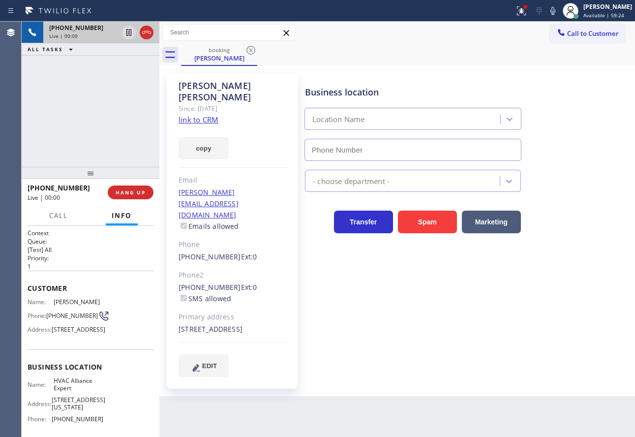
type input "[PHONE_NUMBER]"
click at [205, 115] on link "link to CRM" at bounding box center [199, 120] width 40 height 10
click at [140, 196] on button "HANG UP" at bounding box center [131, 192] width 46 height 14
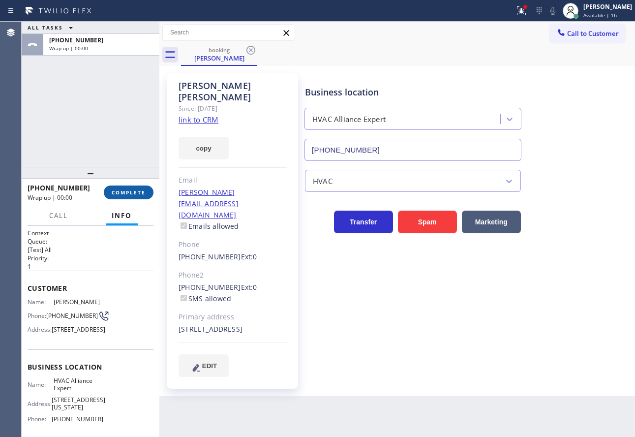
click at [140, 196] on button "COMPLETE" at bounding box center [129, 192] width 50 height 14
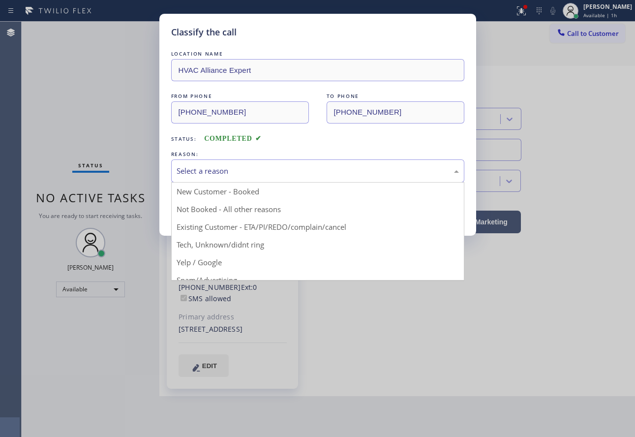
click at [210, 174] on div "Select a reason" at bounding box center [318, 170] width 282 height 11
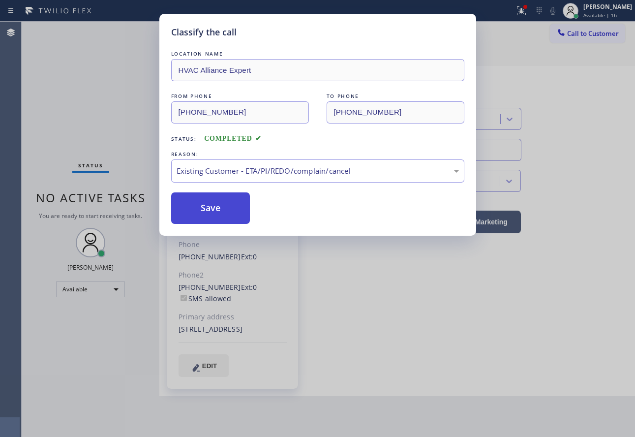
click at [213, 215] on button "Save" at bounding box center [210, 207] width 79 height 31
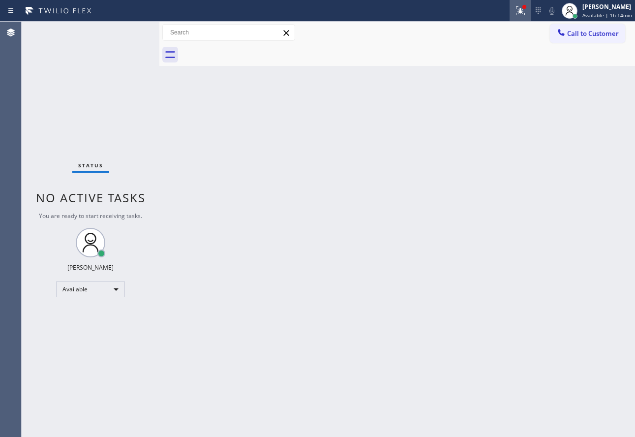
click at [523, 8] on icon at bounding box center [521, 11] width 12 height 12
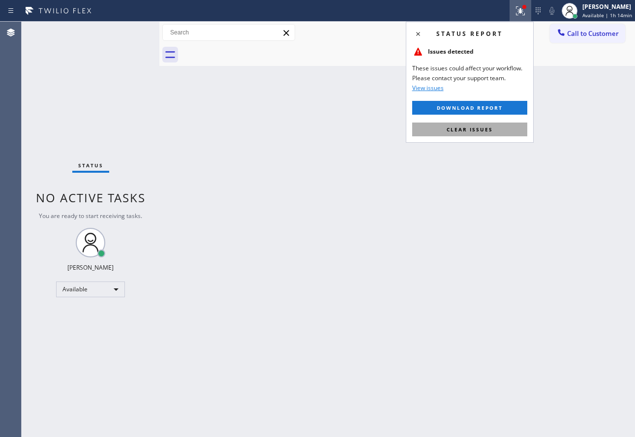
click at [475, 127] on span "Clear issues" at bounding box center [470, 129] width 46 height 7
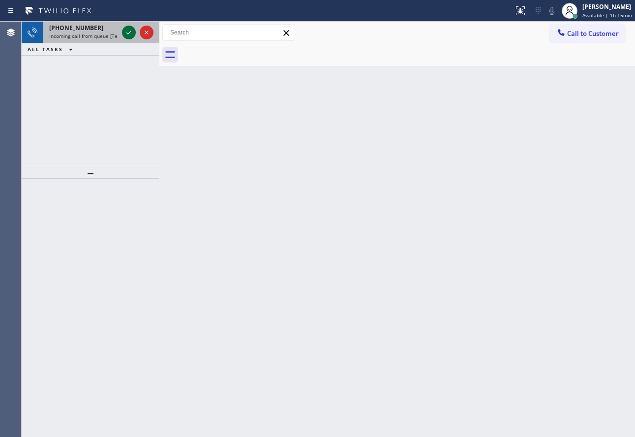
click at [130, 31] on icon at bounding box center [129, 33] width 12 height 12
click at [130, 34] on icon at bounding box center [129, 33] width 12 height 12
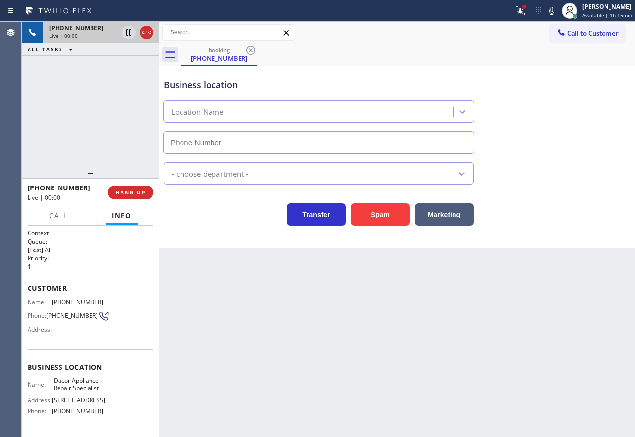
type input "[PHONE_NUMBER]"
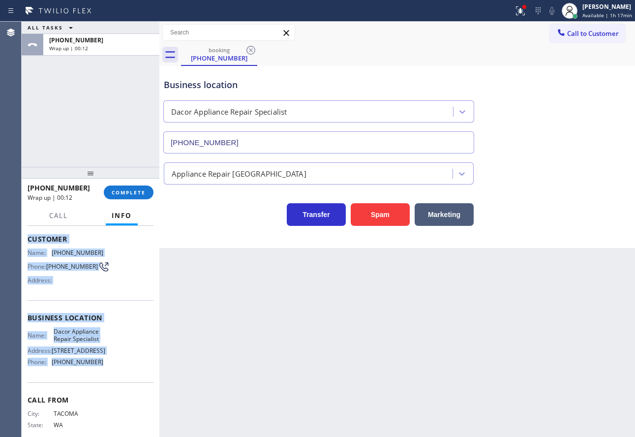
drag, startPoint x: 94, startPoint y: 366, endPoint x: 27, endPoint y: 244, distance: 139.8
click at [27, 244] on div "Context Queue: [Test] All Priority: 1 Customer Name: [PHONE_NUMBER] Phone: [PHO…" at bounding box center [91, 331] width 138 height 211
copy div "Customer Name: [PHONE_NUMBER] Phone: [PHONE_NUMBER] Address: Business location …"
click at [141, 191] on span "COMPLETE" at bounding box center [129, 192] width 34 height 7
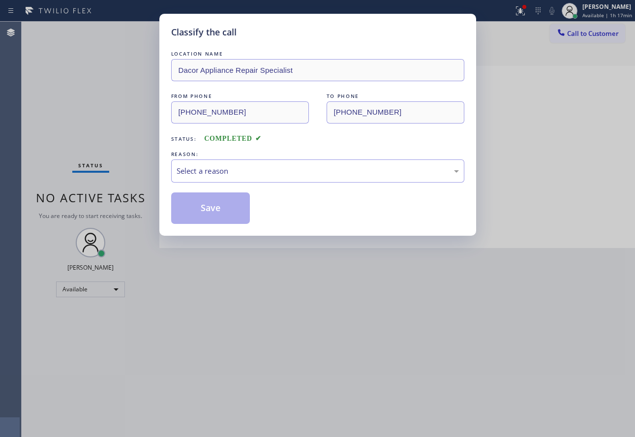
click at [241, 166] on div "Select a reason" at bounding box center [318, 170] width 282 height 11
click at [214, 173] on div "Tech, Unknown/didnt ring" at bounding box center [318, 170] width 282 height 11
click at [212, 208] on button "Save" at bounding box center [210, 207] width 79 height 31
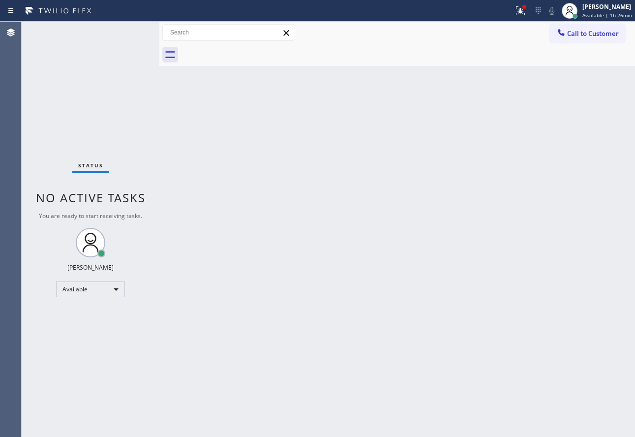
click at [463, 144] on div "Back to Dashboard Change Sender ID Customers Technicians Select a contact Outbo…" at bounding box center [397, 229] width 476 height 415
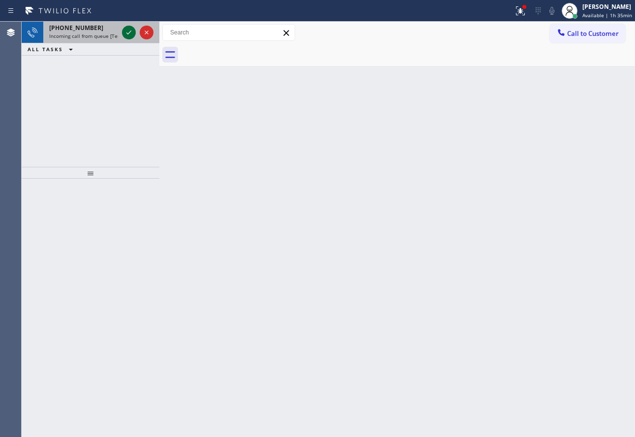
click at [131, 33] on icon at bounding box center [129, 33] width 12 height 12
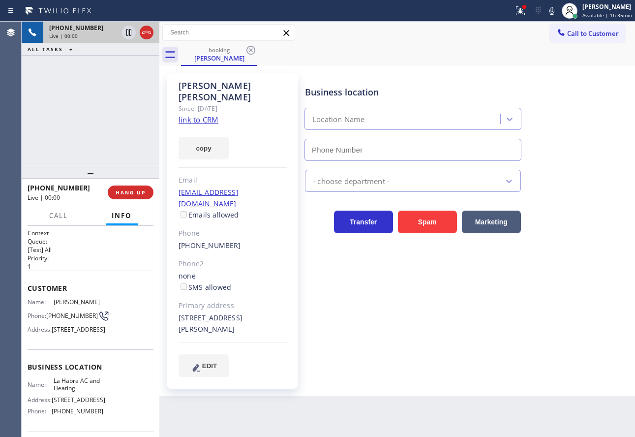
type input "[PHONE_NUMBER]"
click at [205, 115] on link "link to CRM" at bounding box center [199, 120] width 40 height 10
click at [557, 11] on icon at bounding box center [552, 11] width 12 height 12
click at [350, 45] on div "booking [PERSON_NAME]" at bounding box center [408, 55] width 454 height 22
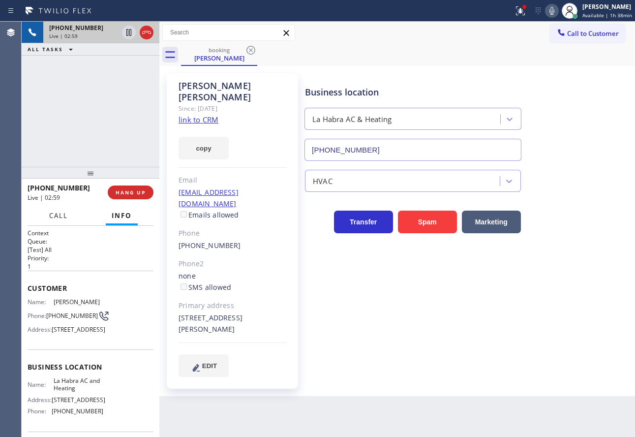
click at [67, 211] on span "Call" at bounding box center [58, 215] width 19 height 9
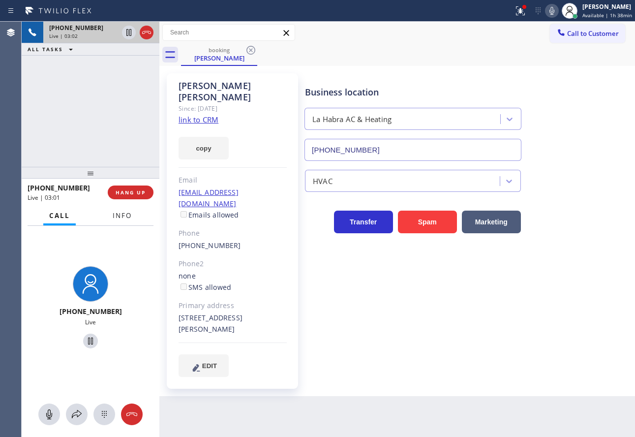
click at [123, 214] on span "Info" at bounding box center [122, 215] width 19 height 9
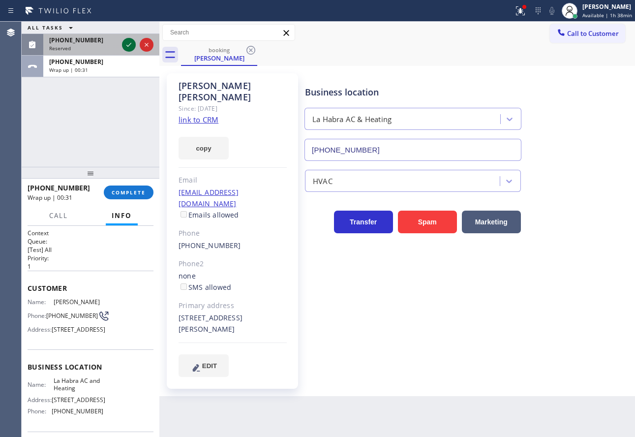
click at [123, 47] on icon at bounding box center [129, 45] width 12 height 12
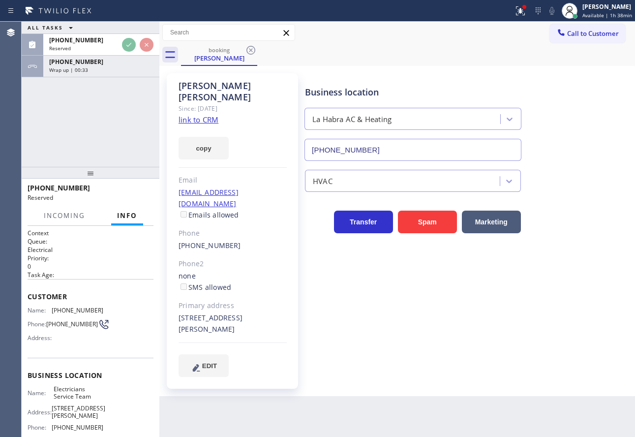
scroll to position [49, 0]
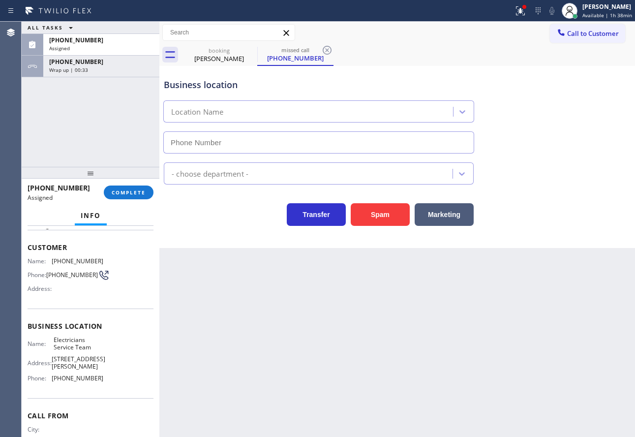
type input "[PHONE_NUMBER]"
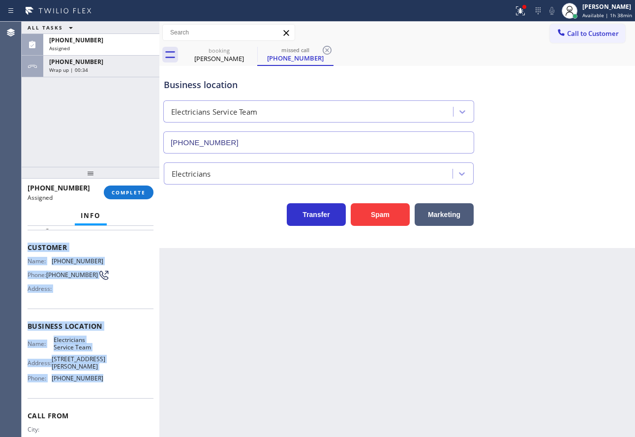
drag, startPoint x: 107, startPoint y: 385, endPoint x: 27, endPoint y: 248, distance: 158.5
click at [27, 248] on div "Context Queue: Electrical Priority: 0 Task Age: Customer Name: [PHONE_NUMBER] P…" at bounding box center [91, 331] width 138 height 211
copy div "Customer Name: [PHONE_NUMBER] Phone: [PHONE_NUMBER] Address: Business location …"
click at [121, 189] on span "COMPLETE" at bounding box center [129, 192] width 34 height 7
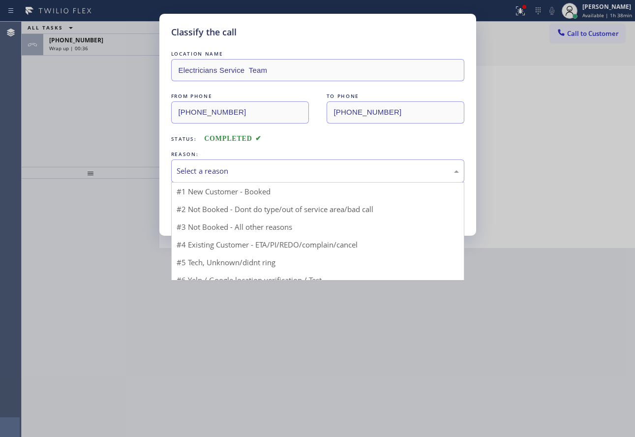
click at [264, 179] on div "Select a reason" at bounding box center [317, 170] width 293 height 23
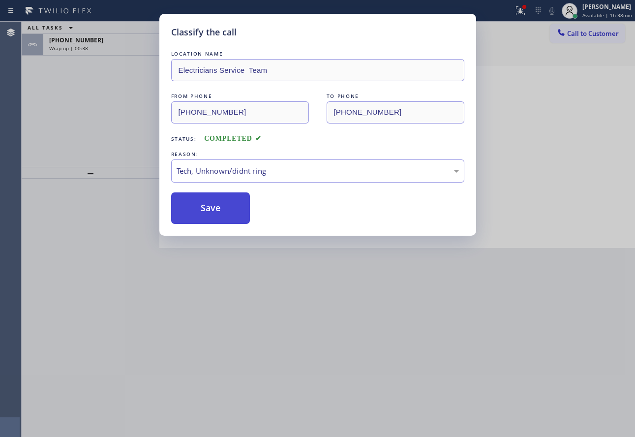
click at [215, 210] on button "Save" at bounding box center [210, 207] width 79 height 31
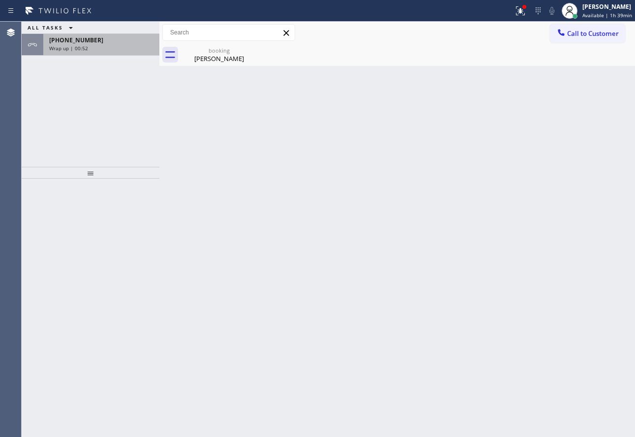
click at [119, 40] on div "[PHONE_NUMBER]" at bounding box center [101, 40] width 104 height 8
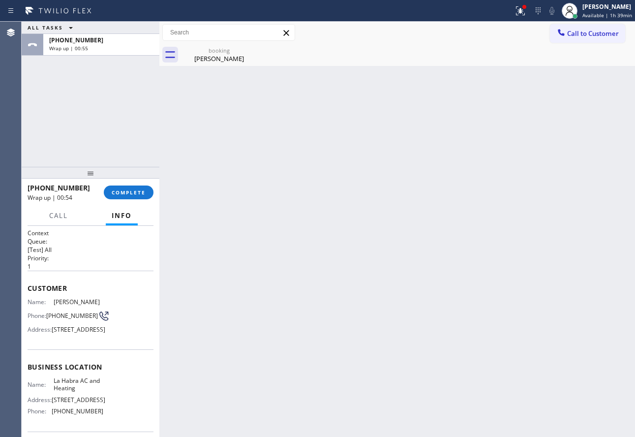
click at [73, 415] on span "[PHONE_NUMBER]" at bounding box center [78, 410] width 52 height 7
copy span "[PHONE_NUMBER]"
click at [116, 195] on span "COMPLETE" at bounding box center [129, 192] width 34 height 7
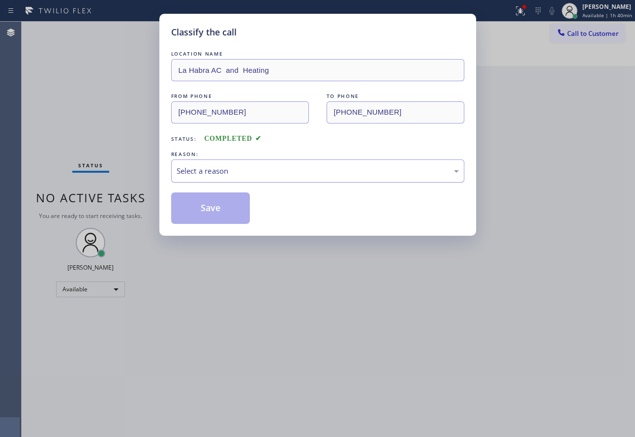
click at [273, 177] on div "Select a reason" at bounding box center [317, 170] width 293 height 23
click at [216, 212] on button "Save" at bounding box center [210, 207] width 79 height 31
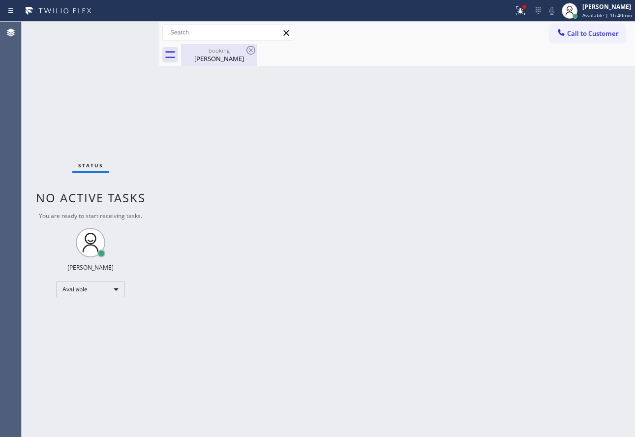
click at [213, 54] on div "booking" at bounding box center [219, 50] width 74 height 7
click at [577, 40] on button "Call to Customer" at bounding box center [587, 33] width 75 height 19
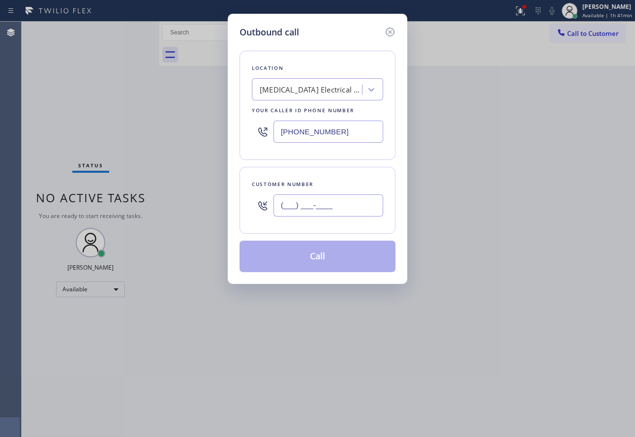
click at [345, 204] on input "(___) ___-____" at bounding box center [329, 205] width 110 height 22
paste input "910) 965-3320"
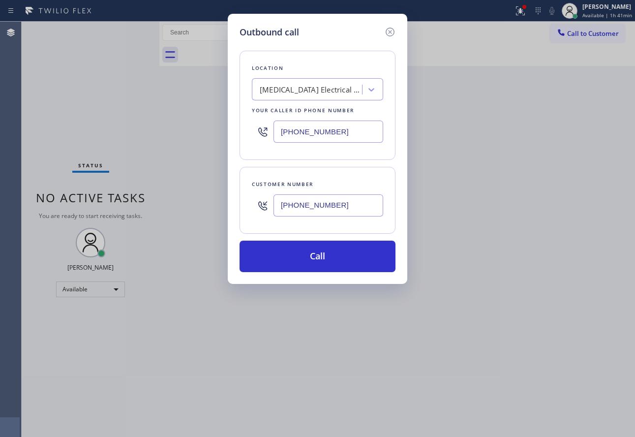
type input "[PHONE_NUMBER]"
drag, startPoint x: 331, startPoint y: 127, endPoint x: 220, endPoint y: 123, distance: 111.2
click at [220, 123] on div "Outbound call Location [MEDICAL_DATA] Electrical Cerritos Your caller id phone …" at bounding box center [317, 218] width 635 height 437
paste input "800) 568-866"
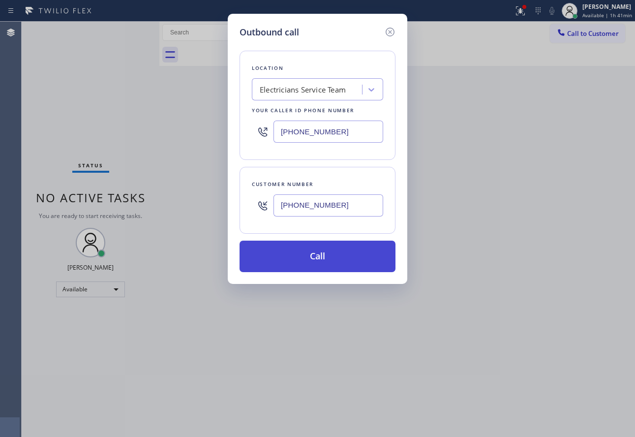
type input "[PHONE_NUMBER]"
click at [318, 252] on button "Call" at bounding box center [318, 256] width 156 height 31
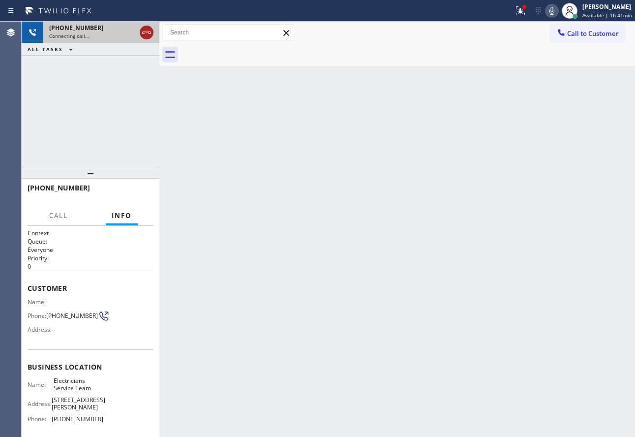
click at [150, 34] on icon at bounding box center [147, 33] width 12 height 12
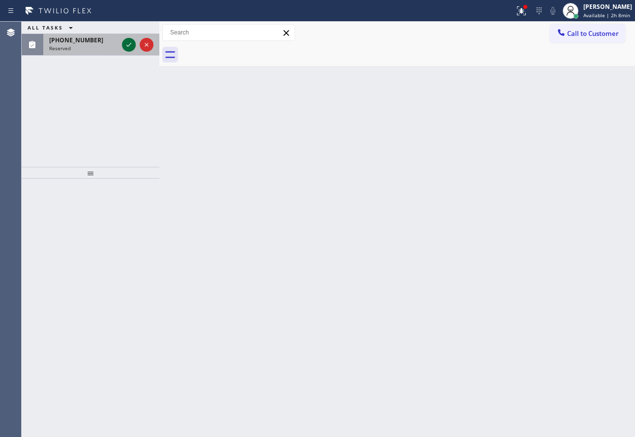
click at [128, 41] on icon at bounding box center [129, 45] width 12 height 12
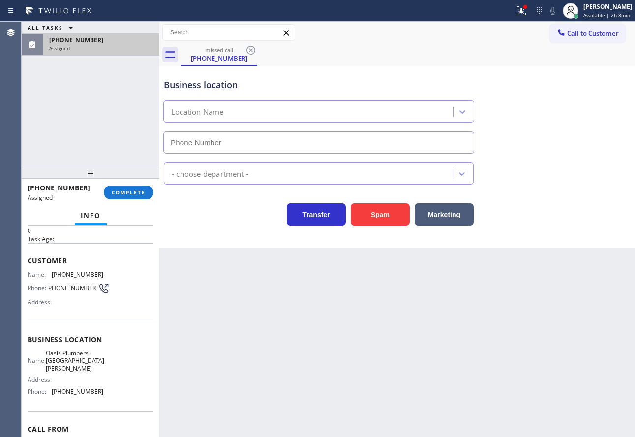
type input "[PHONE_NUMBER]"
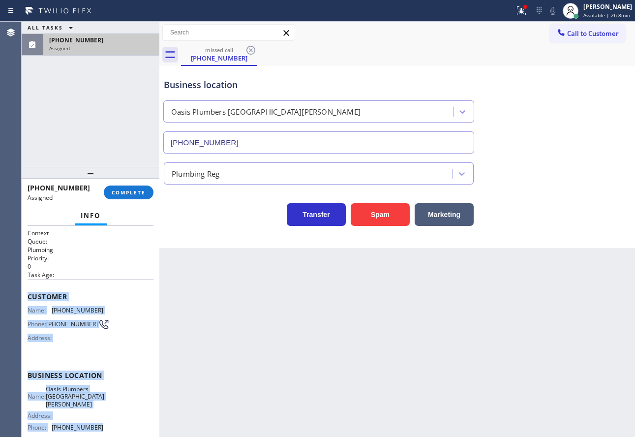
drag, startPoint x: 29, startPoint y: 298, endPoint x: 97, endPoint y: 422, distance: 141.8
click at [97, 422] on div "Context Queue: Plumbing Priority: 0 Task Age: Customer Name: [PHONE_NUMBER] Pho…" at bounding box center [91, 375] width 126 height 293
copy div "Customer Name: [PHONE_NUMBER] Phone: [PHONE_NUMBER] Address: Business location …"
click at [135, 196] on button "COMPLETE" at bounding box center [129, 192] width 50 height 14
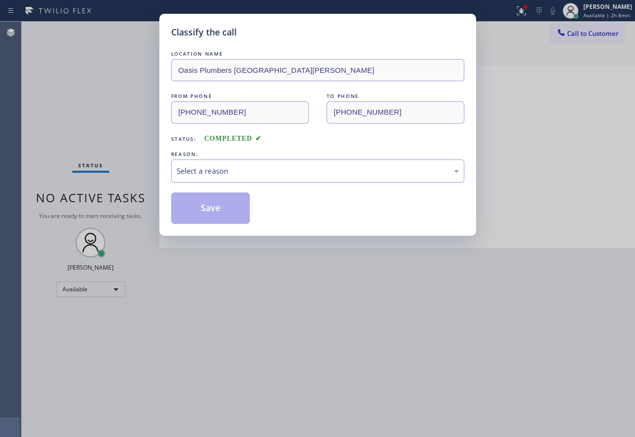
click at [266, 167] on div "Select a reason" at bounding box center [318, 170] width 282 height 11
click at [215, 216] on button "Save" at bounding box center [210, 207] width 79 height 31
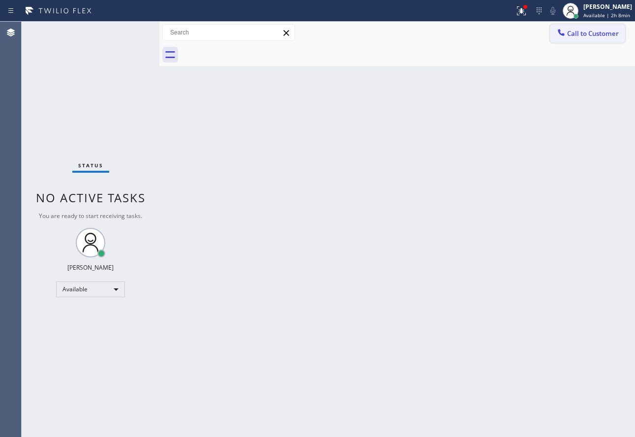
click at [590, 29] on button "Call to Customer" at bounding box center [587, 33] width 75 height 19
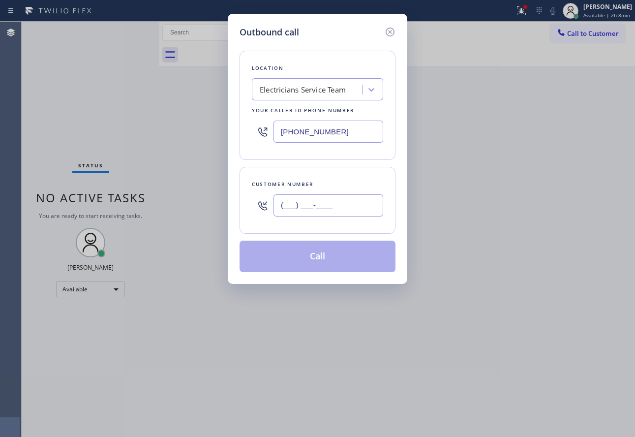
click at [364, 199] on input "(___) ___-____" at bounding box center [329, 205] width 110 height 22
paste input "818) 610-9054"
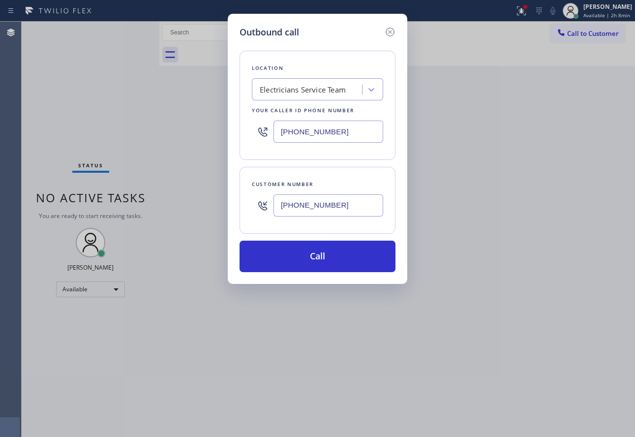
type input "[PHONE_NUMBER]"
drag, startPoint x: 351, startPoint y: 136, endPoint x: 204, endPoint y: 139, distance: 146.6
click at [204, 139] on div "Outbound call Location Electricians Service Team Your caller id phone number [P…" at bounding box center [317, 218] width 635 height 437
paste input "310) 818-7582"
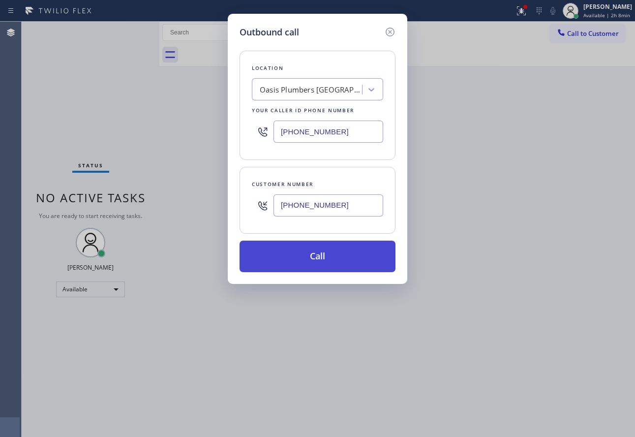
type input "[PHONE_NUMBER]"
click at [345, 262] on button "Call" at bounding box center [318, 256] width 156 height 31
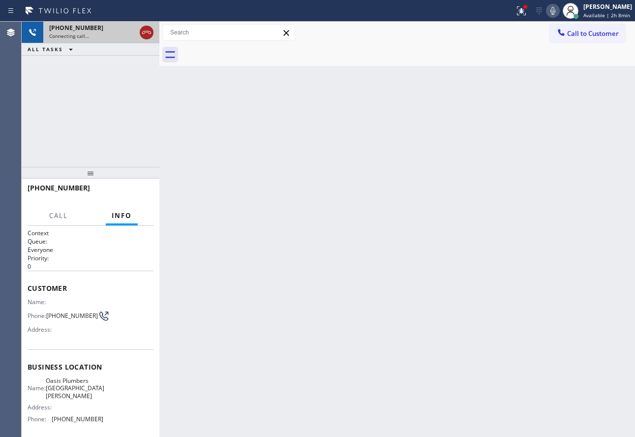
click at [144, 34] on icon at bounding box center [147, 33] width 12 height 12
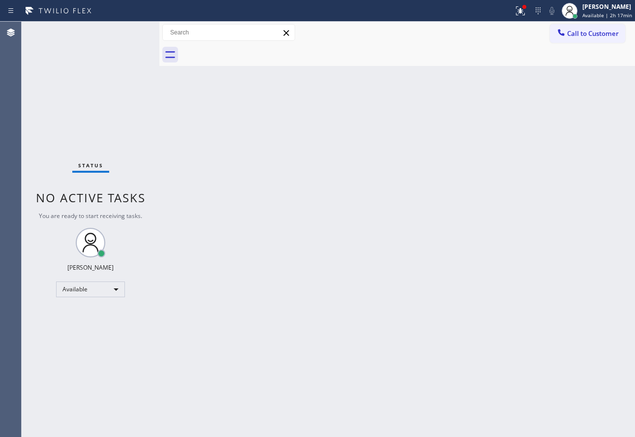
click at [303, 433] on div "Back to Dashboard Change Sender ID Customers Technicians Select a contact Outbo…" at bounding box center [397, 229] width 476 height 415
click at [355, 294] on div "Back to Dashboard Change Sender ID Customers Technicians Select a contact Outbo…" at bounding box center [397, 229] width 476 height 415
click at [403, 246] on div "Back to Dashboard Change Sender ID Customers Technicians Select a contact Outbo…" at bounding box center [397, 229] width 476 height 415
click at [266, 238] on div "Back to Dashboard Change Sender ID Customers Technicians Select a contact Outbo…" at bounding box center [397, 229] width 476 height 415
click at [441, 203] on div "Back to Dashboard Change Sender ID Customers Technicians Select a contact Outbo…" at bounding box center [397, 229] width 476 height 415
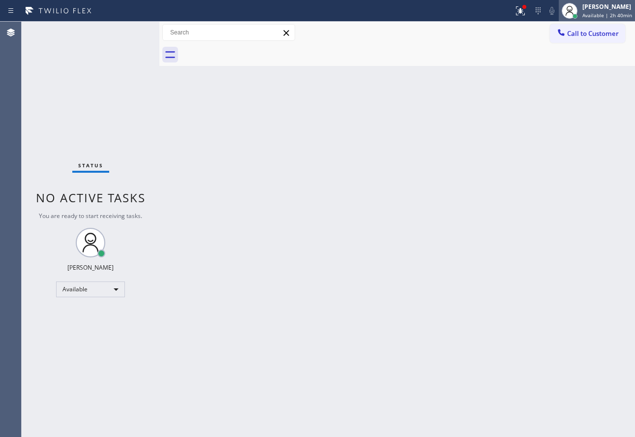
click at [598, 11] on div "[PERSON_NAME] Available | 2h 40min" at bounding box center [607, 10] width 55 height 17
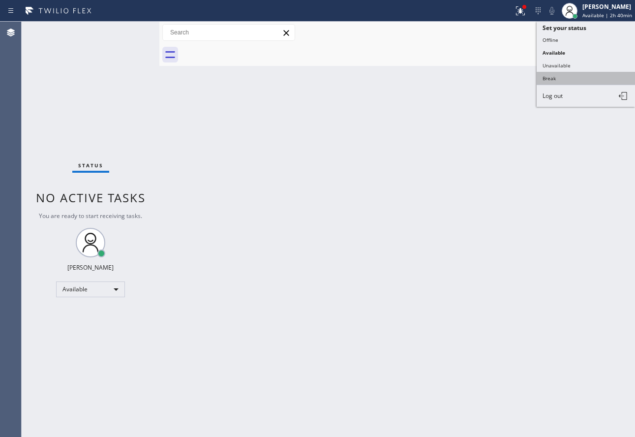
click at [561, 77] on button "Break" at bounding box center [586, 78] width 98 height 13
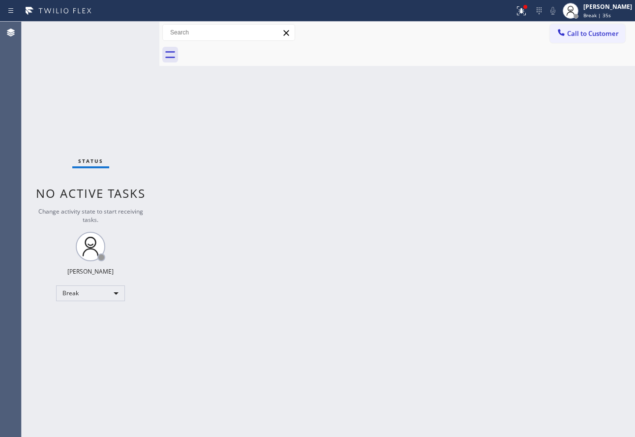
click at [254, 122] on div "Back to Dashboard Change Sender ID Customers Technicians Select a contact Outbo…" at bounding box center [397, 229] width 476 height 415
